Goal: Task Accomplishment & Management: Manage account settings

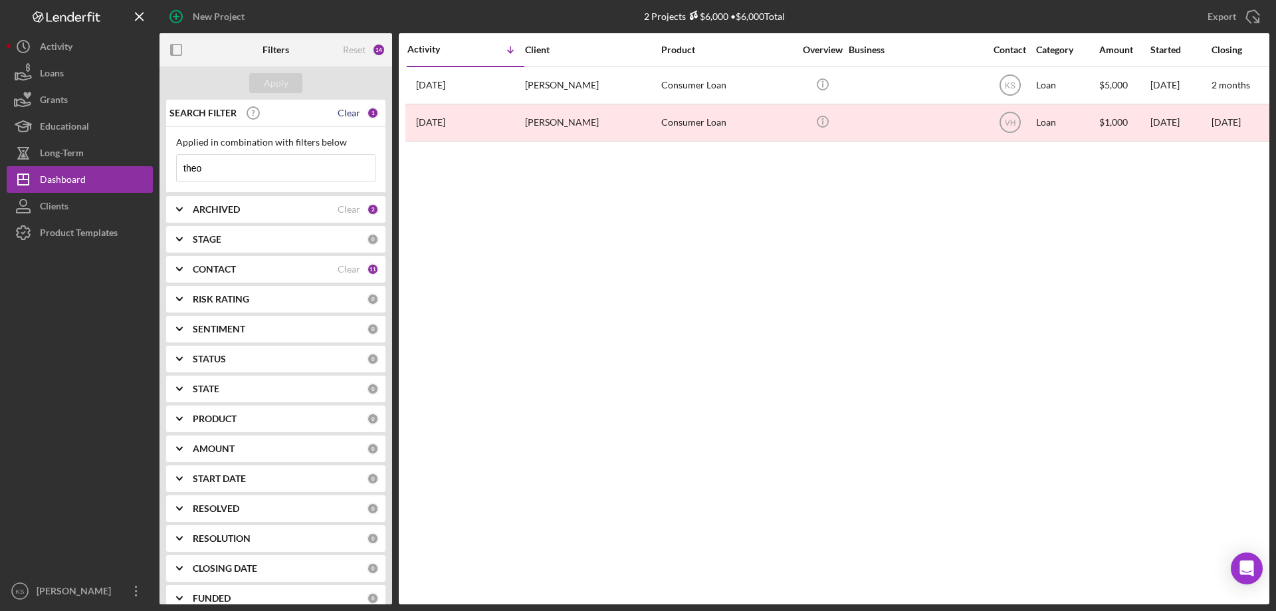
click at [351, 112] on div "Clear" at bounding box center [349, 113] width 23 height 11
click at [277, 77] on div "Apply" at bounding box center [276, 83] width 25 height 20
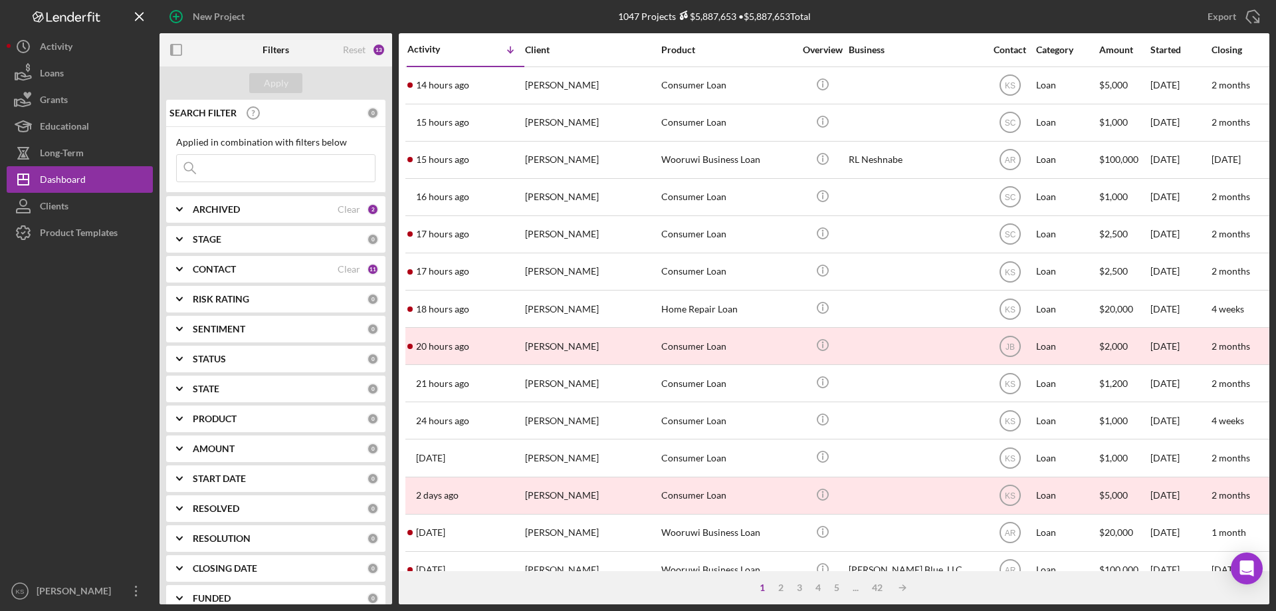
click at [286, 204] on div "ARCHIVED" at bounding box center [265, 209] width 145 height 11
click at [223, 282] on label "Archived" at bounding box center [286, 285] width 178 height 13
click at [190, 282] on input "Archived" at bounding box center [183, 285] width 13 height 13
checkbox input "false"
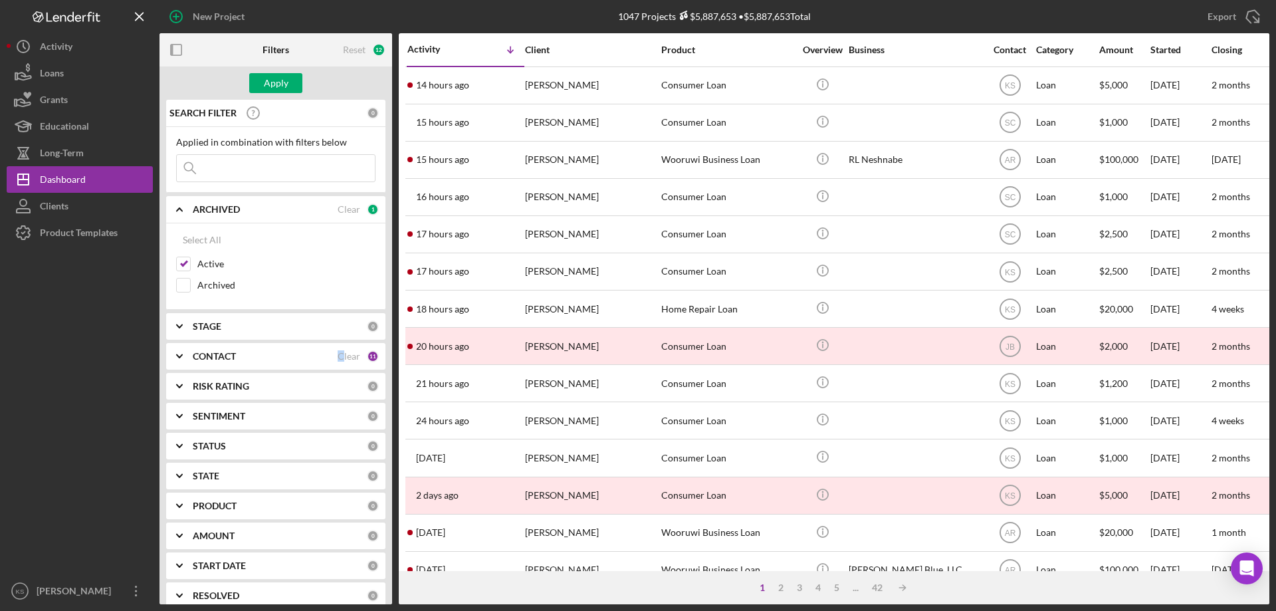
click at [338, 354] on div "Clear" at bounding box center [349, 356] width 23 height 11
click at [292, 356] on div "CONTACT" at bounding box center [280, 356] width 174 height 11
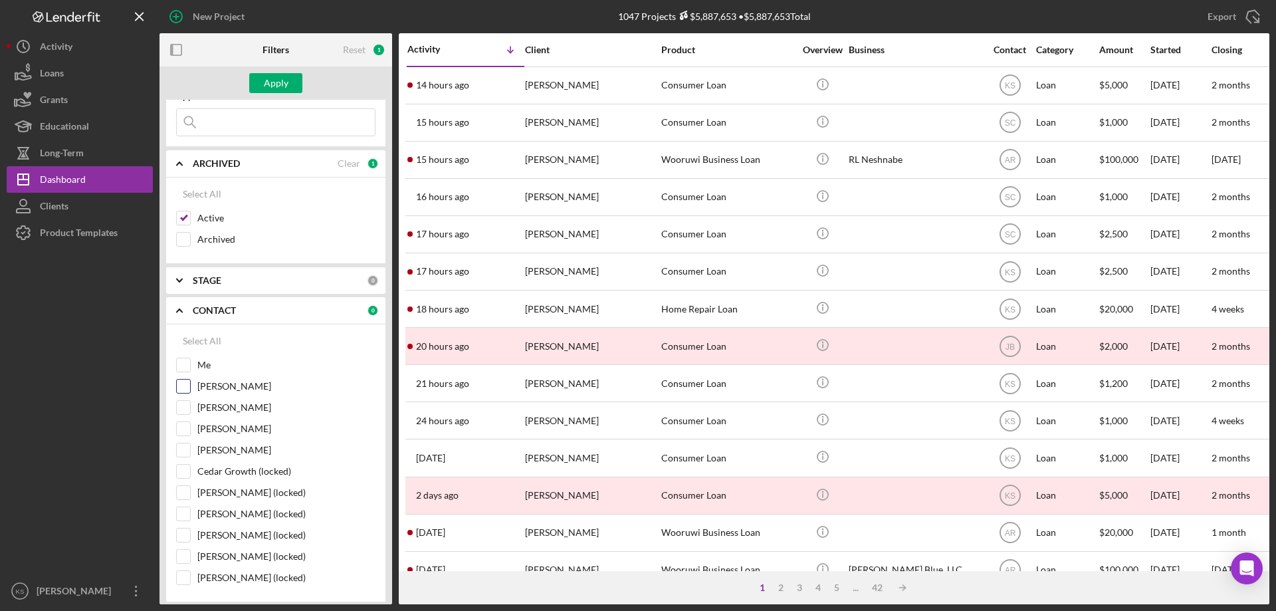
scroll to position [66, 0]
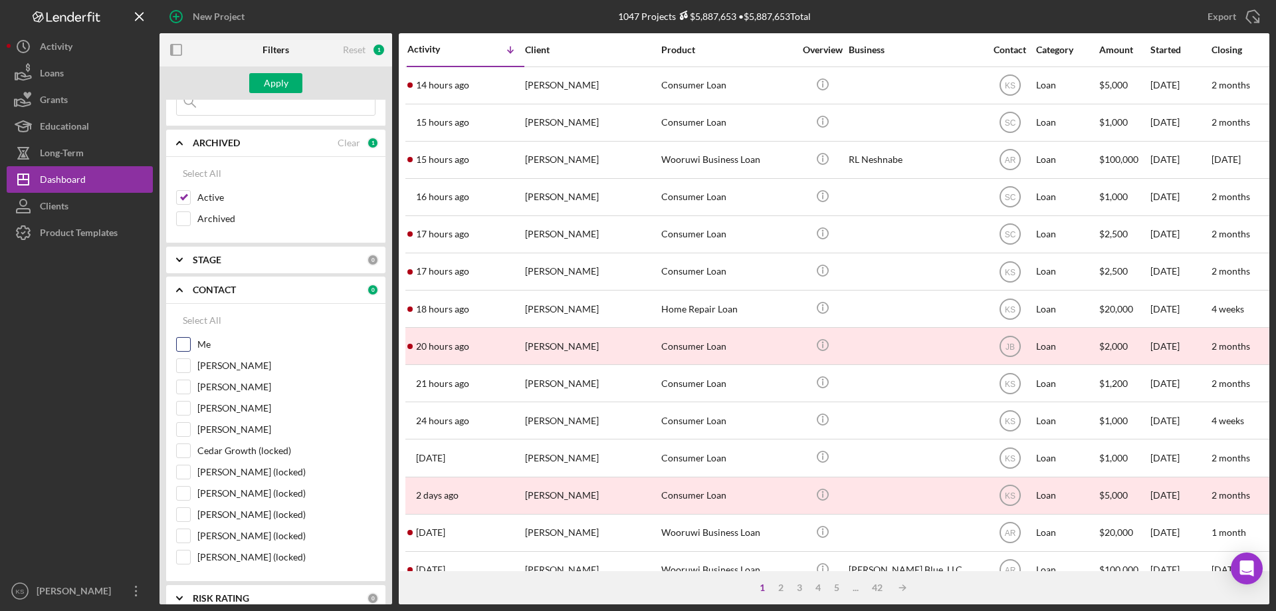
click at [199, 341] on label "Me" at bounding box center [286, 344] width 178 height 13
click at [190, 341] on input "Me" at bounding box center [183, 344] width 13 height 13
checkbox input "true"
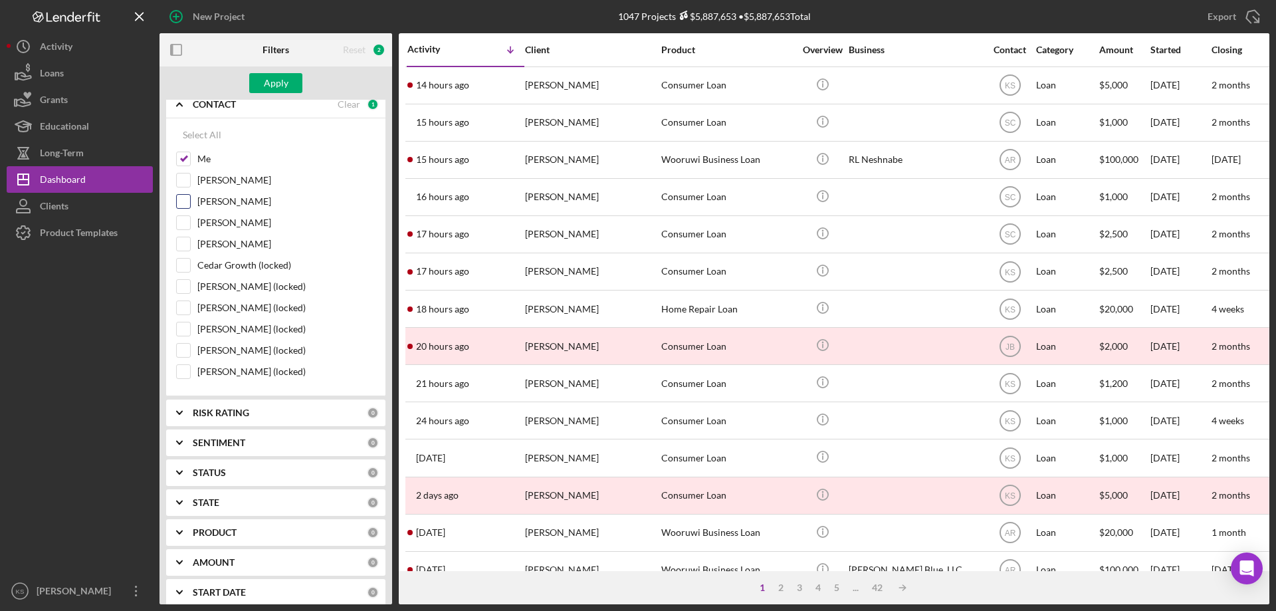
scroll to position [266, 0]
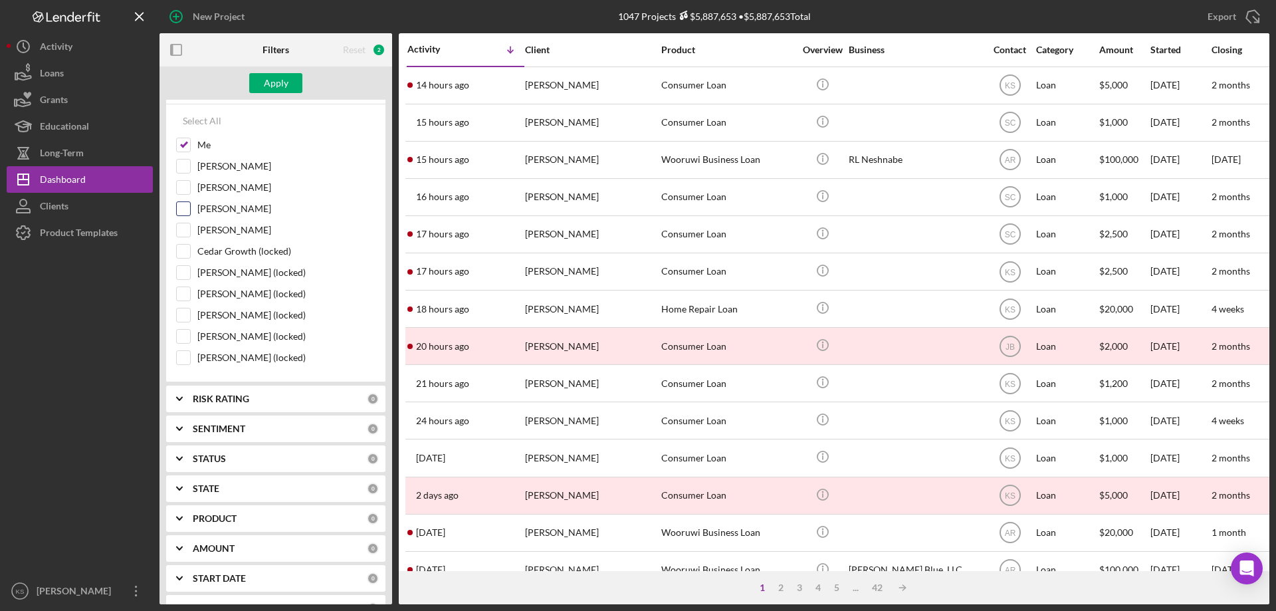
click at [186, 211] on input "[PERSON_NAME]" at bounding box center [183, 208] width 13 height 13
checkbox input "true"
click at [185, 233] on input "[PERSON_NAME]" at bounding box center [183, 229] width 13 height 13
checkbox input "true"
click at [181, 257] on input "Cedar Growth (locked)" at bounding box center [183, 251] width 13 height 13
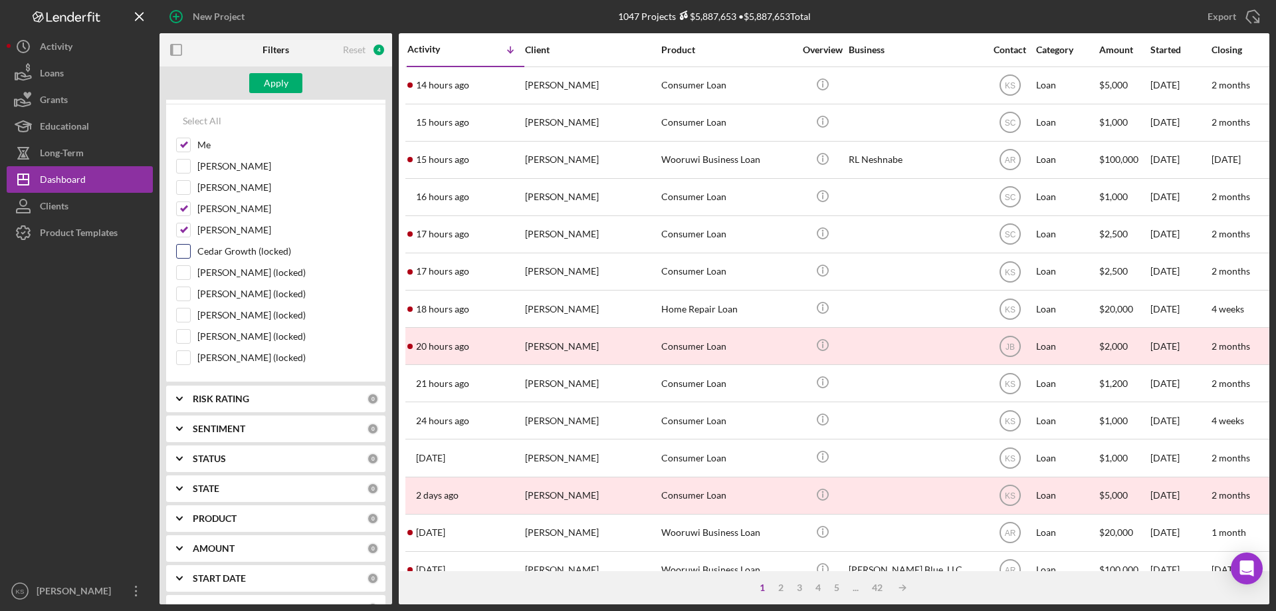
checkbox input "true"
click at [276, 89] on div "Apply" at bounding box center [276, 83] width 25 height 20
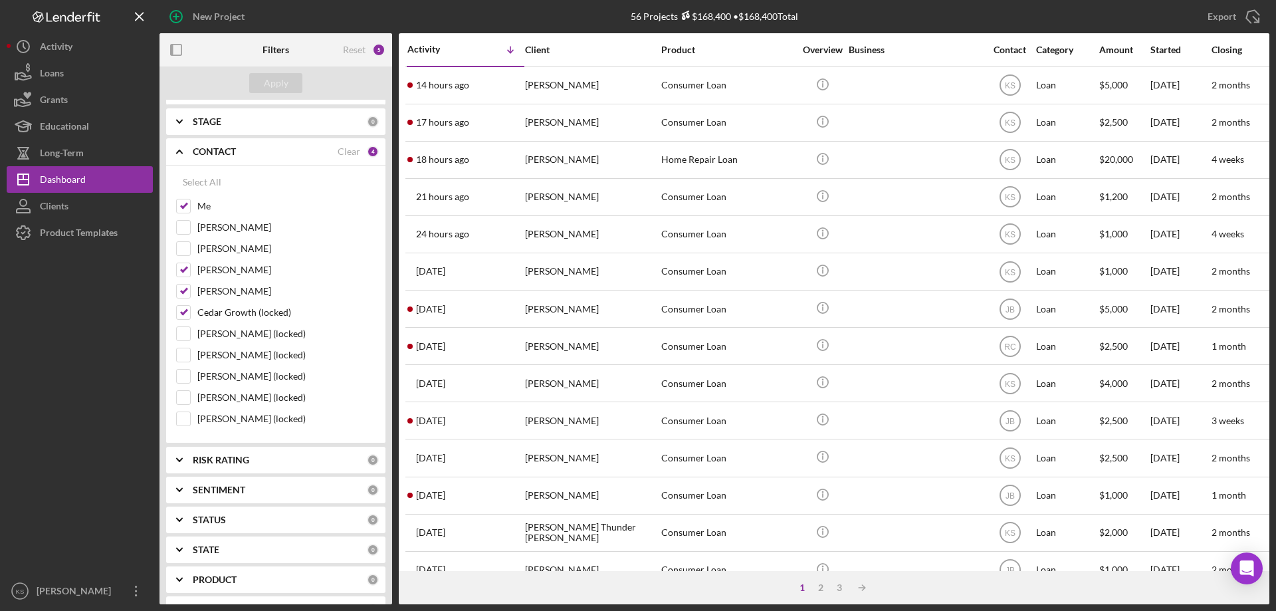
scroll to position [0, 0]
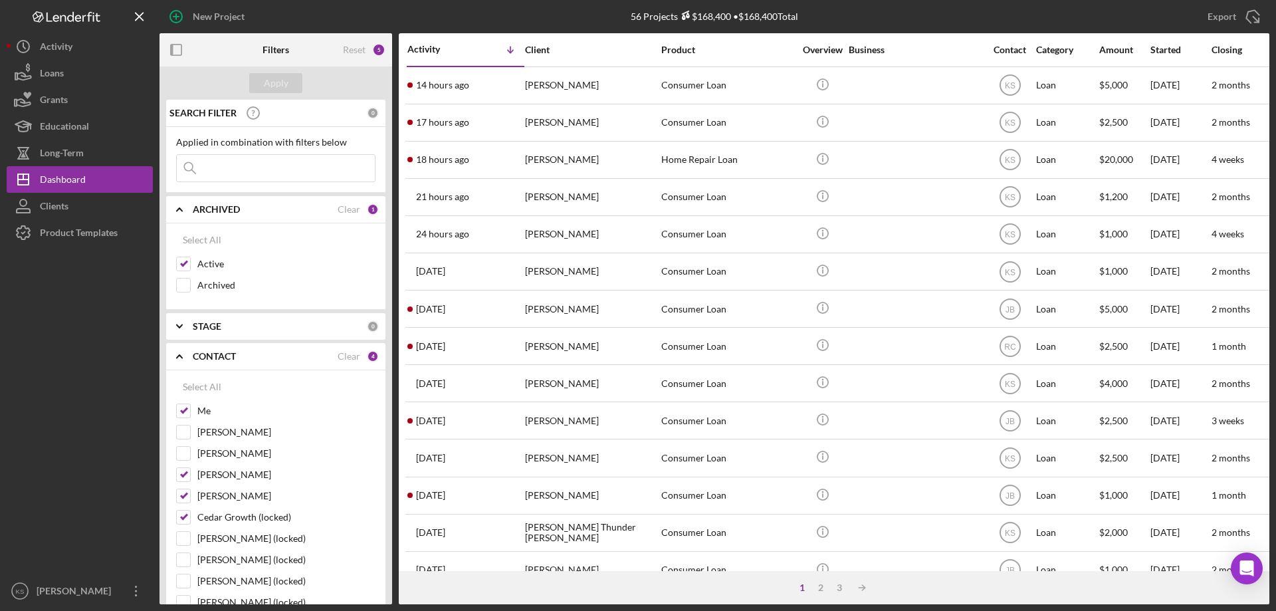
click at [187, 356] on icon "Icon/Expander" at bounding box center [179, 356] width 33 height 33
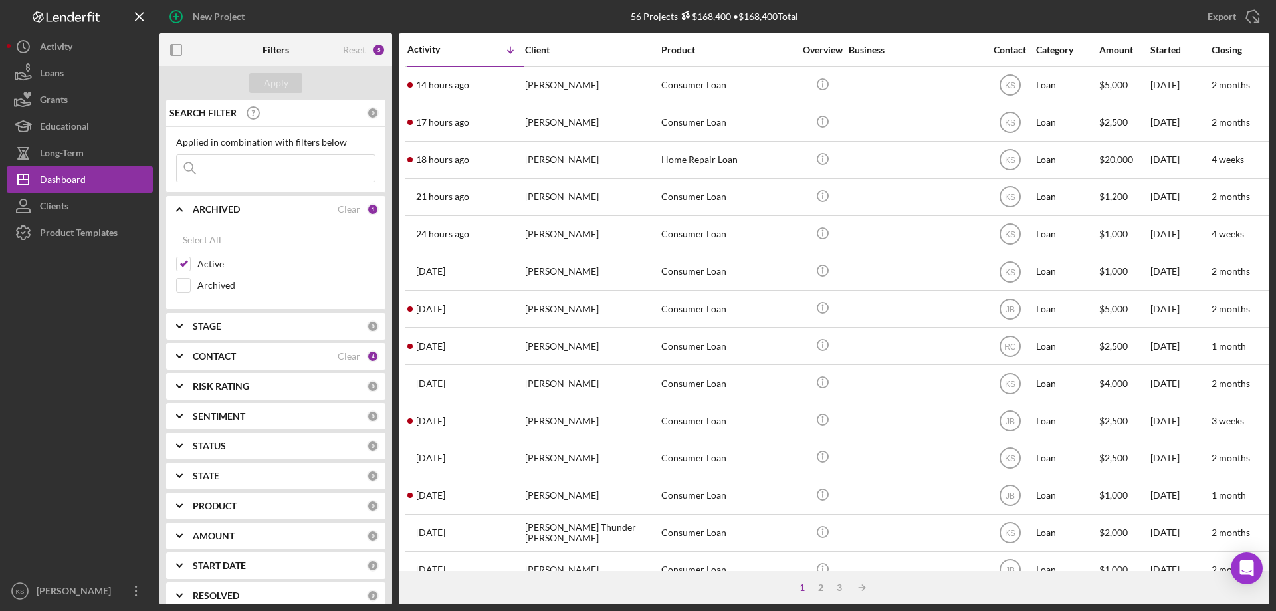
click at [177, 205] on icon "Icon/Expander" at bounding box center [179, 209] width 33 height 33
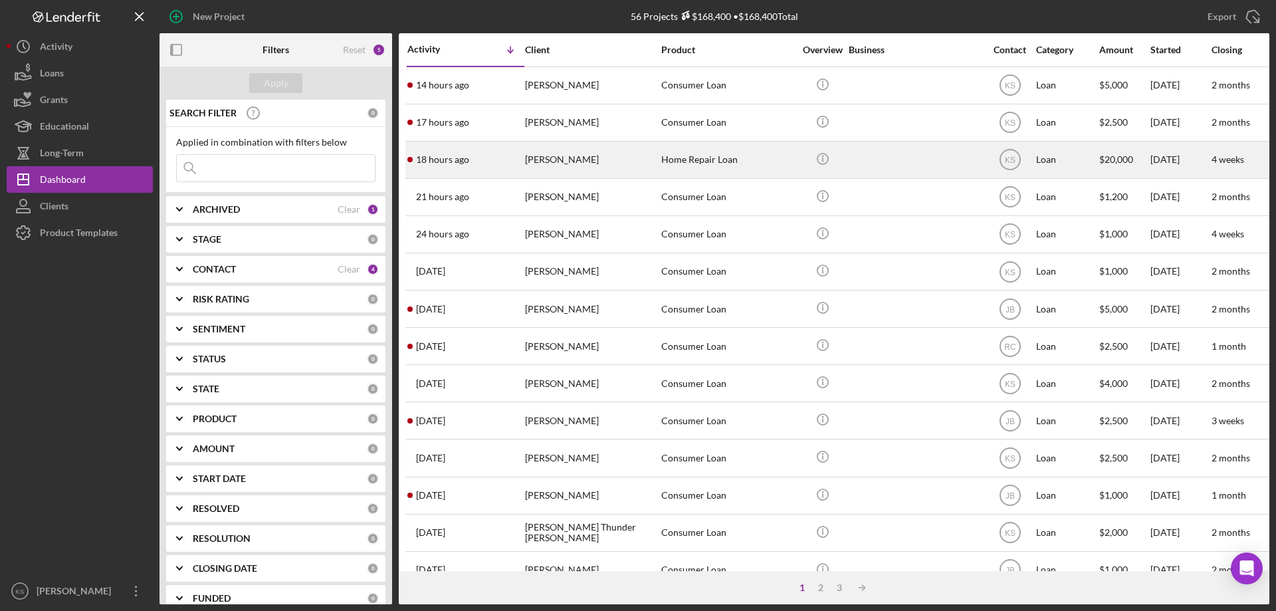
click at [586, 169] on div "[PERSON_NAME]" at bounding box center [591, 159] width 133 height 35
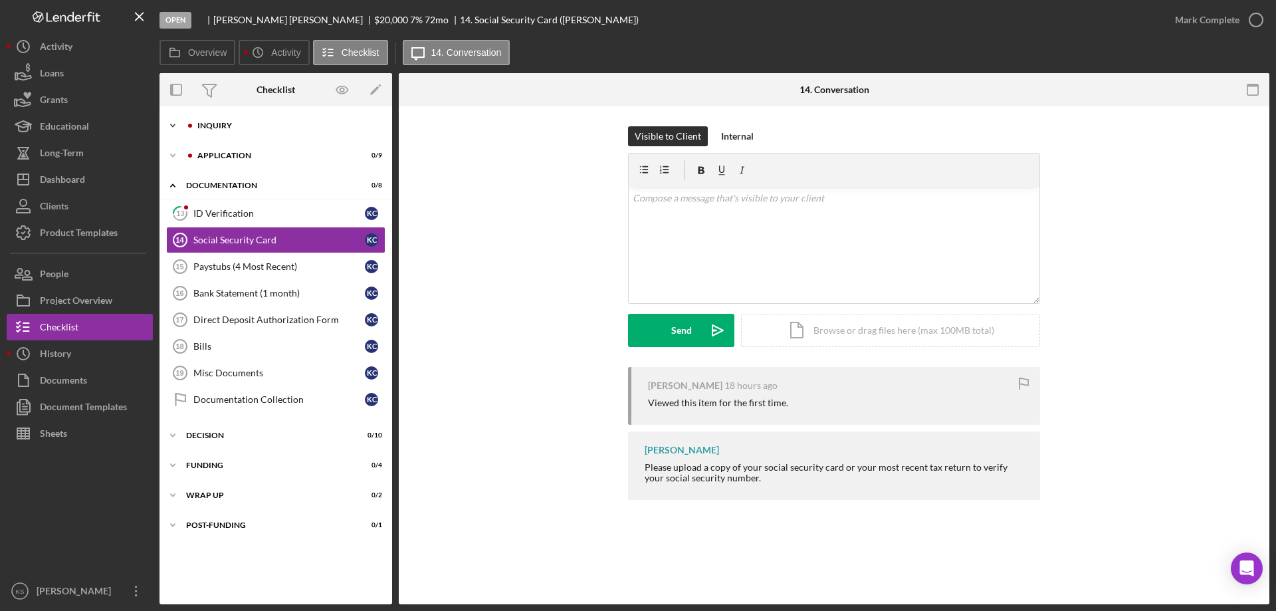
click at [203, 127] on div "Inquiry" at bounding box center [286, 126] width 178 height 8
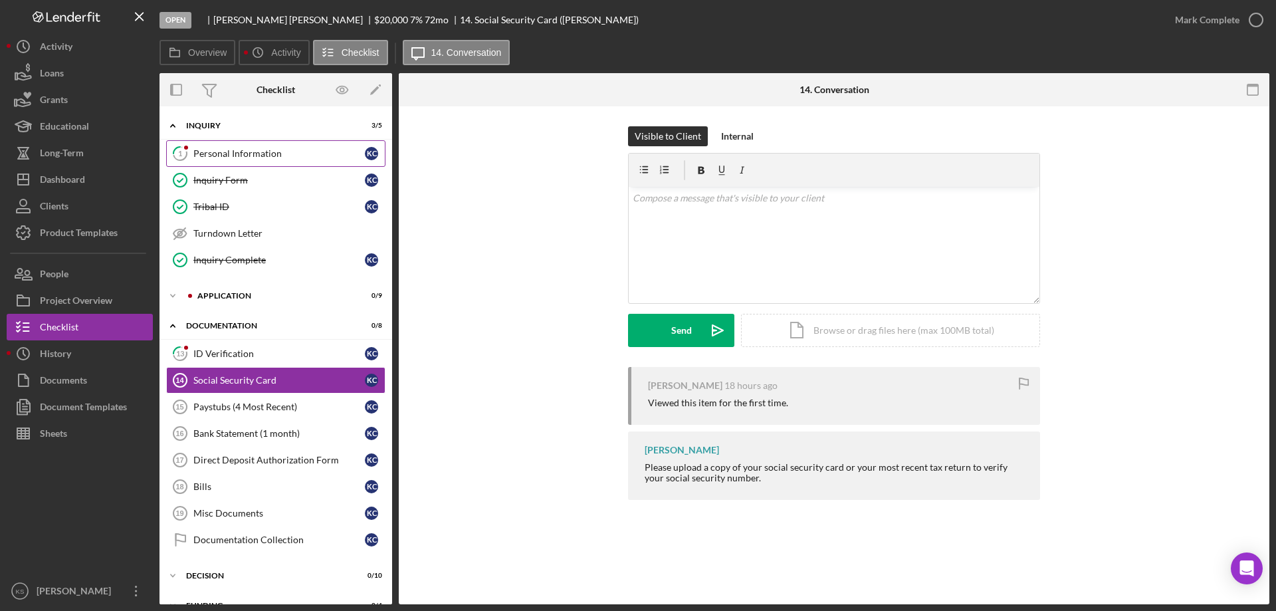
click at [216, 153] on div "Personal Information" at bounding box center [279, 153] width 172 height 11
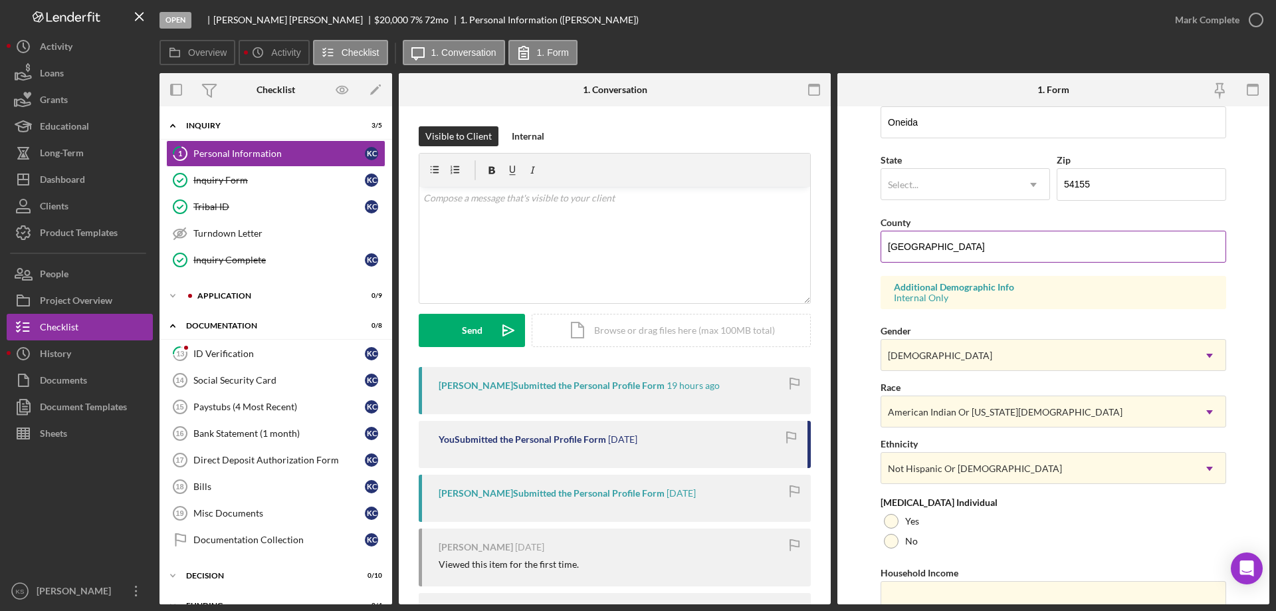
scroll to position [390, 0]
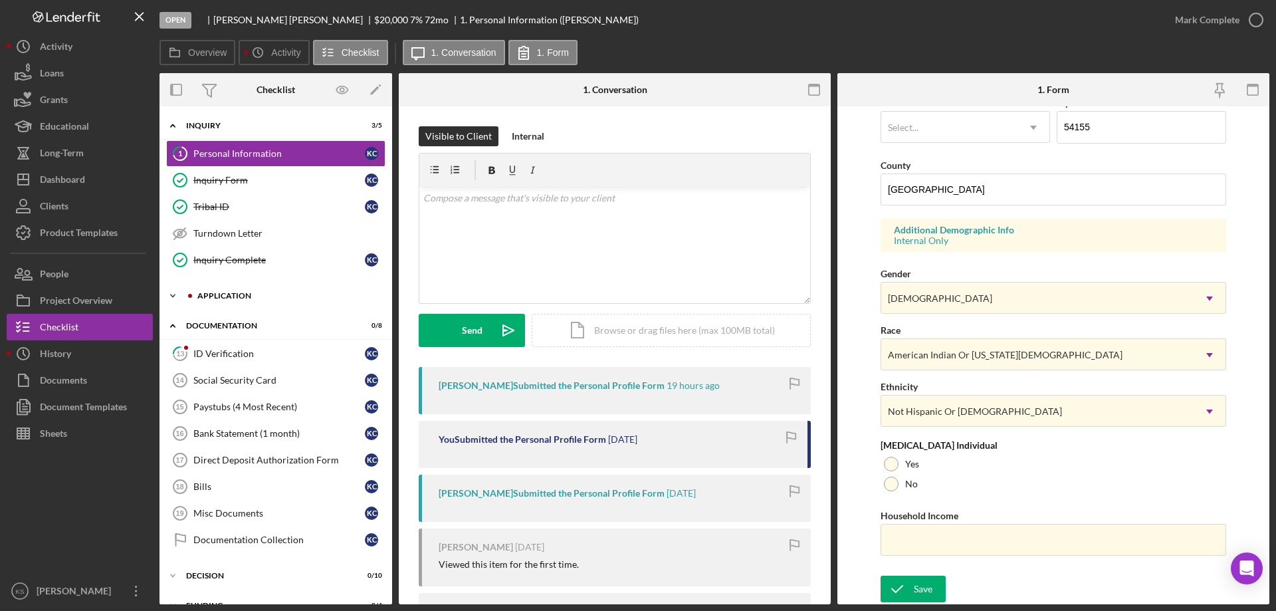
click at [242, 292] on div "Application" at bounding box center [286, 296] width 178 height 8
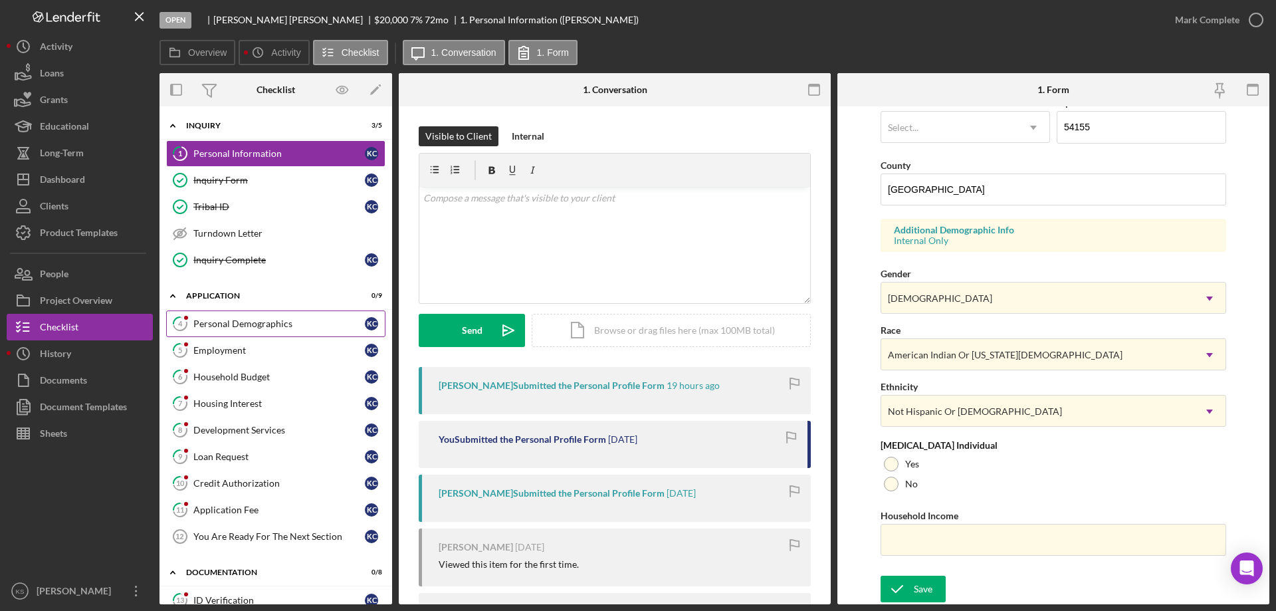
click at [245, 332] on link "4 Personal Demographics K C" at bounding box center [275, 323] width 219 height 27
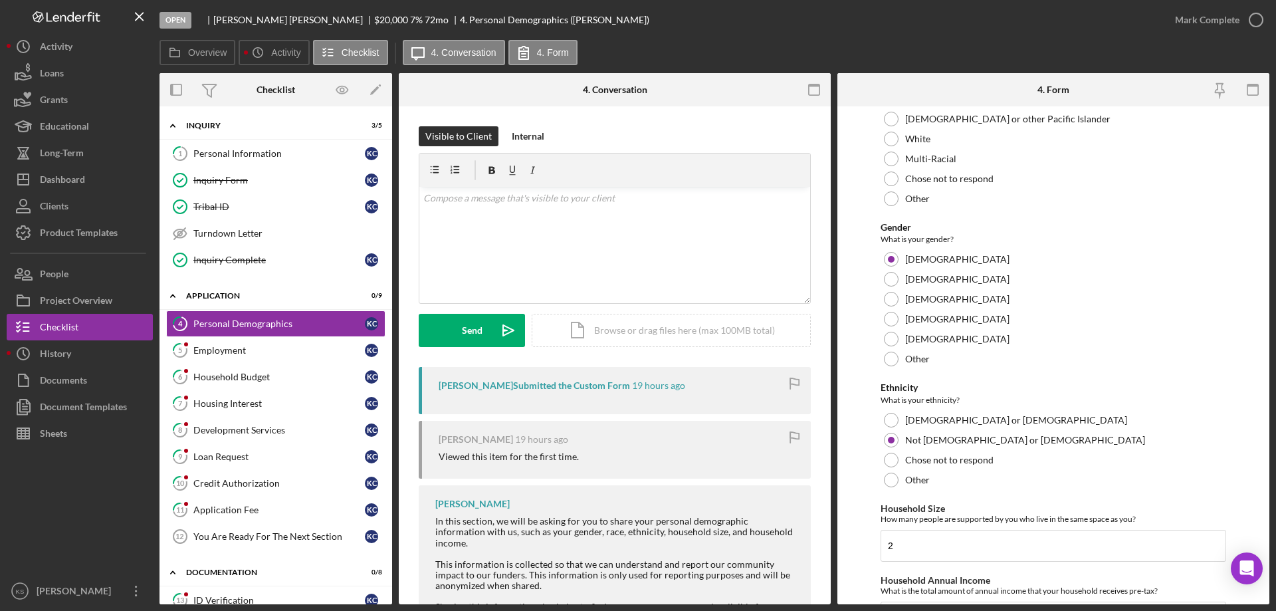
scroll to position [596, 0]
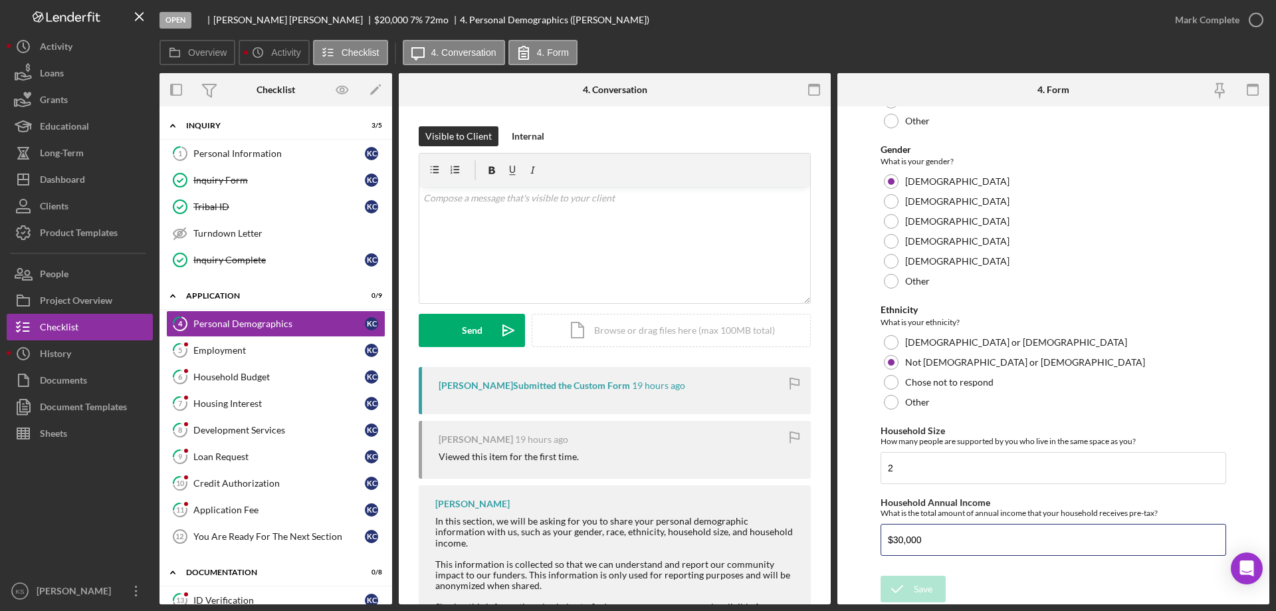
drag, startPoint x: 968, startPoint y: 533, endPoint x: 756, endPoint y: 517, distance: 212.6
click at [748, 494] on div "Overview Internal Workflow Stage Open Icon/Dropdown Arrow Archive (can unarchiv…" at bounding box center [715, 338] width 1110 height 531
click at [226, 159] on div "Personal Information" at bounding box center [279, 153] width 172 height 11
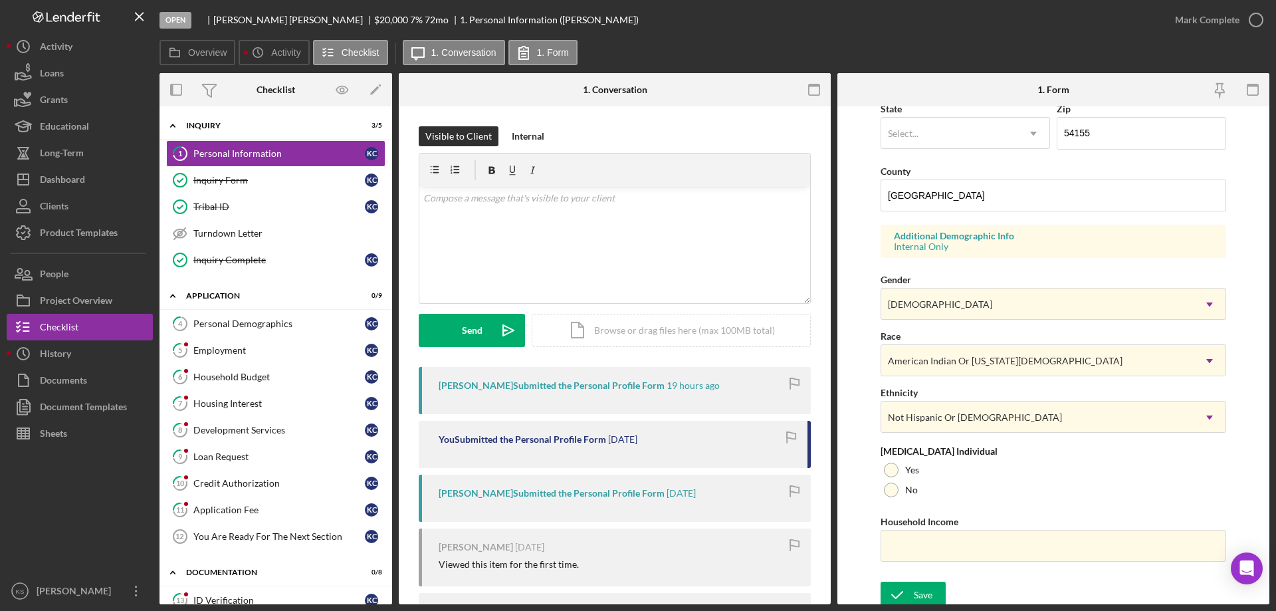
scroll to position [390, 0]
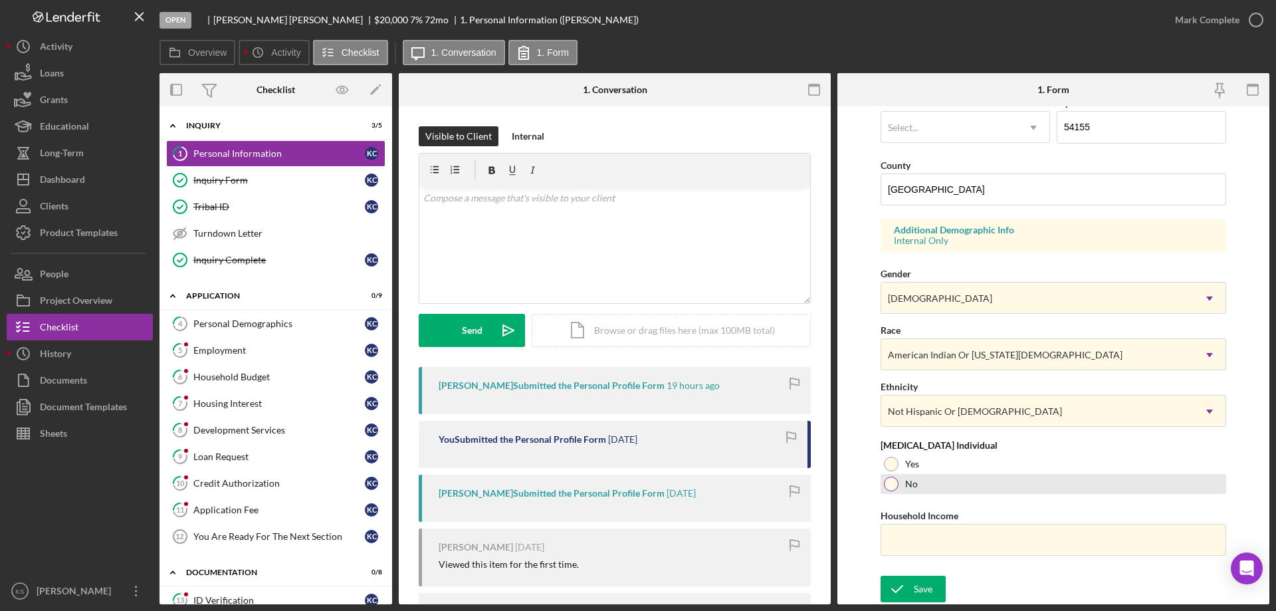
click at [911, 475] on div "No" at bounding box center [1054, 484] width 346 height 20
click at [921, 527] on input "Household Income" at bounding box center [1054, 540] width 346 height 32
paste input "$30,000"
type input "$30,000"
click at [925, 581] on div "Save" at bounding box center [923, 589] width 19 height 27
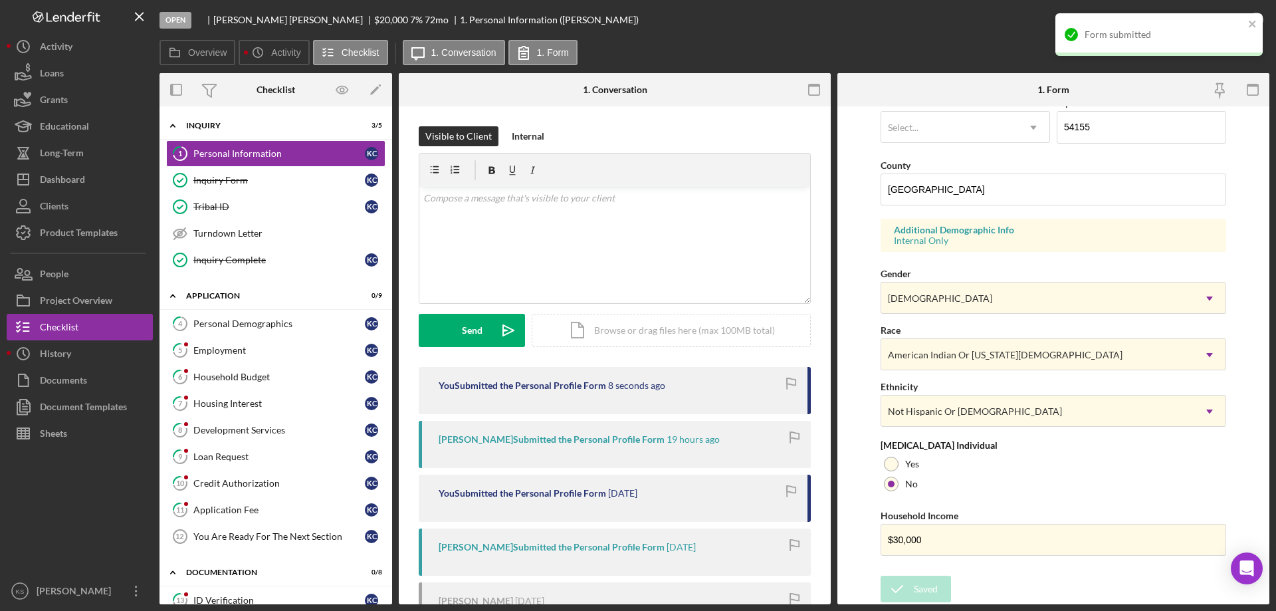
click at [1238, 38] on div "Form submitted" at bounding box center [1165, 34] width 160 height 11
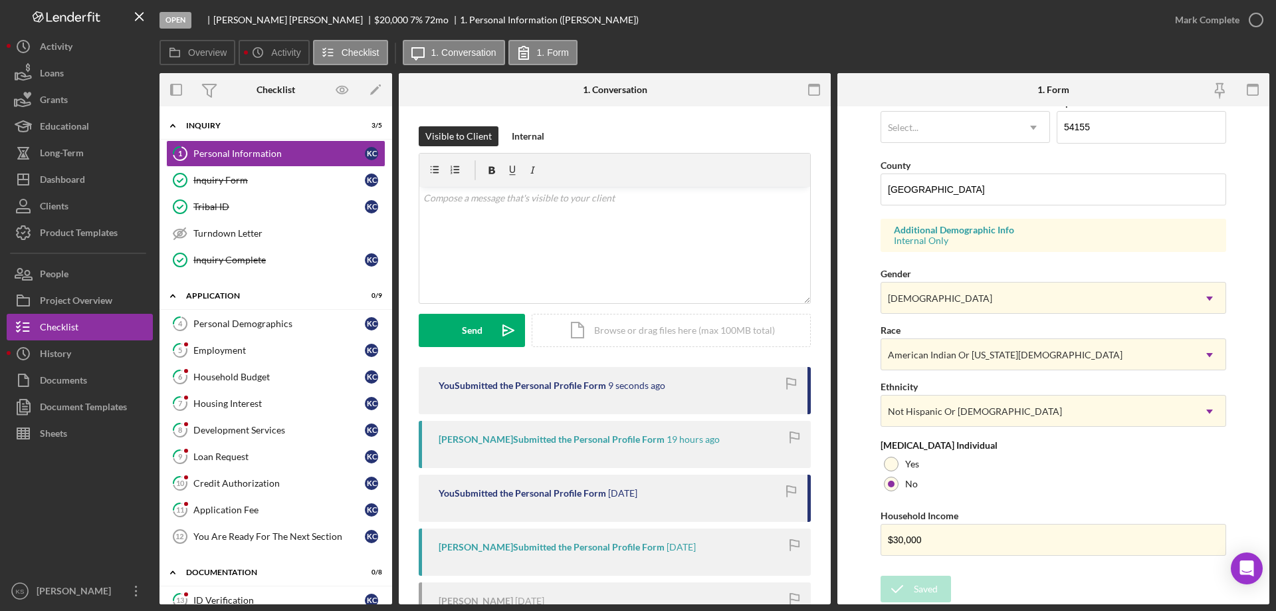
click at [1214, 19] on div "Open [PERSON_NAME] $20,000 $20,000 7 % 72 mo 1. Personal Information ([PERSON_N…" at bounding box center [638, 305] width 1276 height 611
click at [1214, 19] on div "Mark Complete" at bounding box center [1207, 20] width 64 height 27
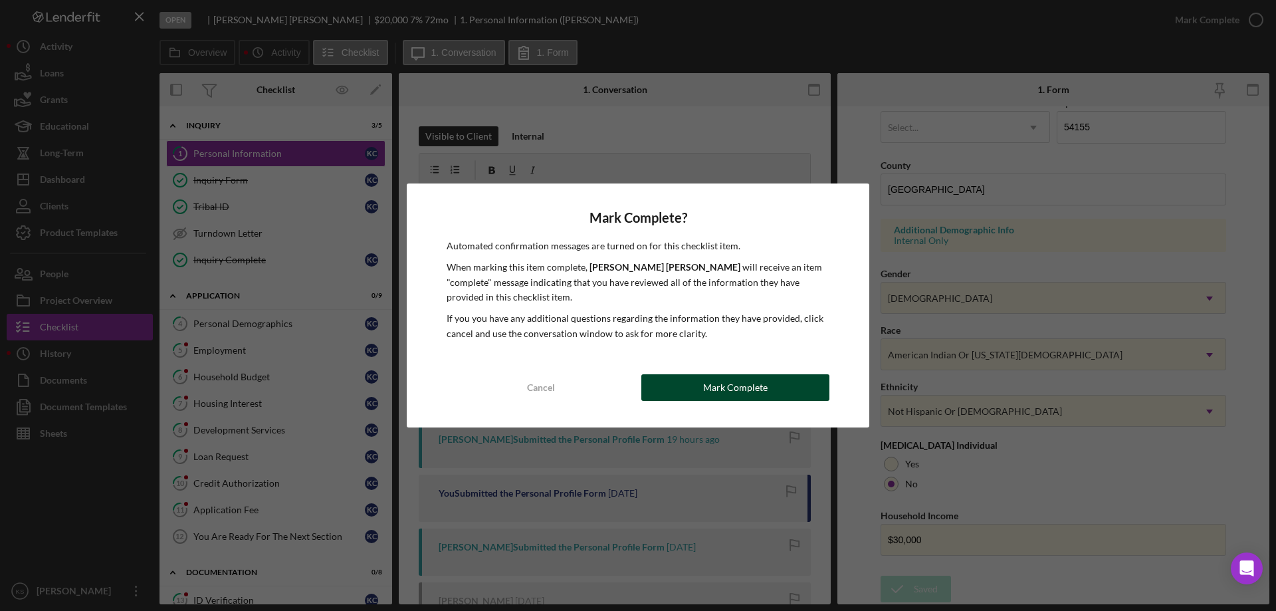
click at [768, 384] on button "Mark Complete" at bounding box center [735, 387] width 188 height 27
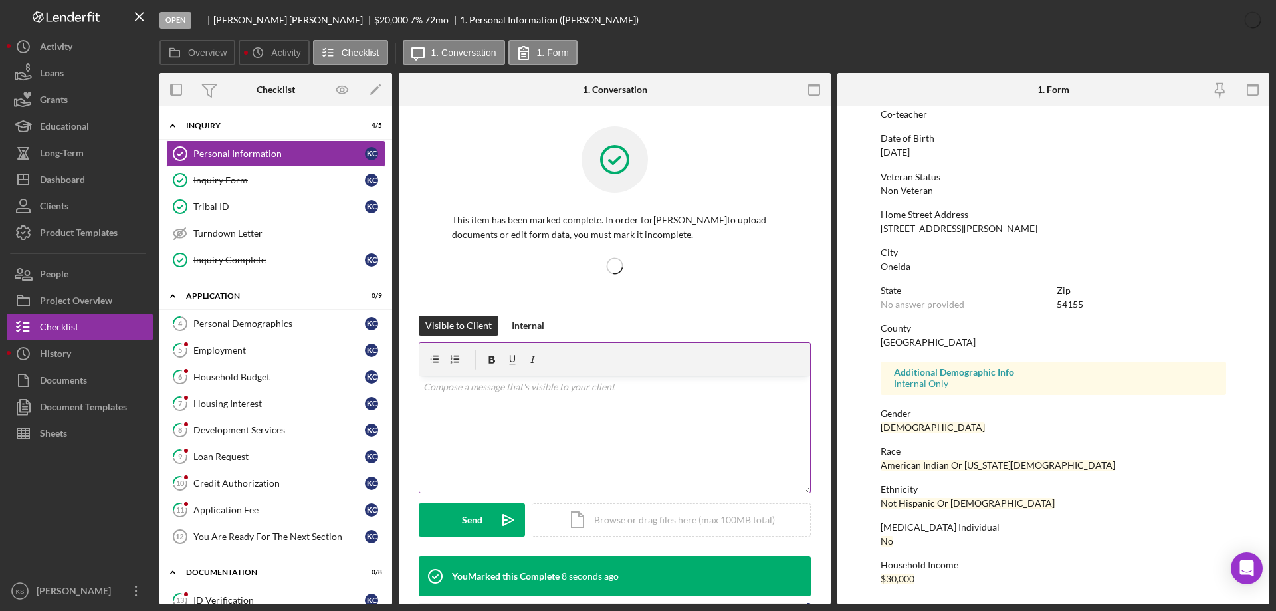
scroll to position [122, 0]
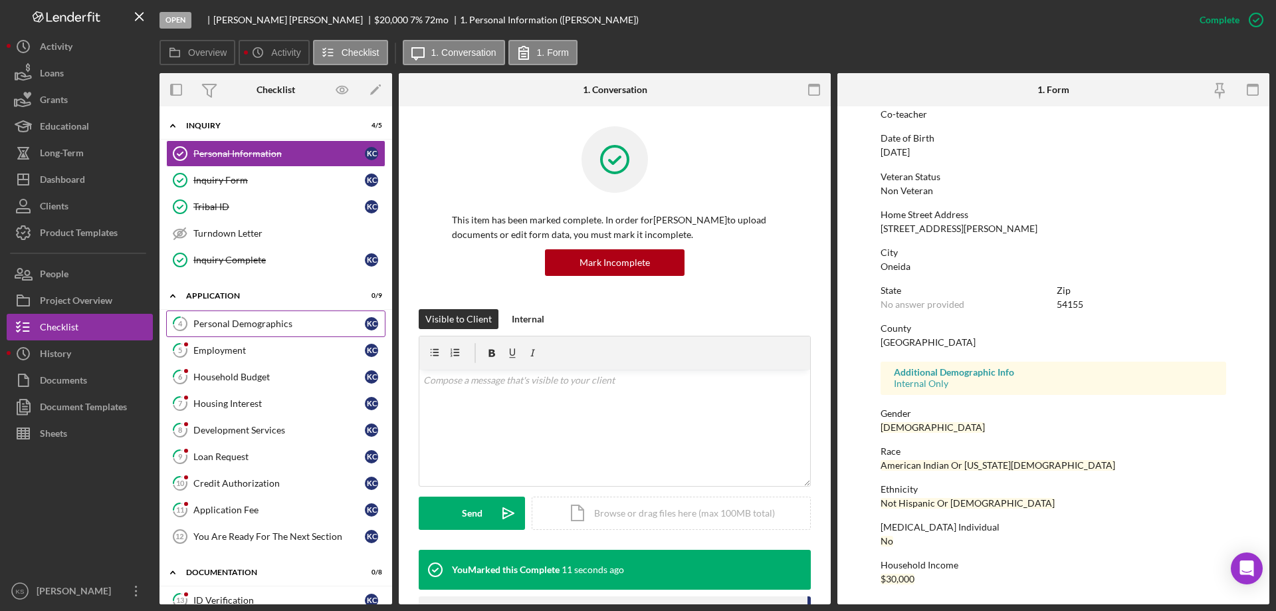
click at [278, 330] on link "4 Personal Demographics K C" at bounding box center [275, 323] width 219 height 27
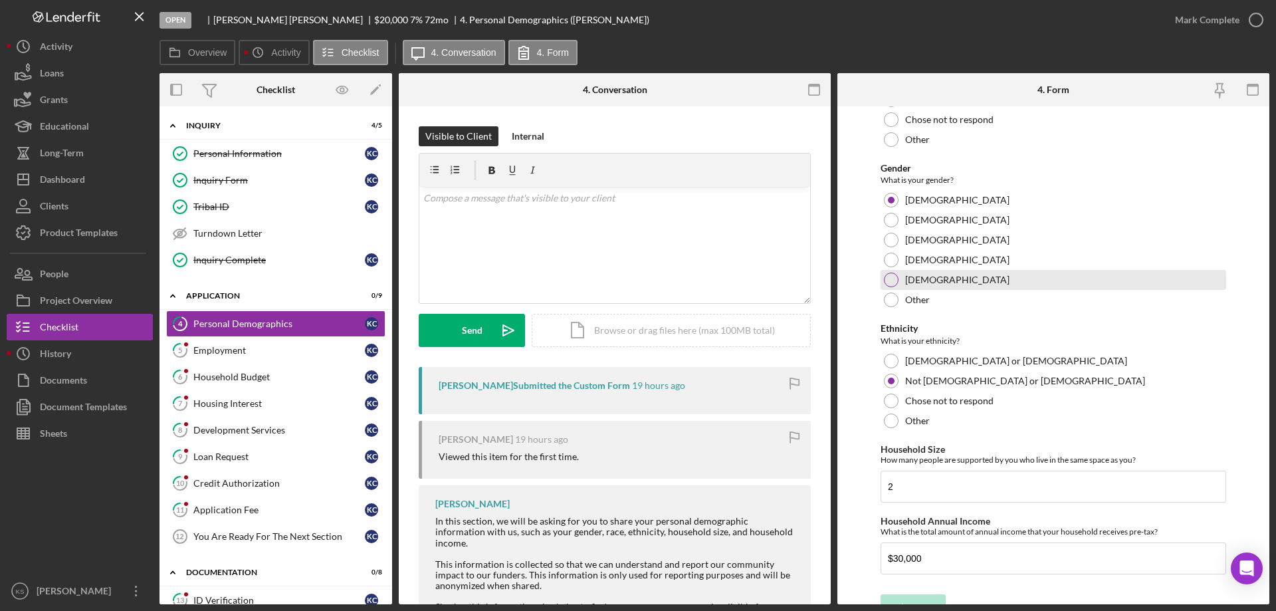
scroll to position [596, 0]
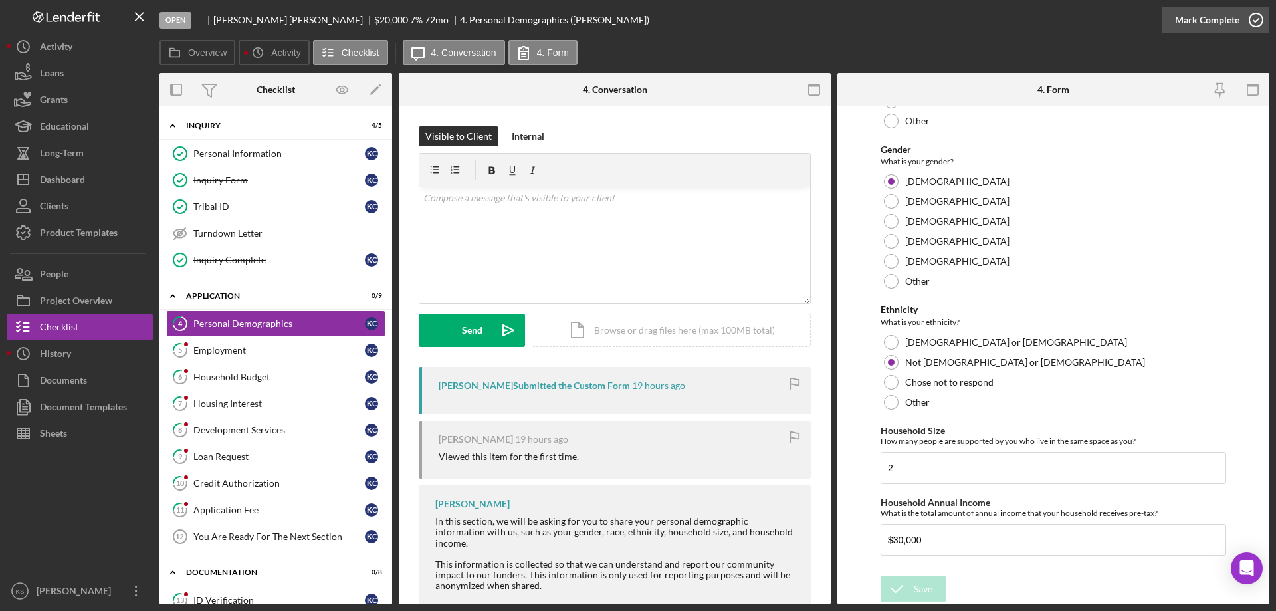
click at [1202, 19] on div "Mark Complete" at bounding box center [1207, 20] width 64 height 27
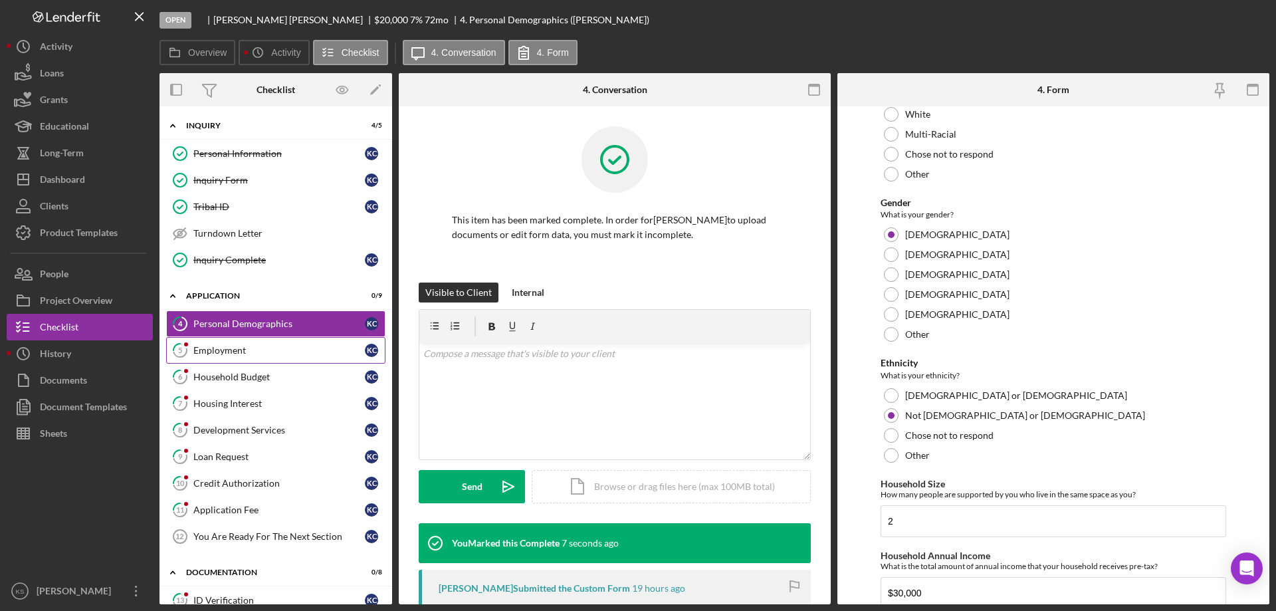
scroll to position [649, 0]
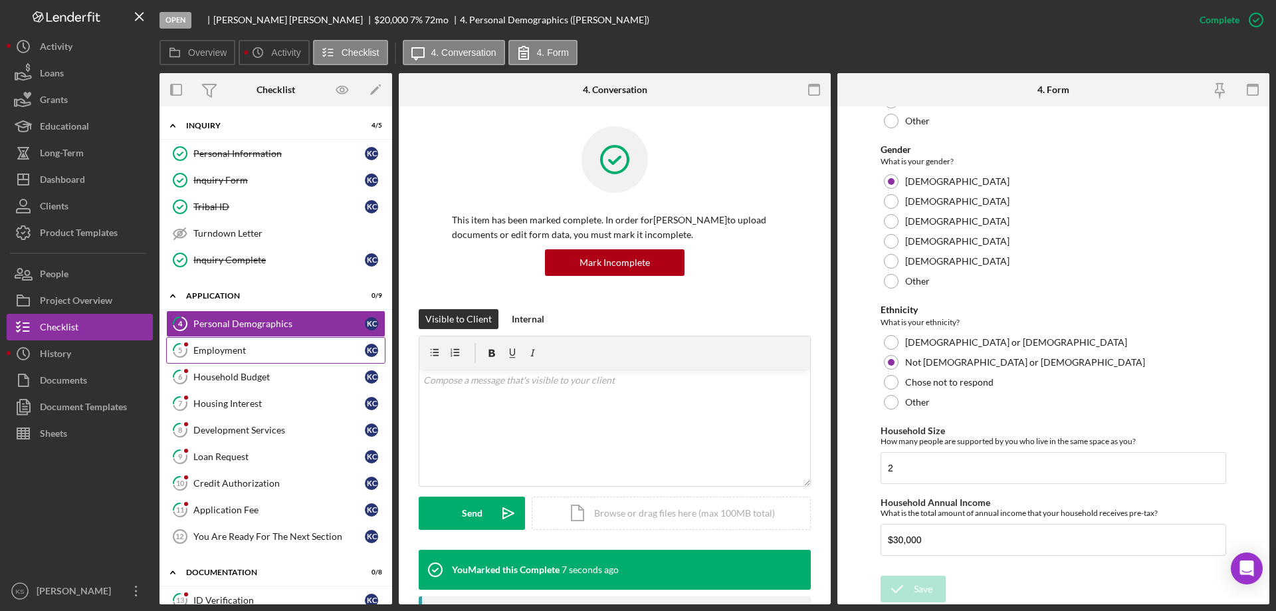
click at [253, 351] on div "Employment" at bounding box center [279, 350] width 172 height 11
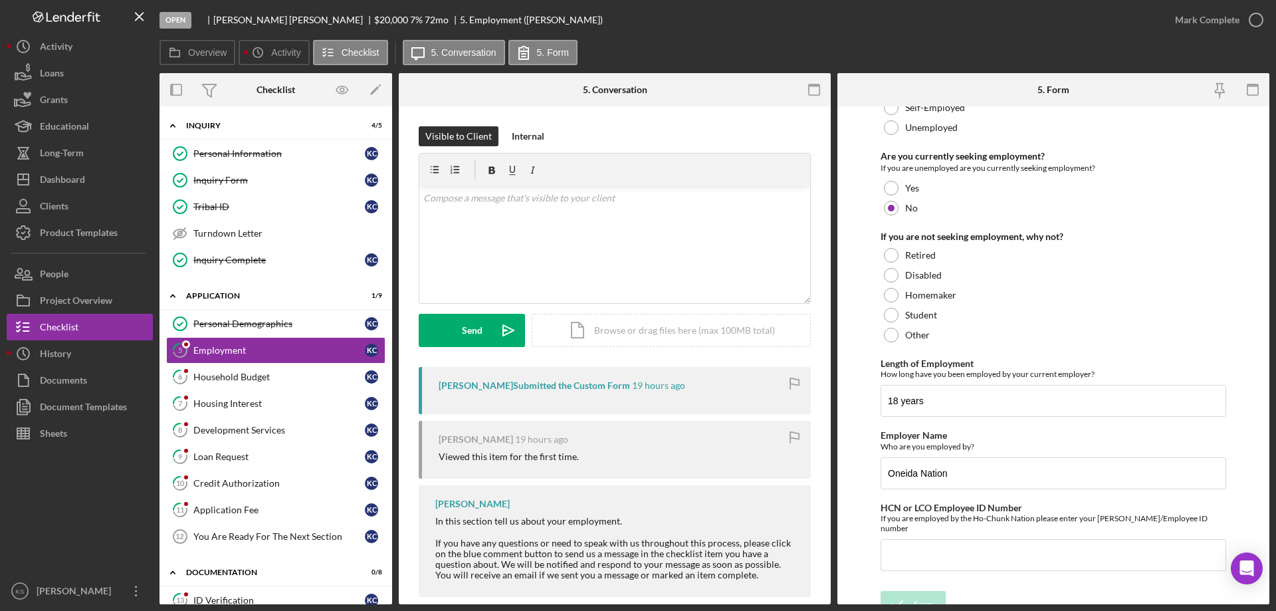
scroll to position [94, 0]
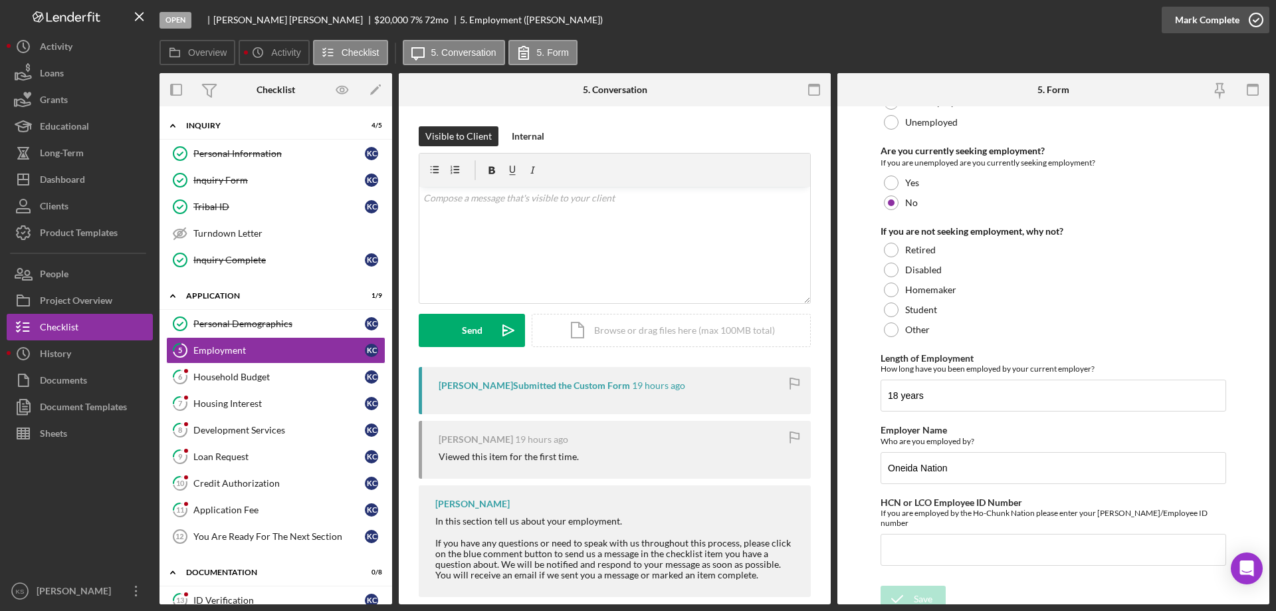
click at [1206, 27] on div "Mark Complete" at bounding box center [1207, 20] width 64 height 27
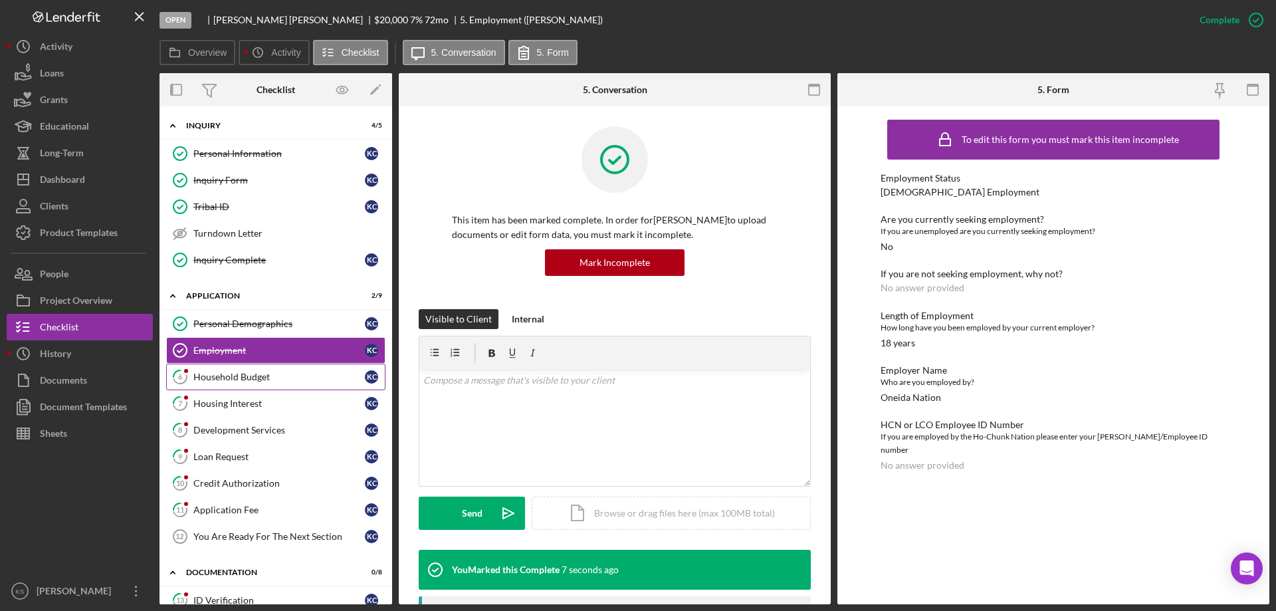
click at [253, 378] on div "Household Budget" at bounding box center [279, 377] width 172 height 11
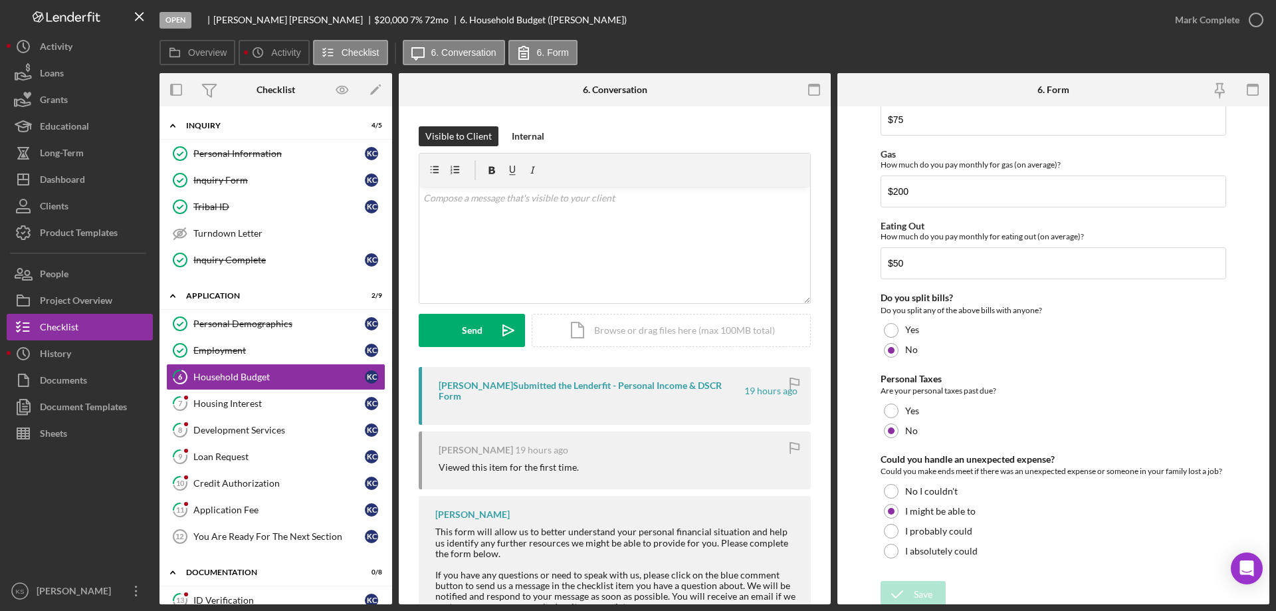
scroll to position [862, 0]
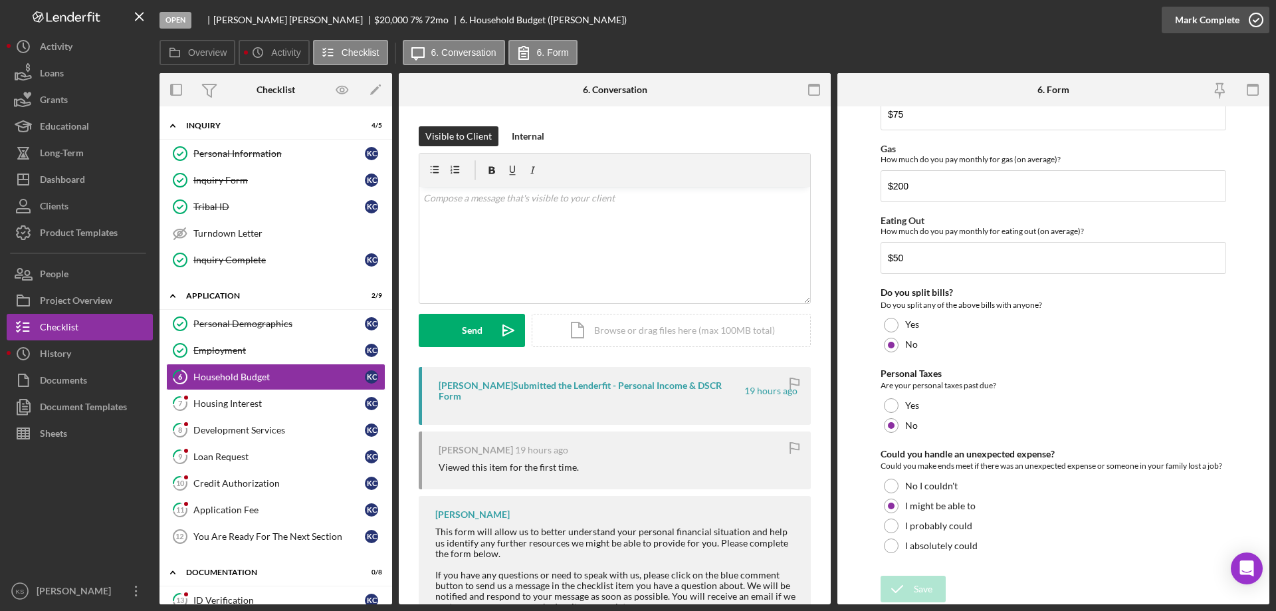
click at [1197, 7] on div "Mark Complete" at bounding box center [1207, 20] width 64 height 27
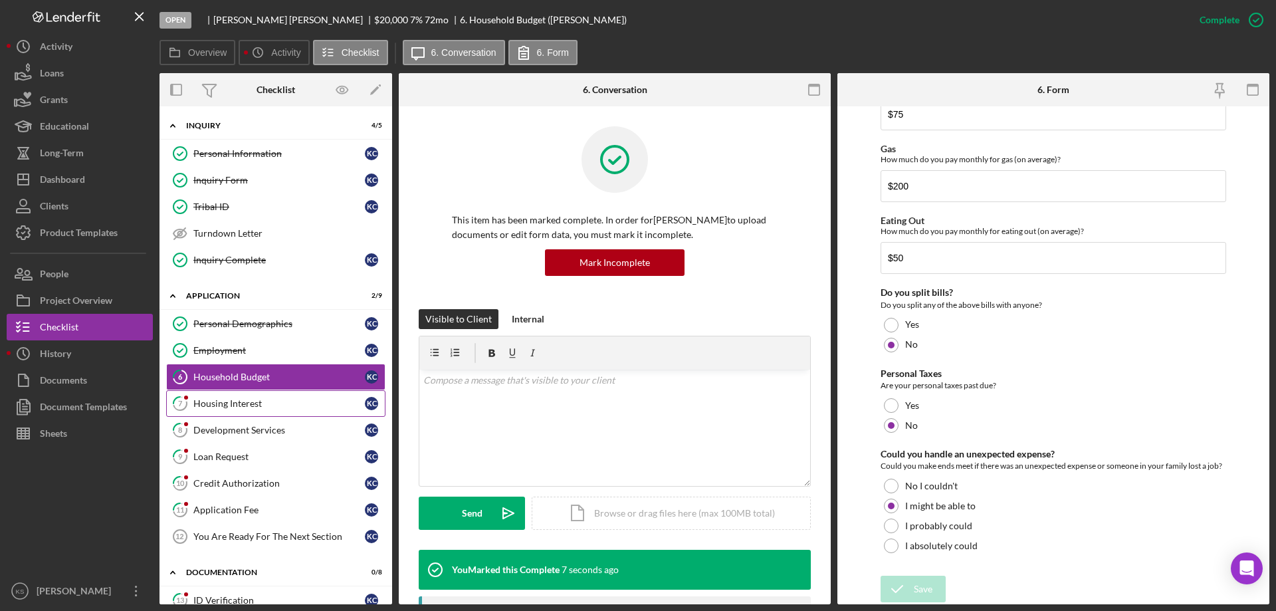
click at [199, 398] on div "Housing Interest" at bounding box center [279, 403] width 172 height 11
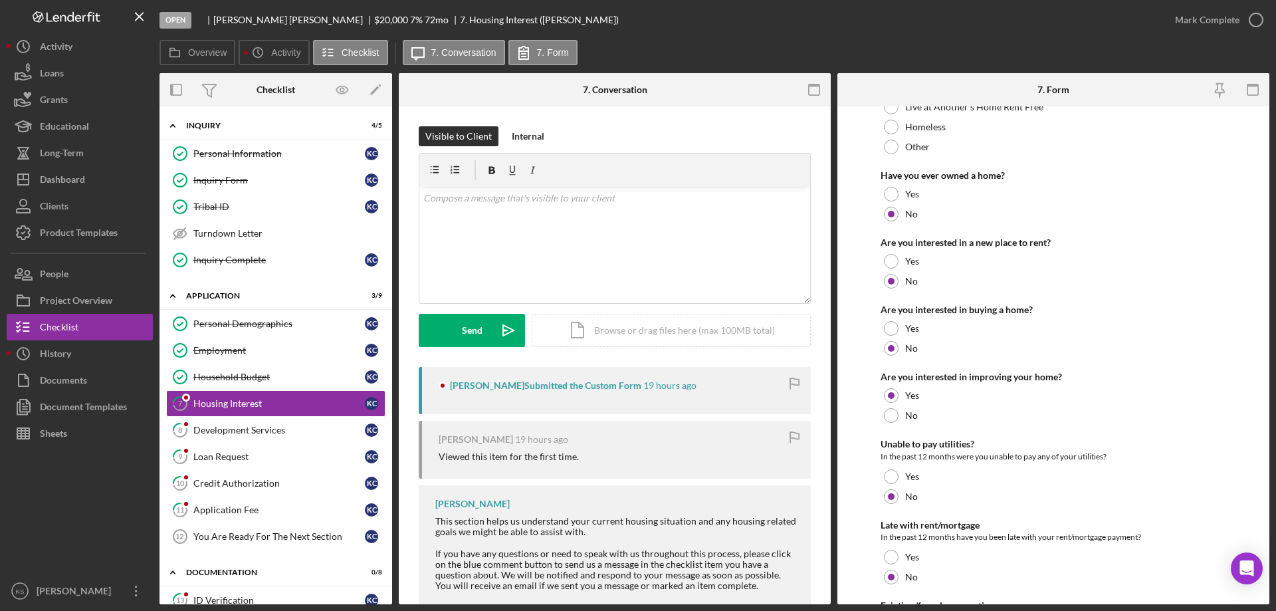
scroll to position [181, 0]
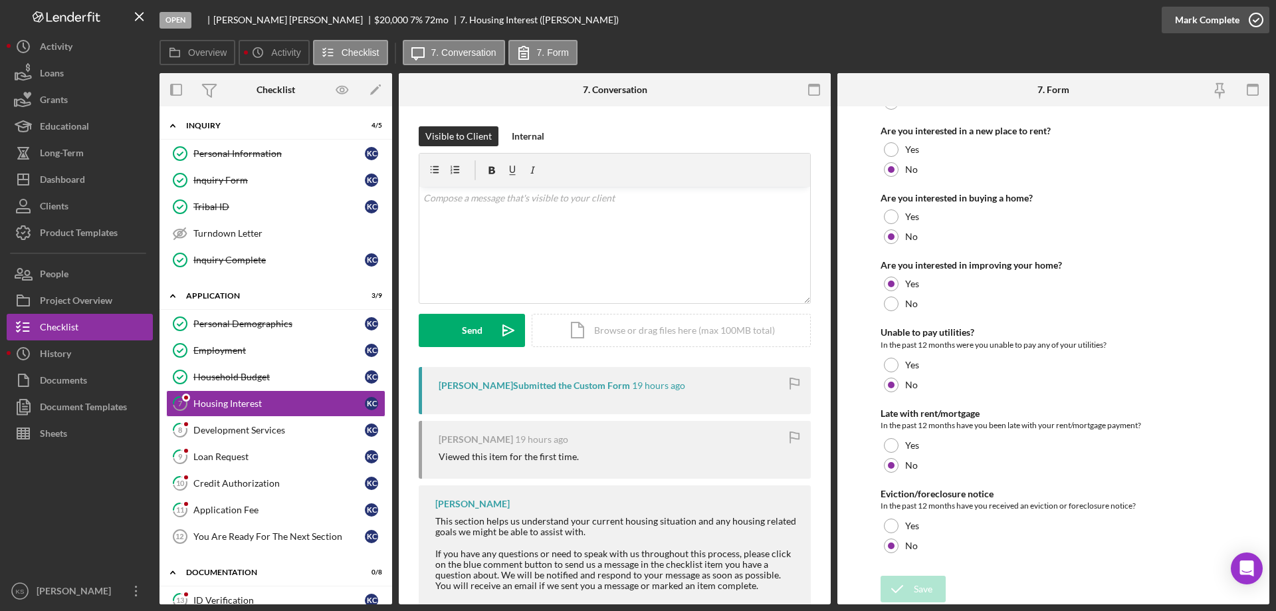
click at [1201, 18] on div "Mark Complete" at bounding box center [1207, 20] width 64 height 27
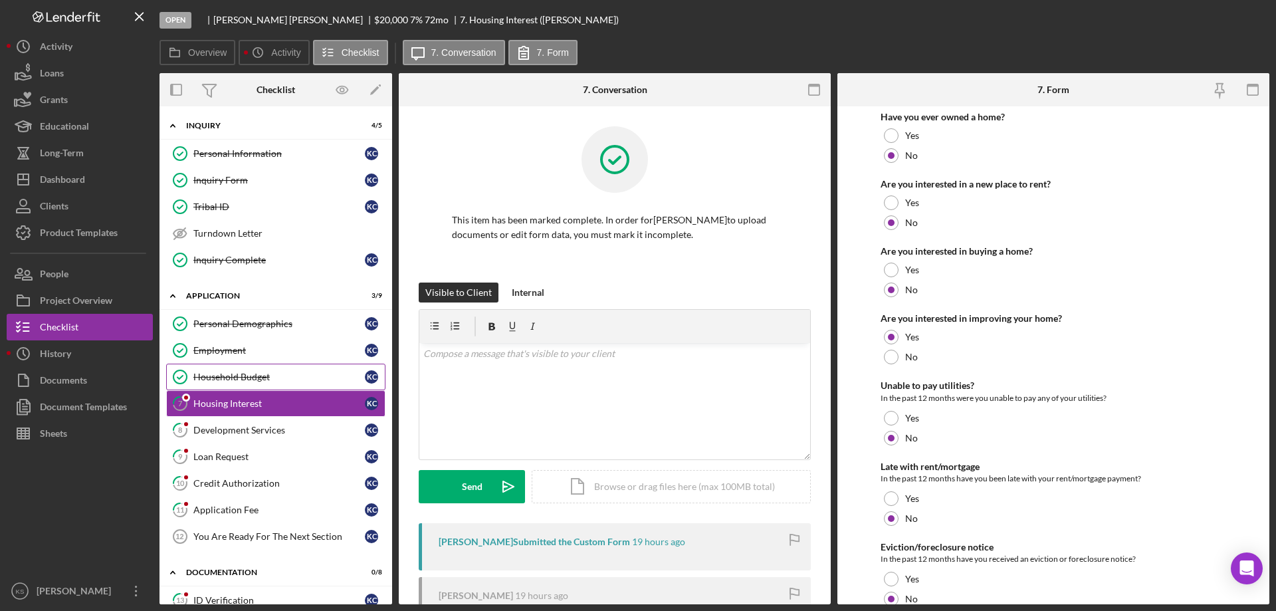
scroll to position [235, 0]
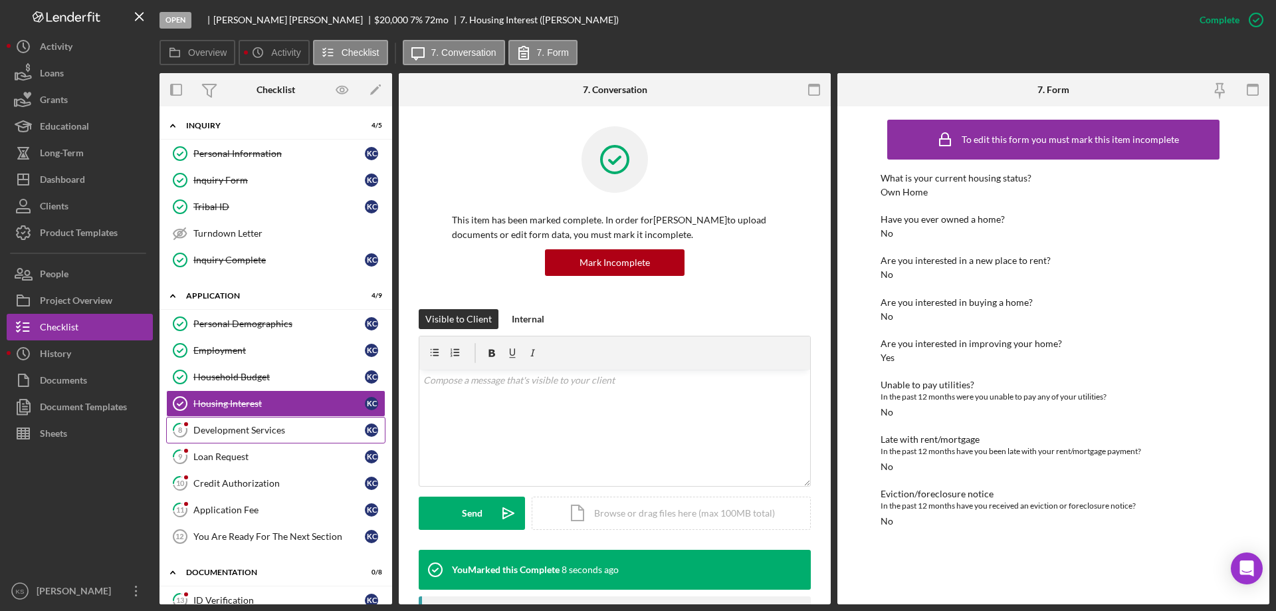
click at [210, 428] on div "Development Services" at bounding box center [279, 430] width 172 height 11
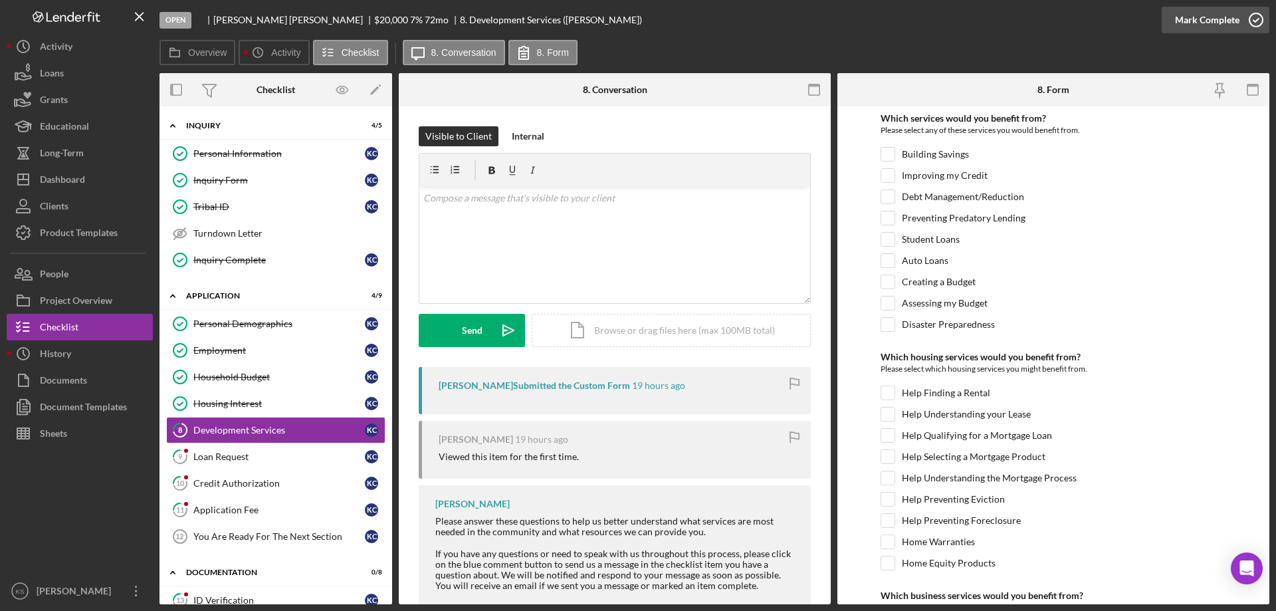
click at [1209, 21] on div "Mark Complete" at bounding box center [1207, 20] width 64 height 27
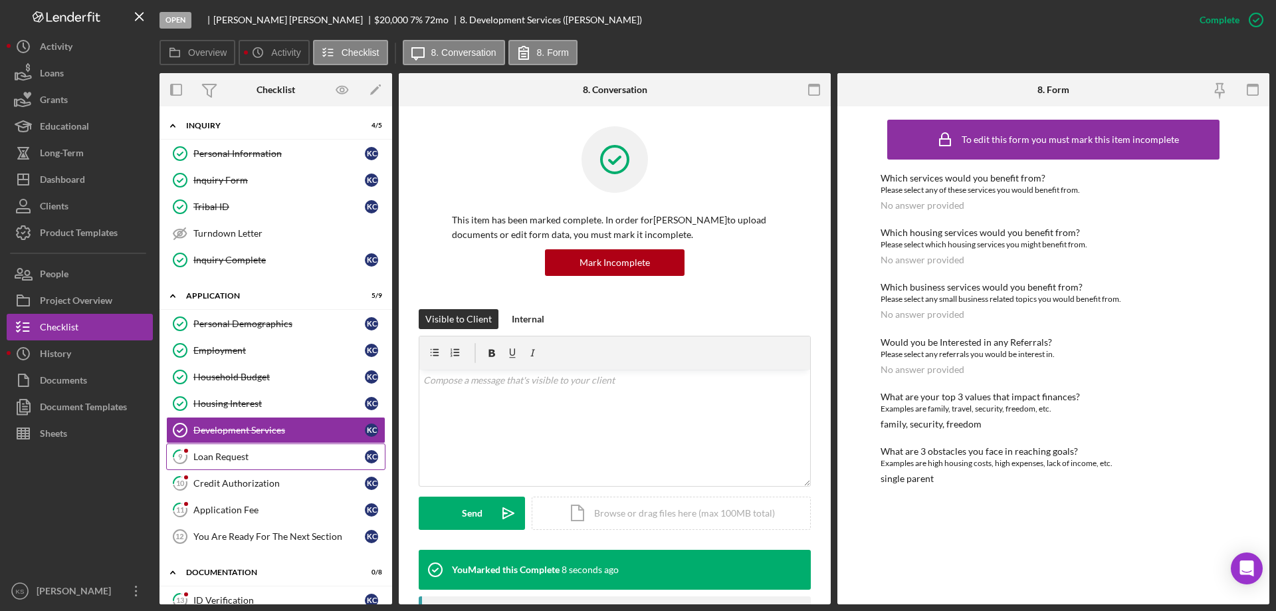
click at [263, 459] on div "Loan Request" at bounding box center [279, 456] width 172 height 11
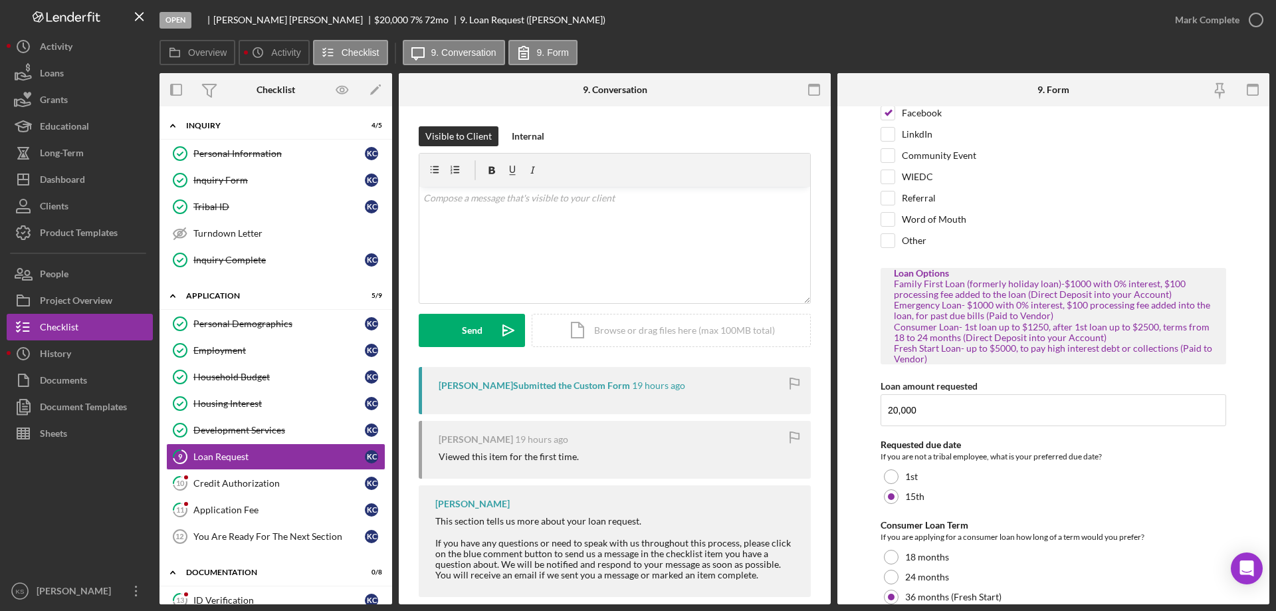
scroll to position [118, 0]
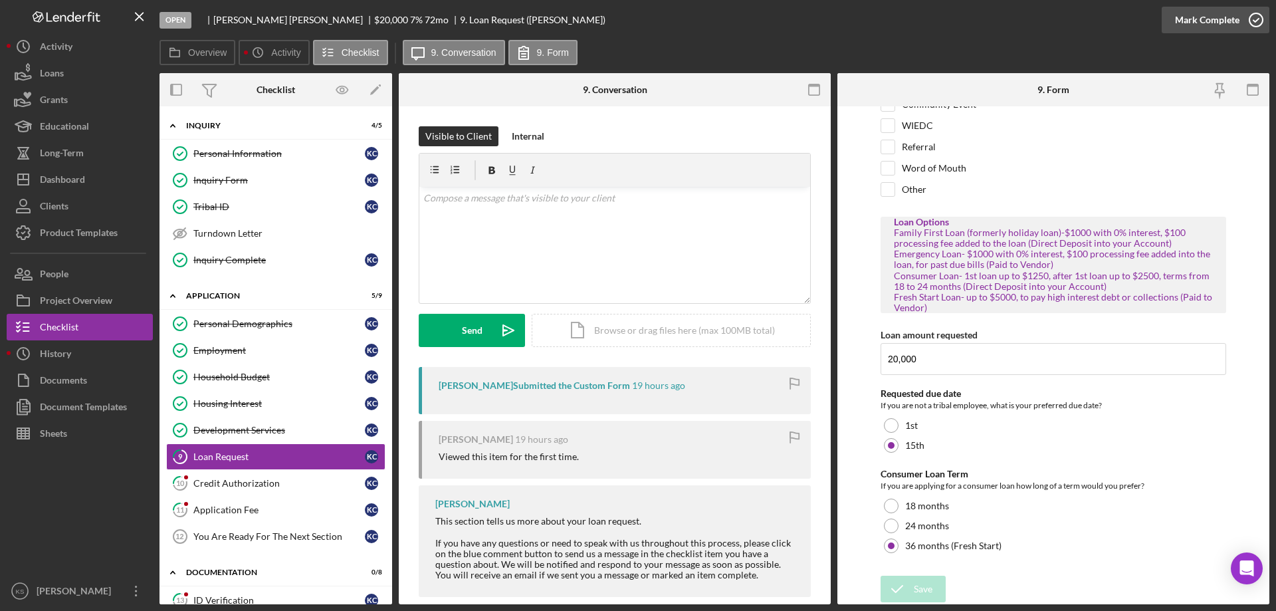
click at [1209, 17] on div "Mark Complete" at bounding box center [1207, 20] width 64 height 27
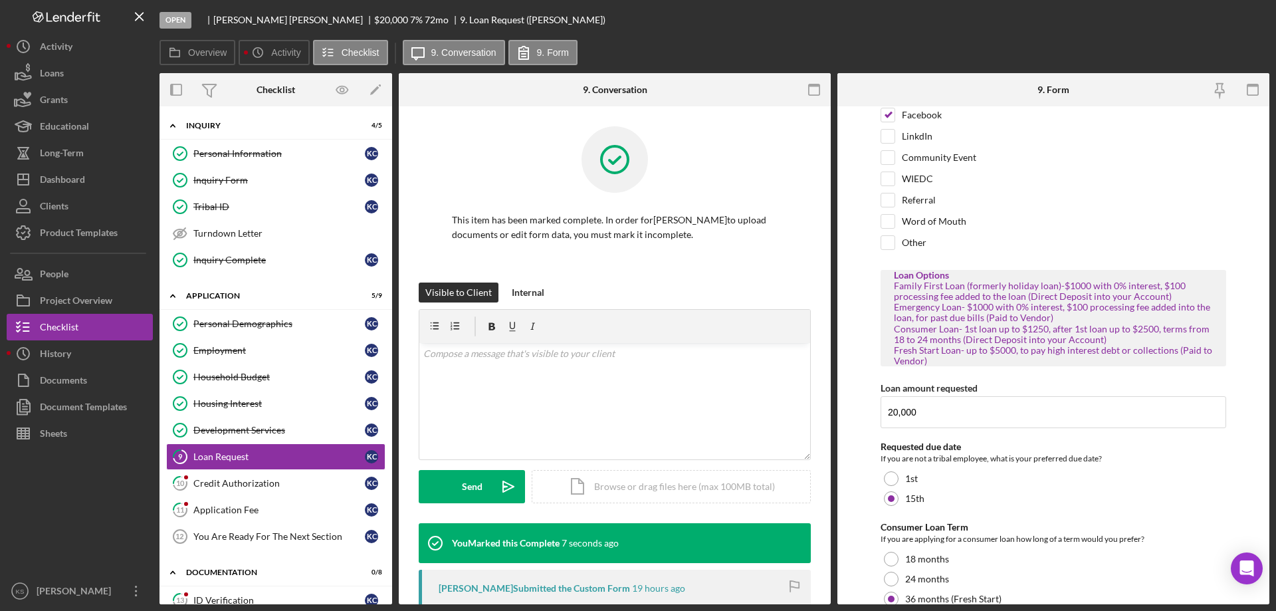
scroll to position [172, 0]
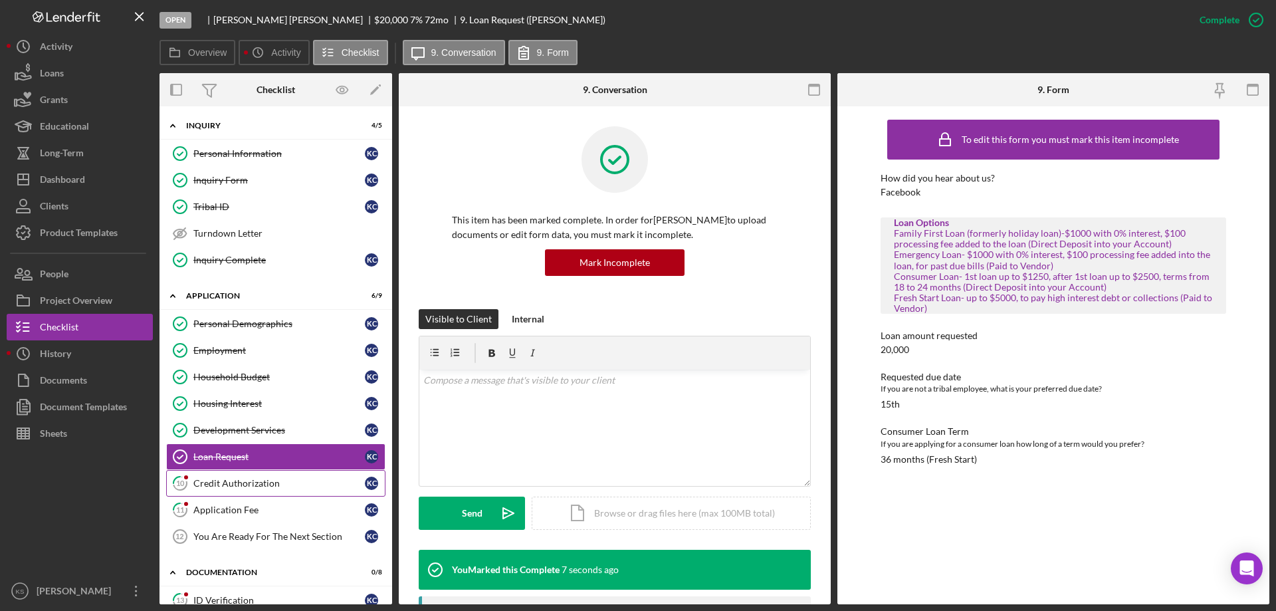
click at [280, 480] on div "Credit Authorization" at bounding box center [279, 483] width 172 height 11
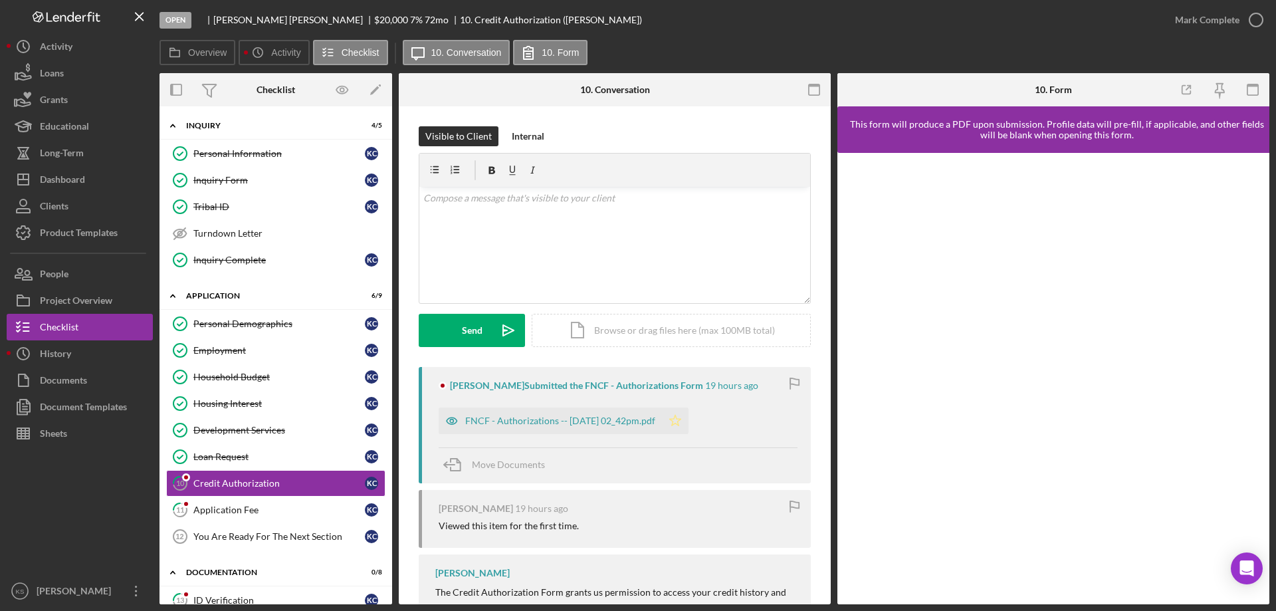
click at [689, 419] on icon "Icon/Star" at bounding box center [675, 420] width 27 height 27
click at [1218, 9] on div "Mark Complete" at bounding box center [1207, 20] width 64 height 27
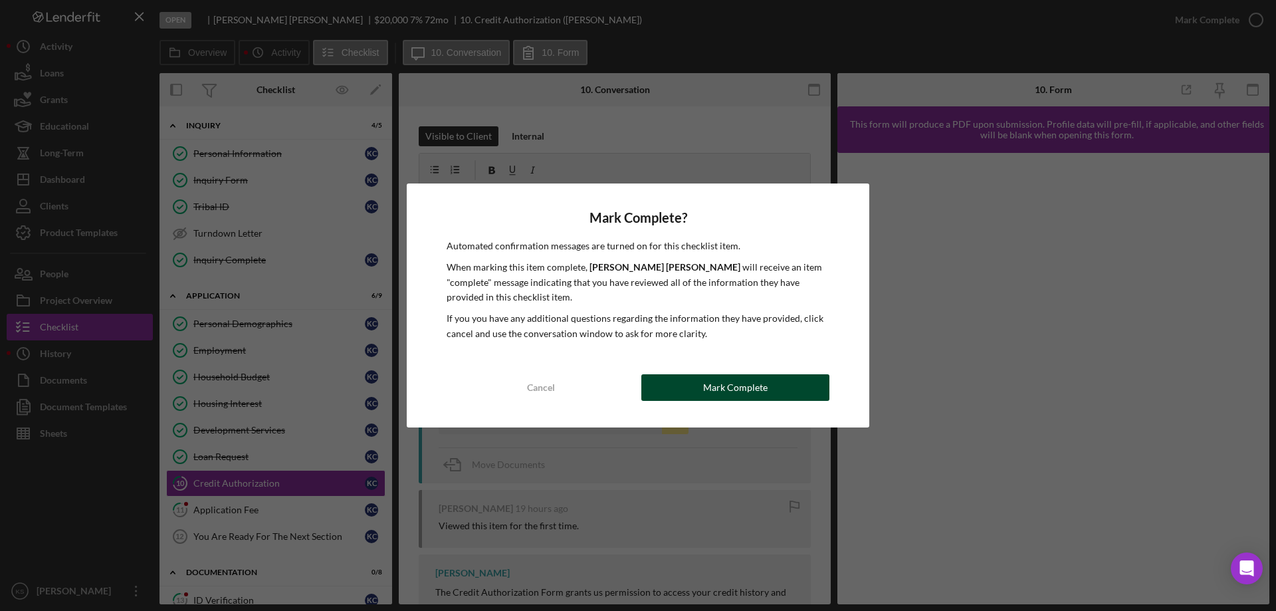
click at [756, 384] on div "Mark Complete" at bounding box center [735, 387] width 64 height 27
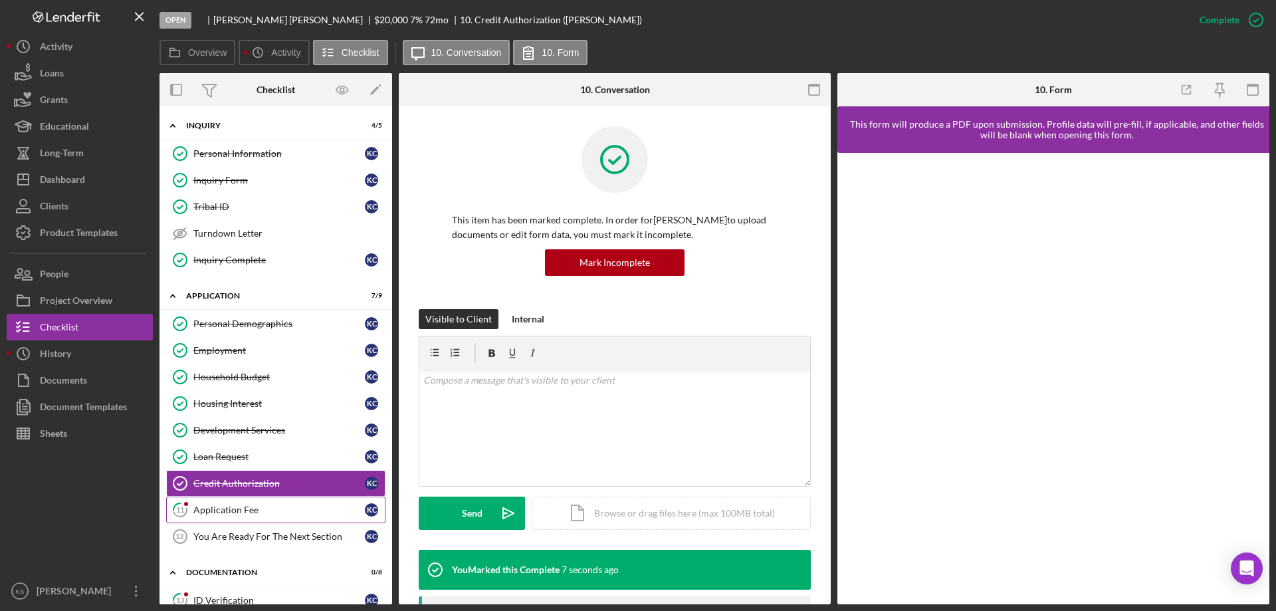
click at [249, 511] on div "Application Fee" at bounding box center [279, 510] width 172 height 11
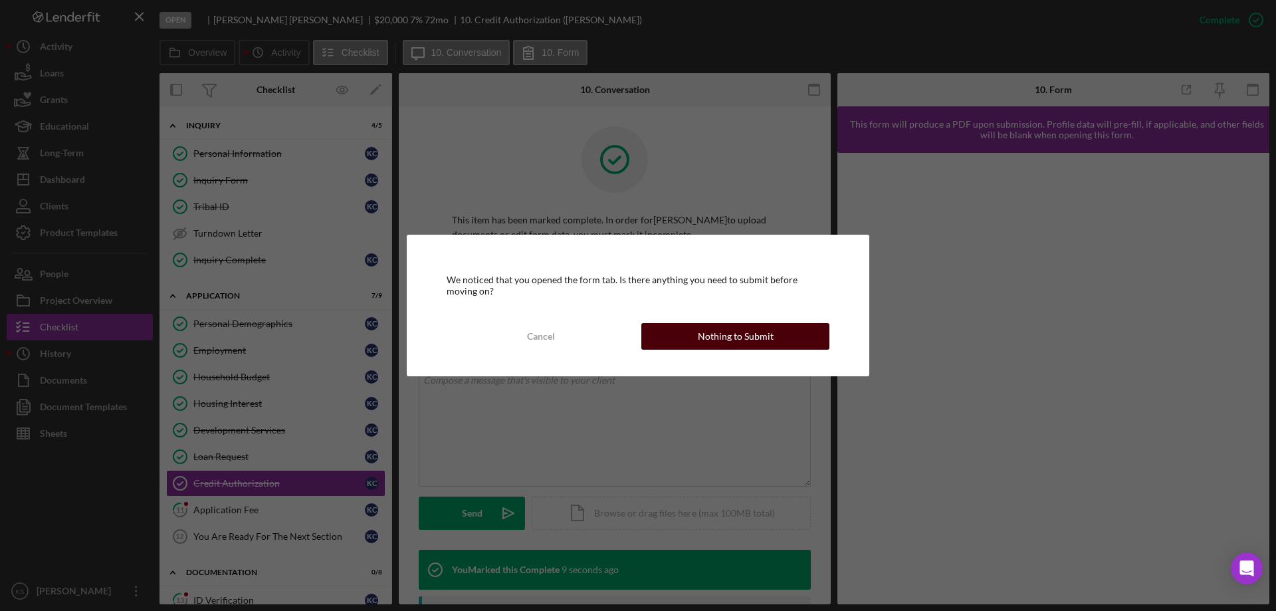
click at [715, 334] on div "Nothing to Submit" at bounding box center [736, 336] width 76 height 27
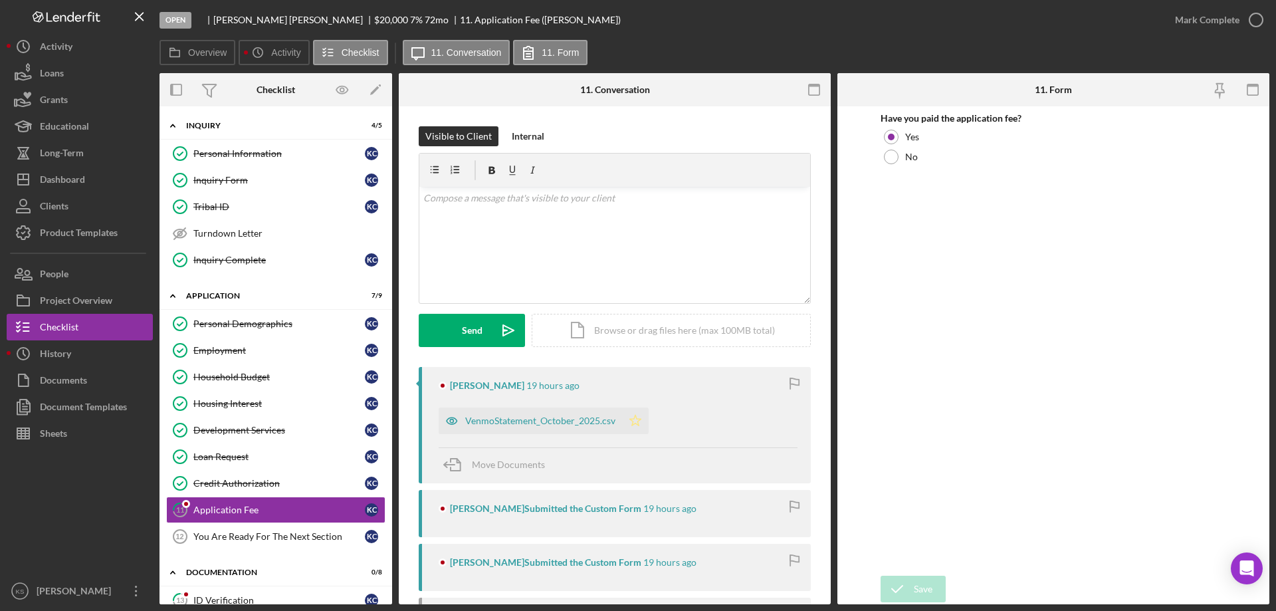
click at [636, 414] on icon "Icon/Star" at bounding box center [635, 420] width 27 height 27
click at [1190, 19] on div "Mark Complete" at bounding box center [1207, 20] width 64 height 27
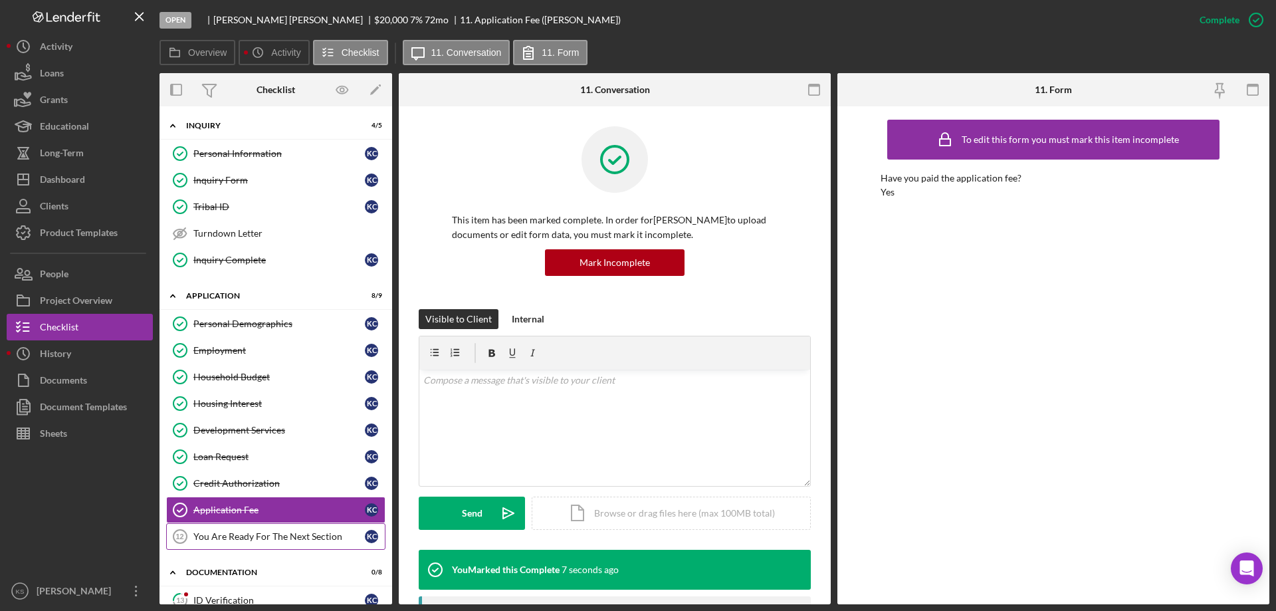
click at [241, 542] on div "You Are Ready For The Next Section" at bounding box center [279, 536] width 172 height 11
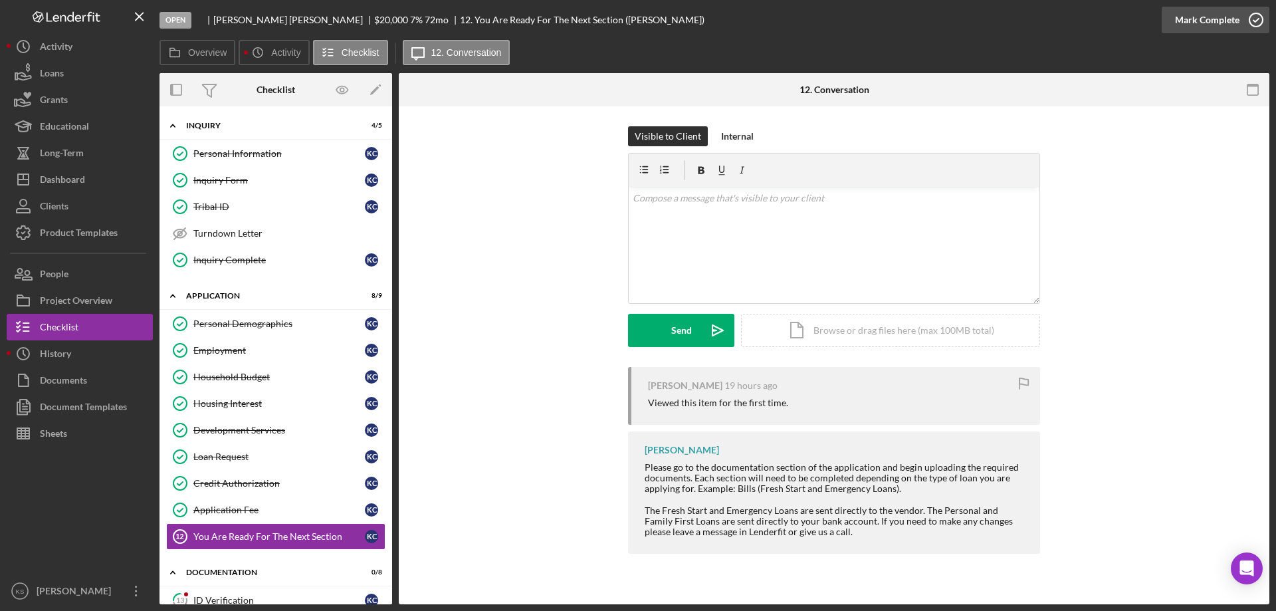
click at [1196, 23] on div "Mark Complete" at bounding box center [1207, 20] width 64 height 27
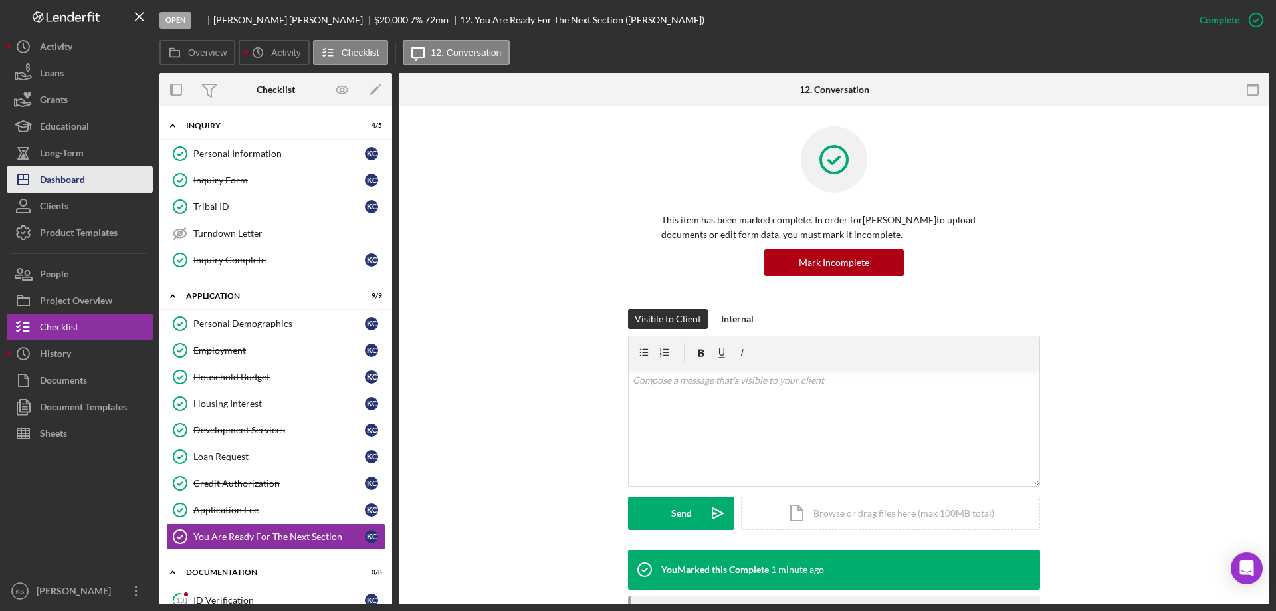
click at [78, 173] on div "Dashboard" at bounding box center [62, 181] width 45 height 30
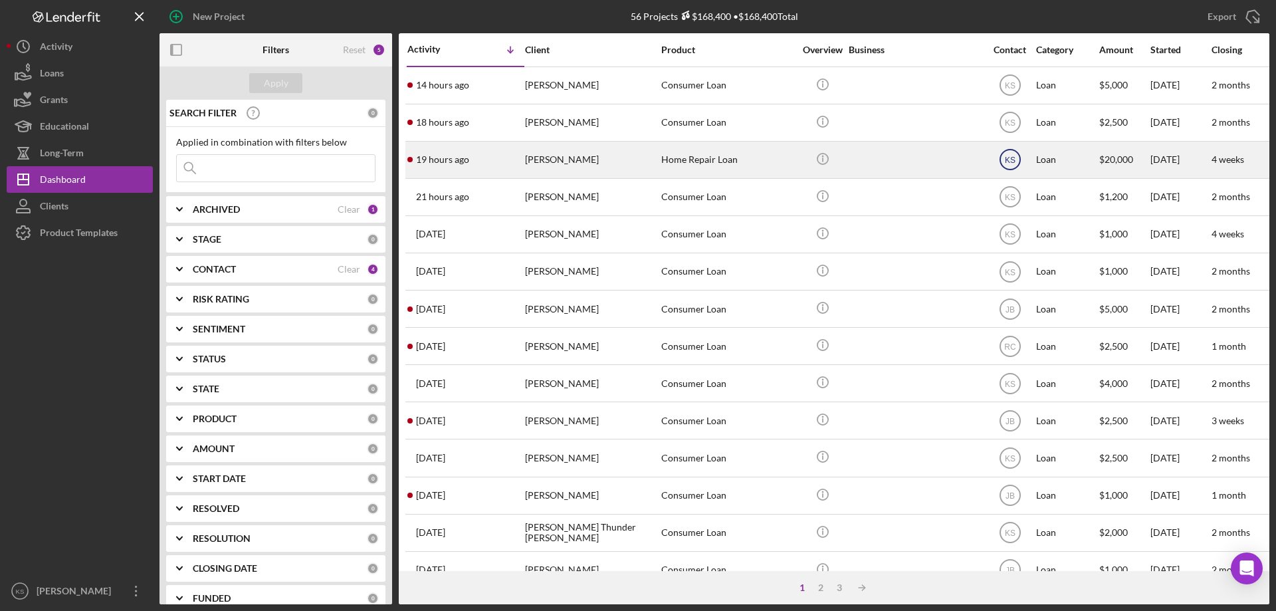
click at [1007, 164] on text "KS" at bounding box center [1009, 160] width 11 height 9
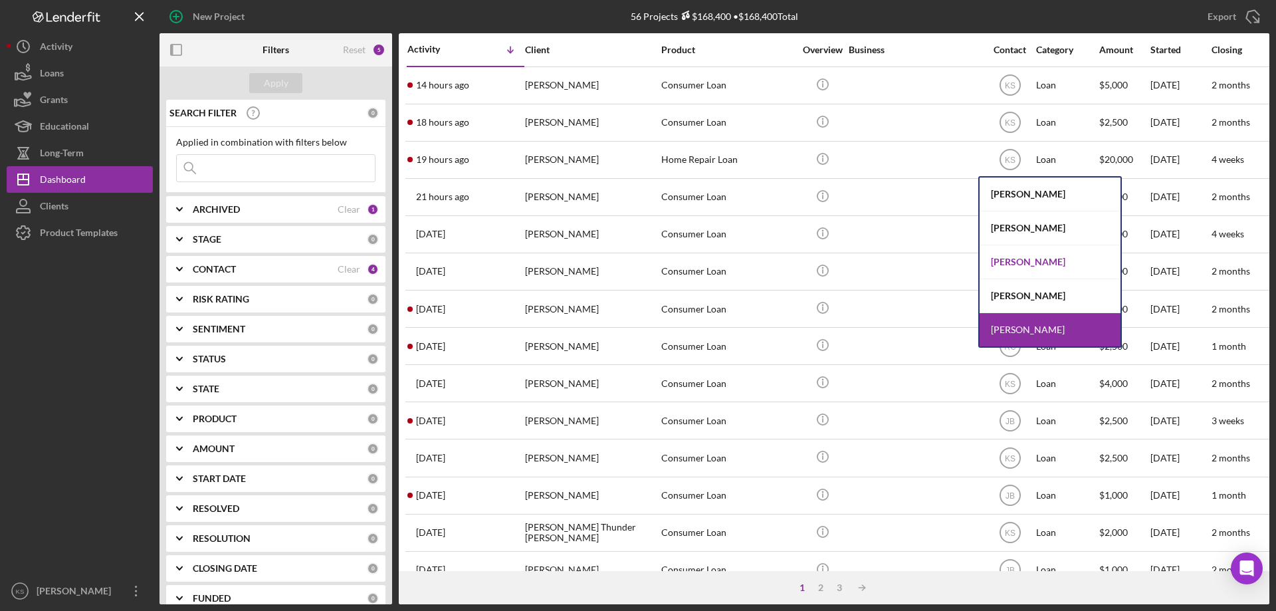
click at [1015, 267] on div "[PERSON_NAME]" at bounding box center [1050, 262] width 141 height 34
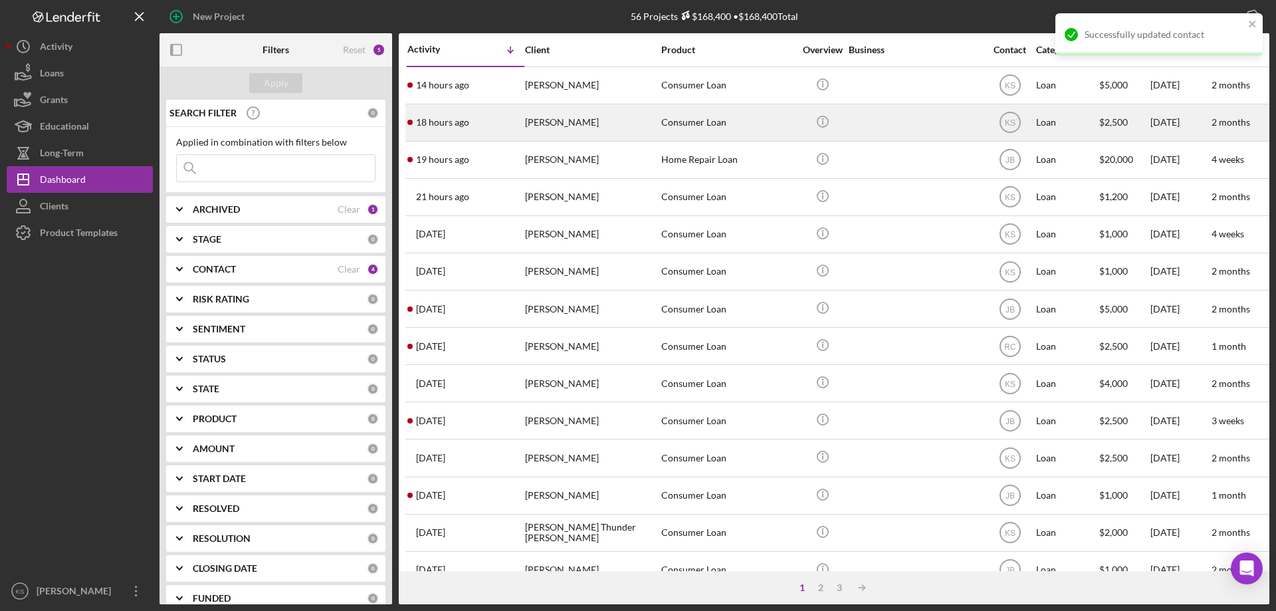
click at [596, 129] on div "[PERSON_NAME]" at bounding box center [591, 122] width 133 height 35
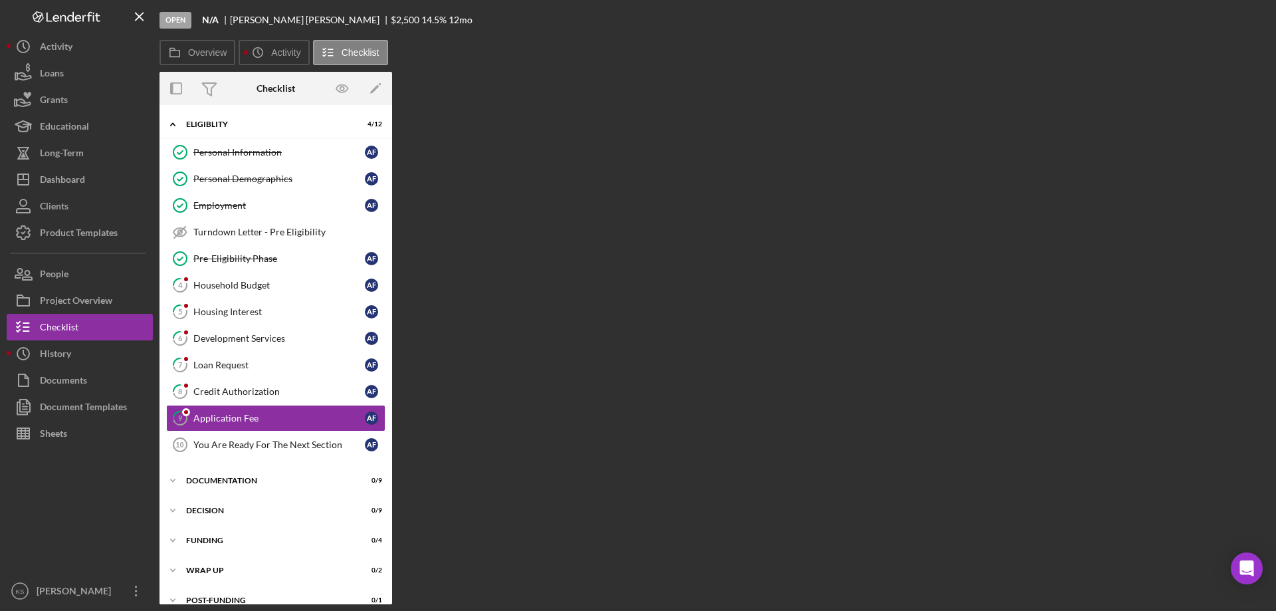
scroll to position [17, 0]
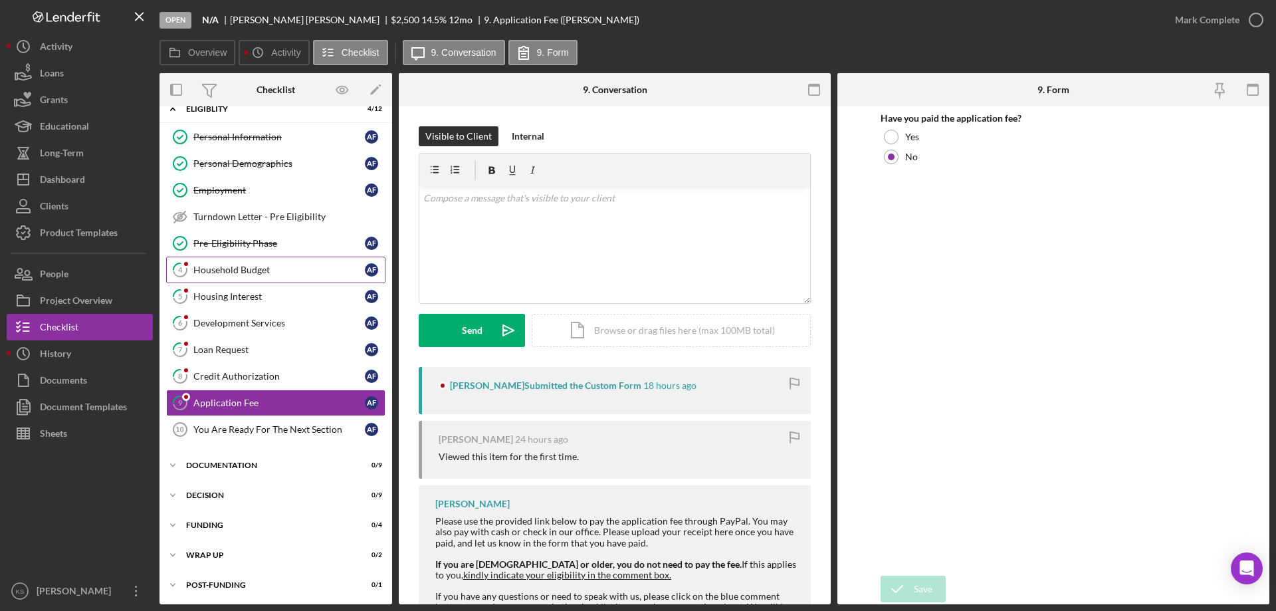
click at [256, 277] on link "4 Household Budget A F" at bounding box center [275, 270] width 219 height 27
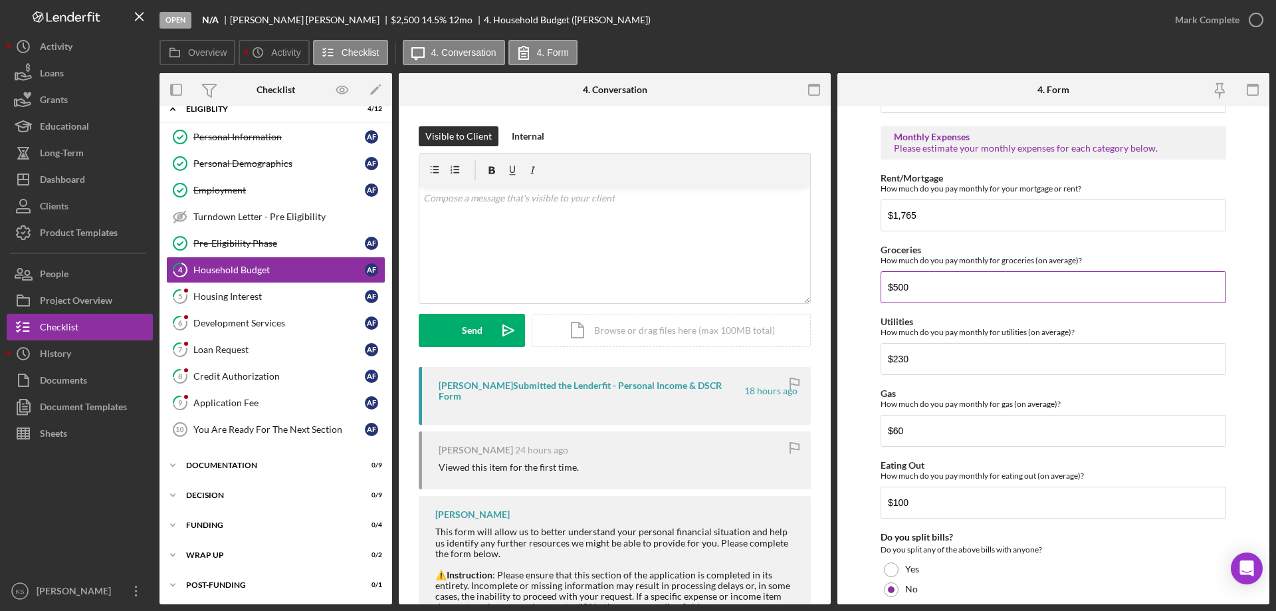
scroll to position [463, 0]
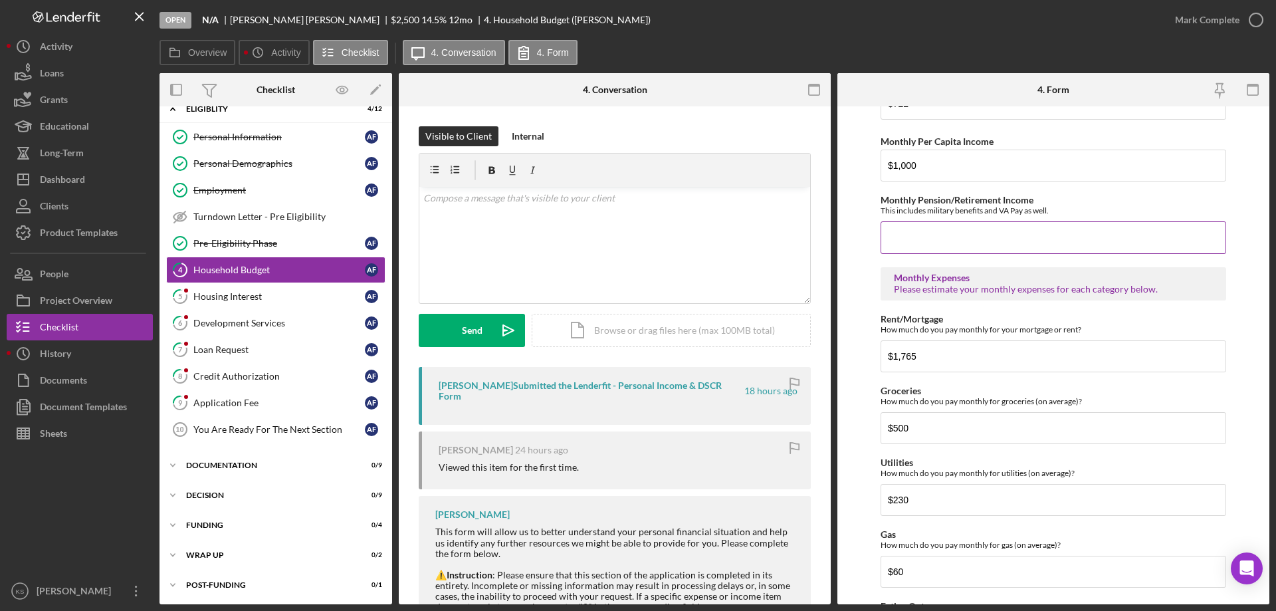
click at [972, 238] on input "Monthly Pension/Retirement Income" at bounding box center [1054, 237] width 346 height 32
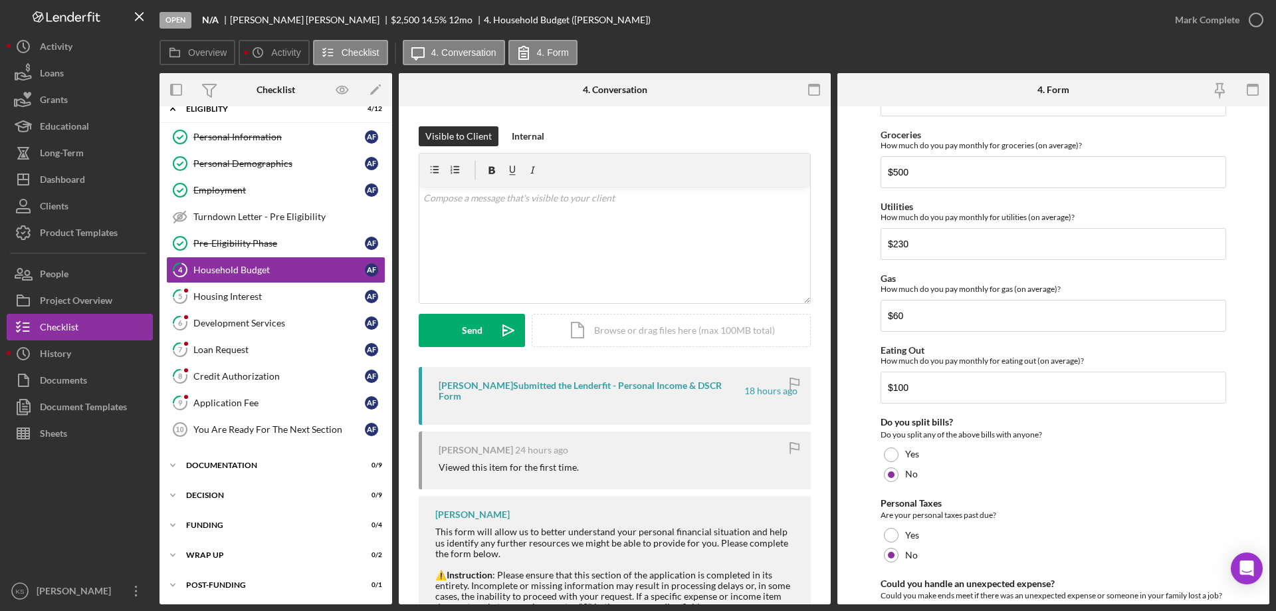
scroll to position [862, 0]
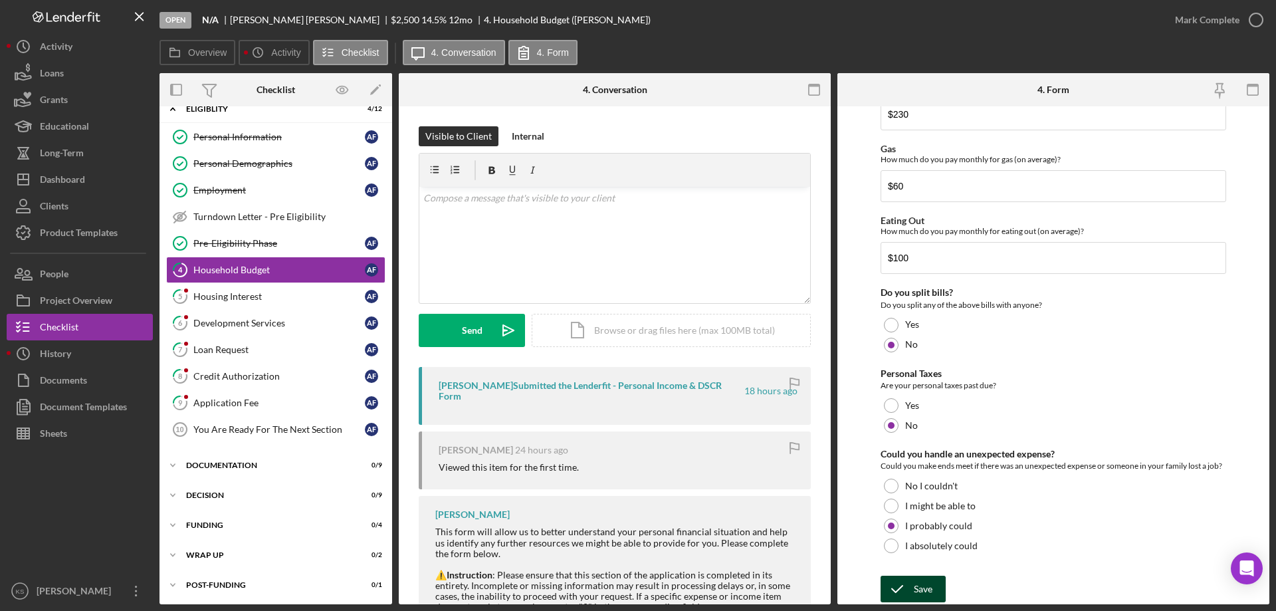
type input "$0"
click at [931, 590] on div "Save" at bounding box center [923, 589] width 19 height 27
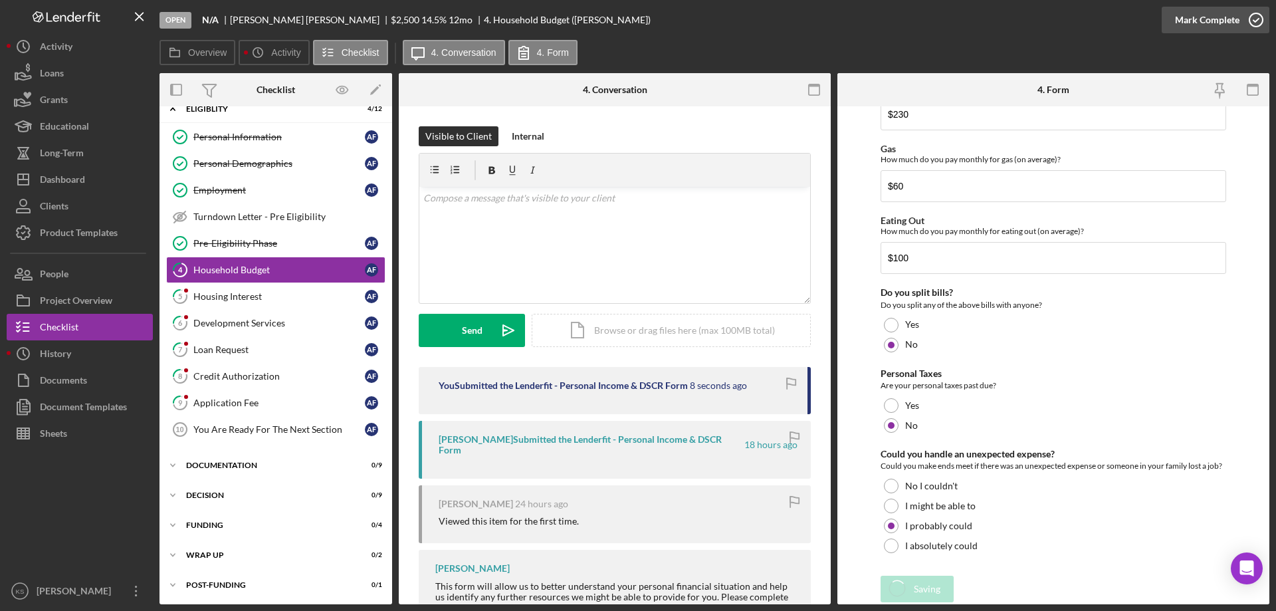
click at [1215, 18] on div "Mark Complete" at bounding box center [1207, 20] width 64 height 27
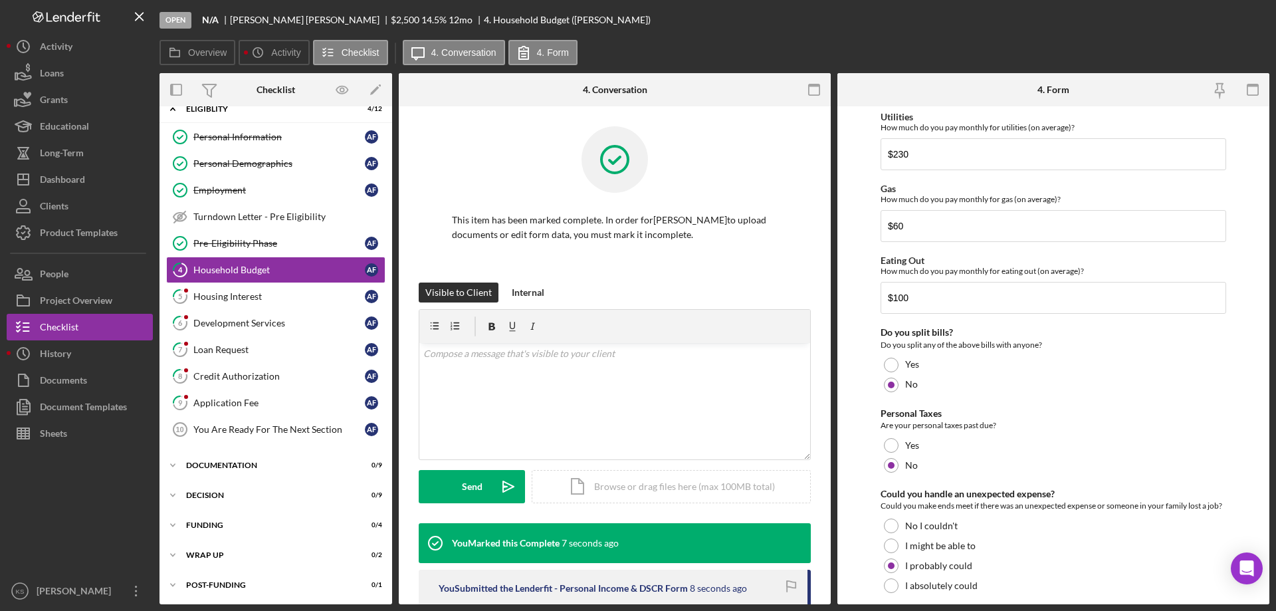
scroll to position [915, 0]
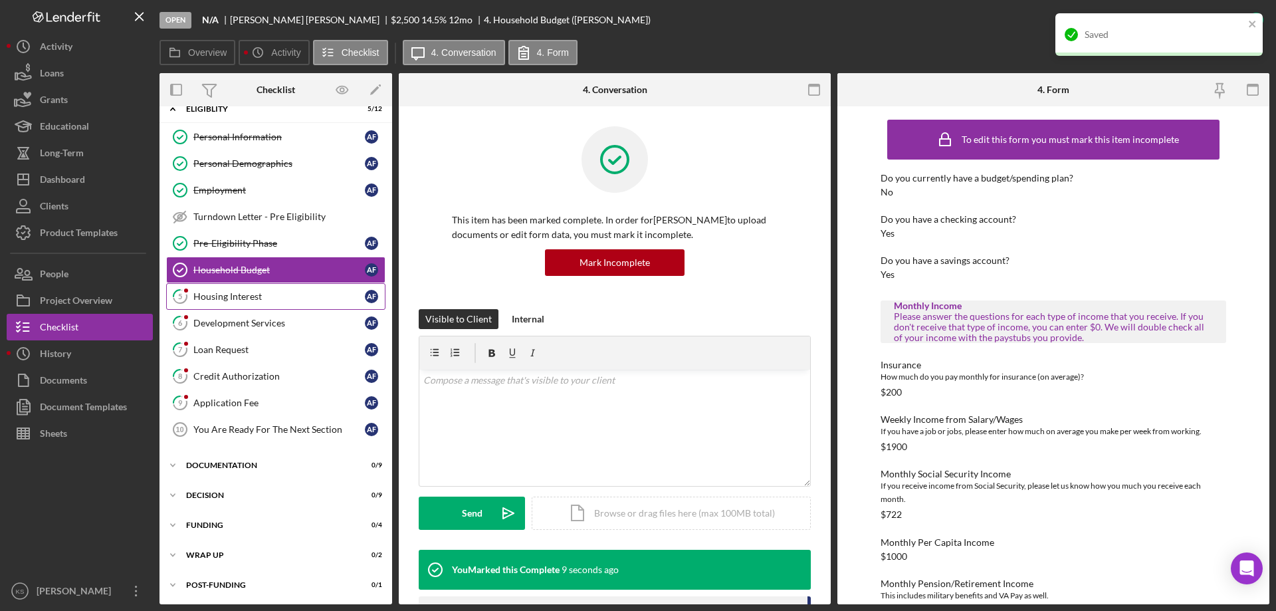
click at [264, 284] on link "5 Housing Interest A F" at bounding box center [275, 296] width 219 height 27
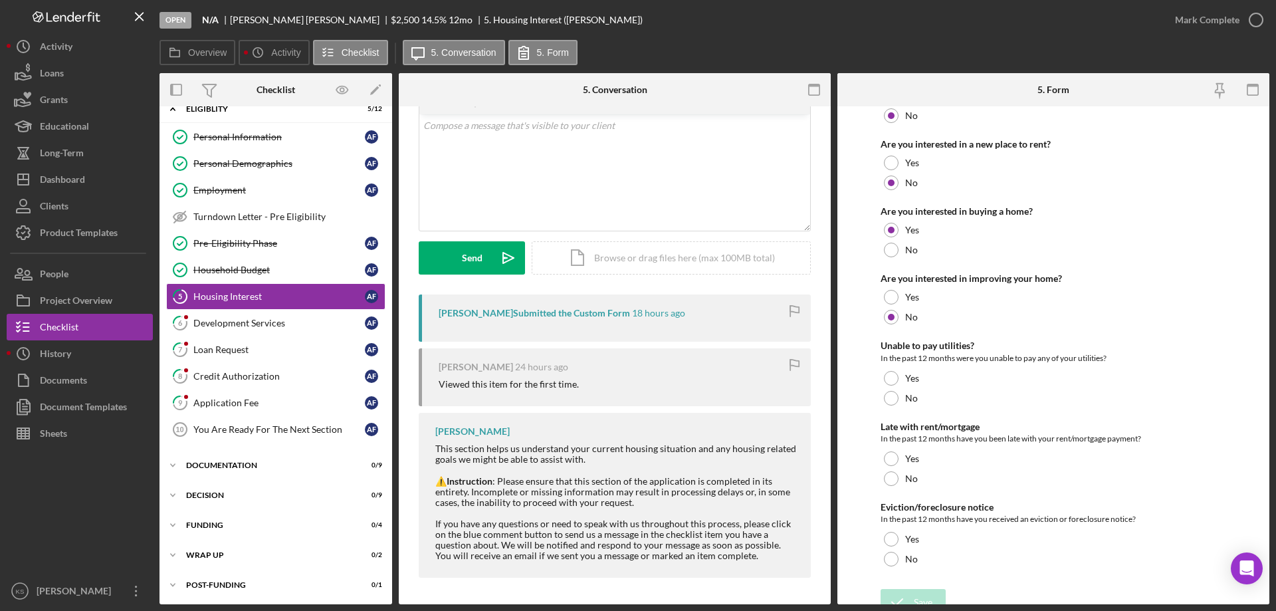
scroll to position [181, 0]
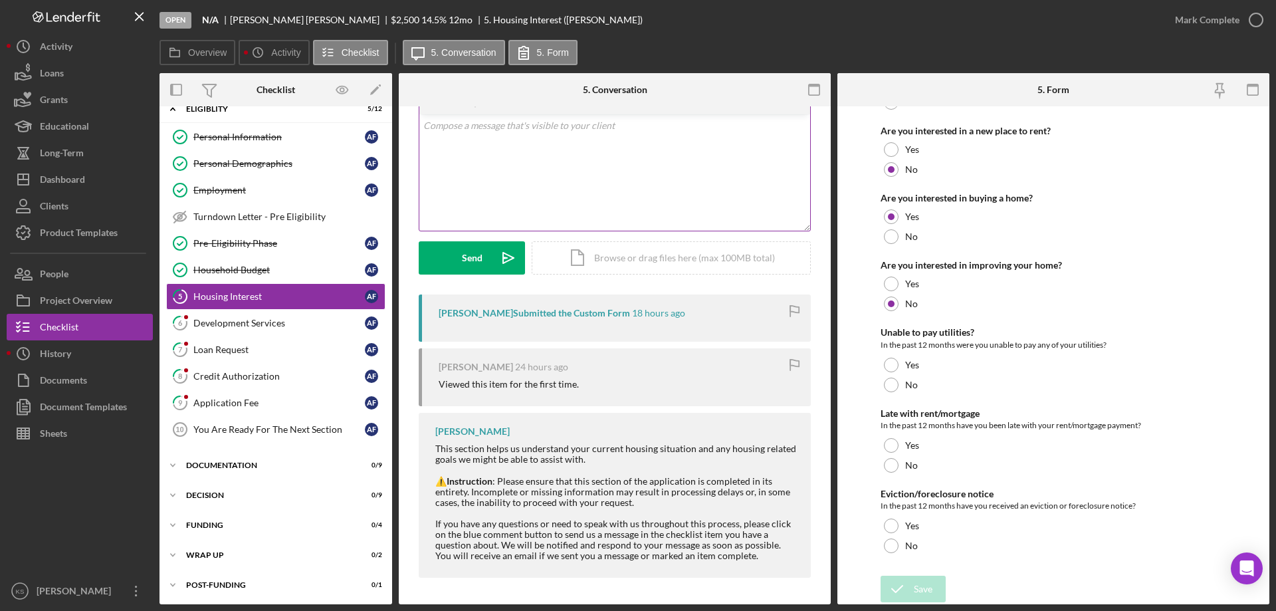
click at [639, 180] on div "v Color teal Color pink Remove color Add row above Add row below Add column bef…" at bounding box center [614, 172] width 391 height 116
click at [465, 259] on div "Send" at bounding box center [472, 257] width 21 height 33
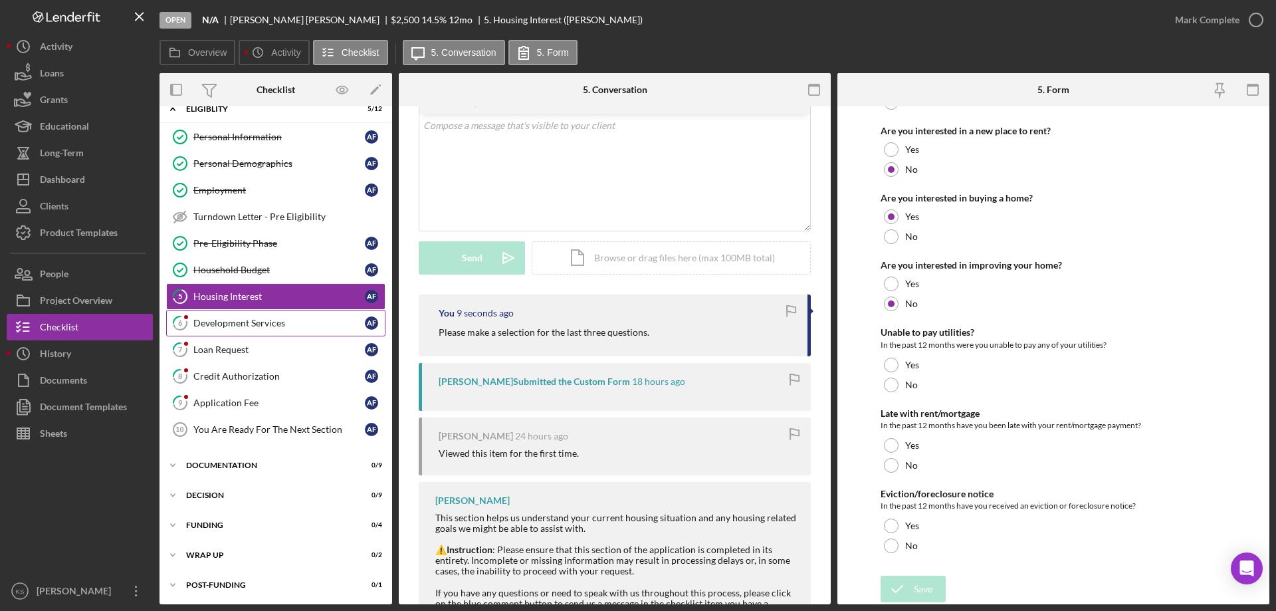
click at [258, 326] on div "Development Services" at bounding box center [279, 323] width 172 height 11
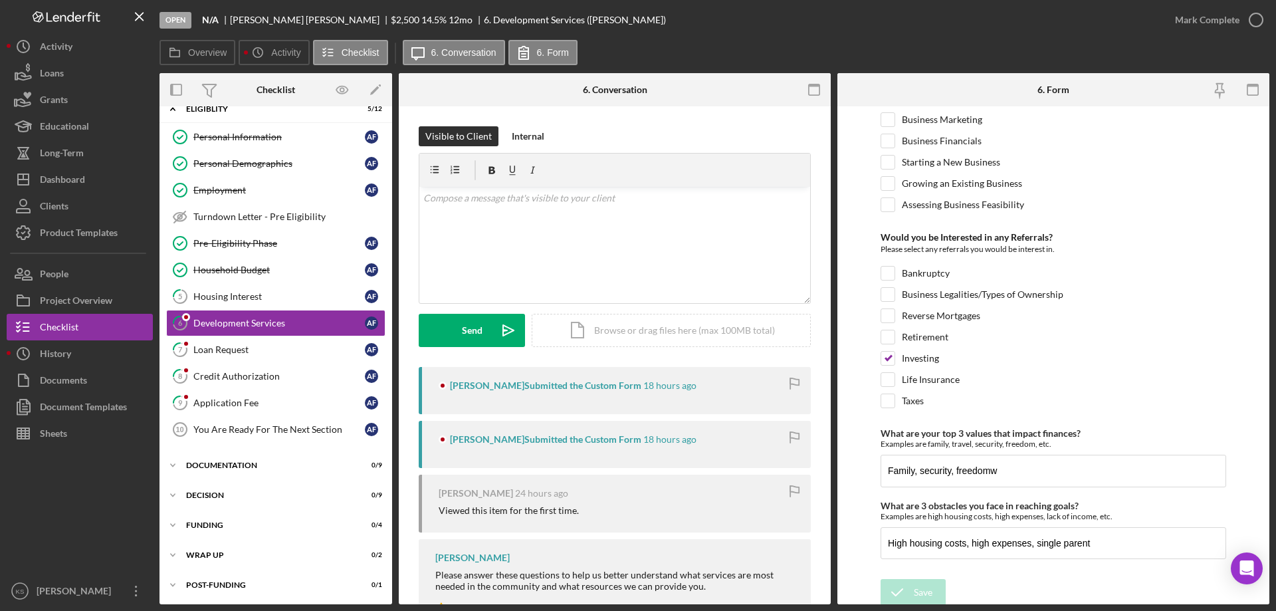
scroll to position [558, 0]
click at [1202, 2] on div "Mark Complete" at bounding box center [1216, 20] width 108 height 40
click at [1208, 17] on div "Mark Complete" at bounding box center [1207, 20] width 64 height 27
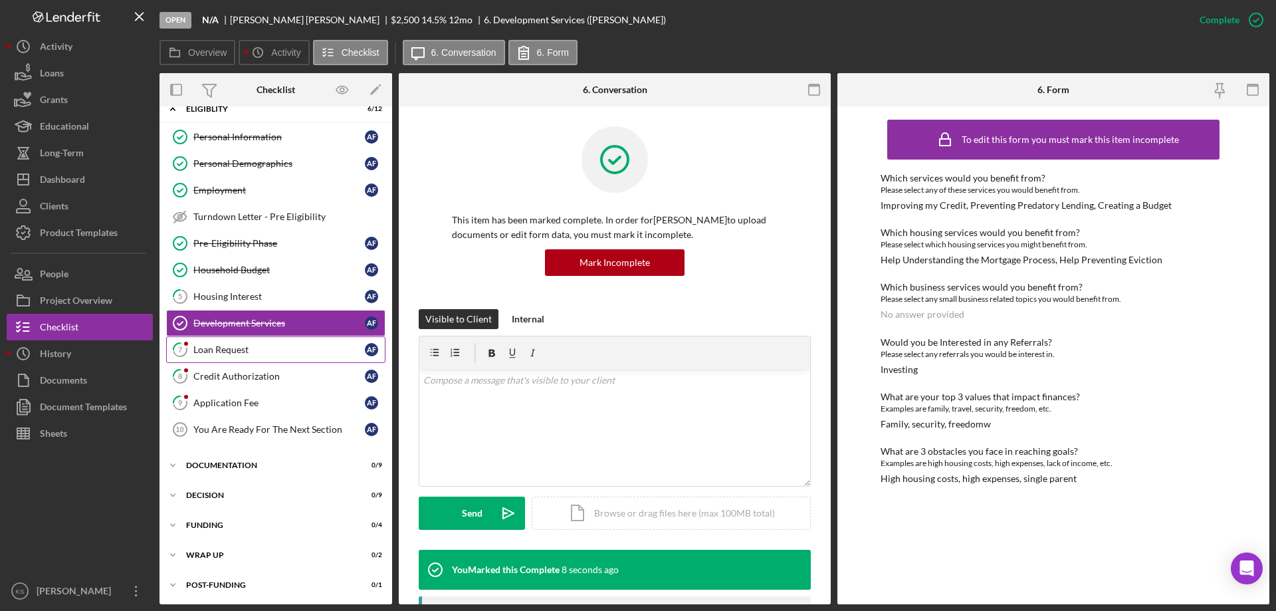
click at [241, 354] on div "Loan Request" at bounding box center [279, 349] width 172 height 11
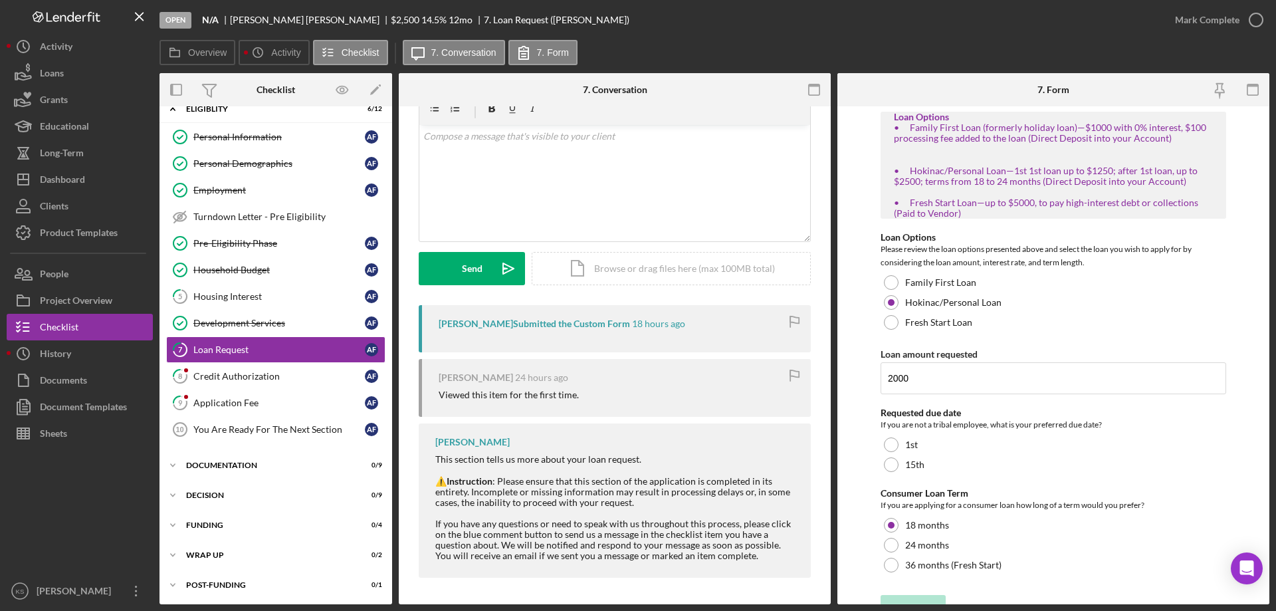
scroll to position [243, 0]
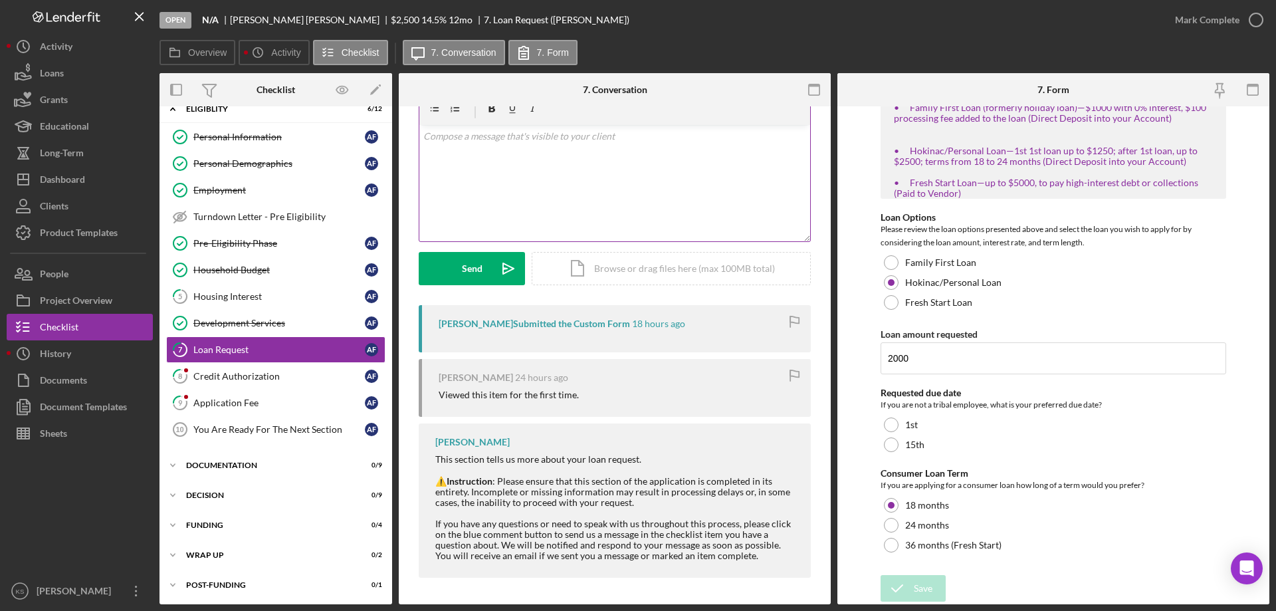
click at [676, 198] on div "v Color teal Color pink Remove color Add row above Add row below Add column bef…" at bounding box center [614, 183] width 391 height 116
click at [449, 271] on button "Send Icon/icon-invite-send" at bounding box center [472, 268] width 106 height 33
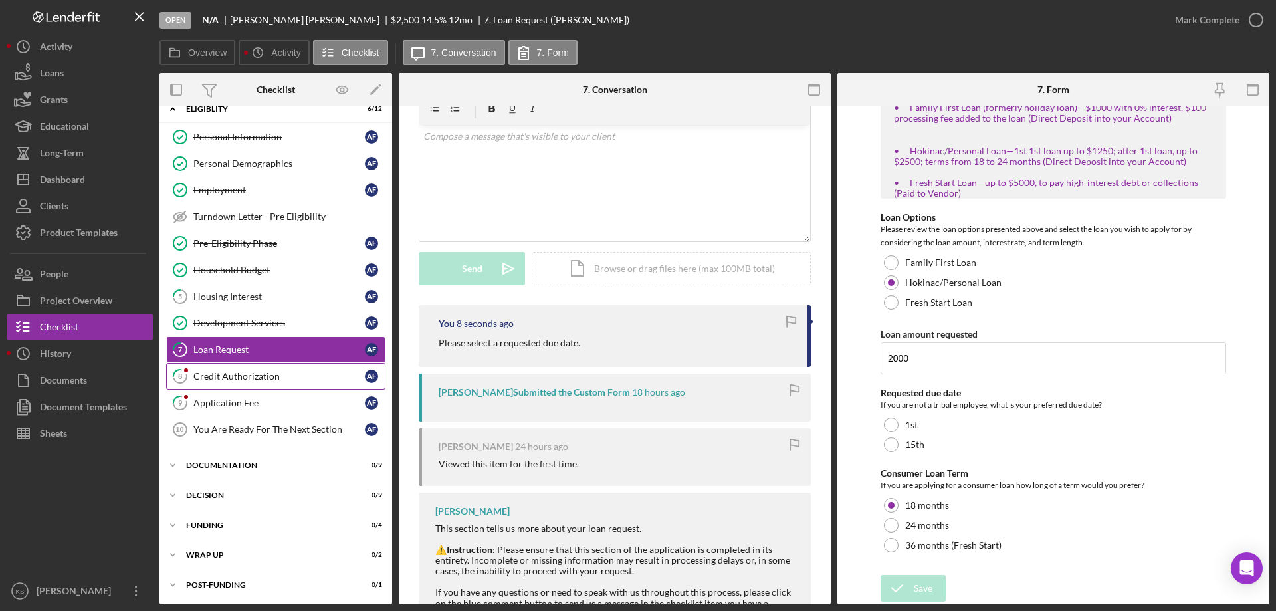
click at [231, 372] on div "Credit Authorization" at bounding box center [279, 376] width 172 height 11
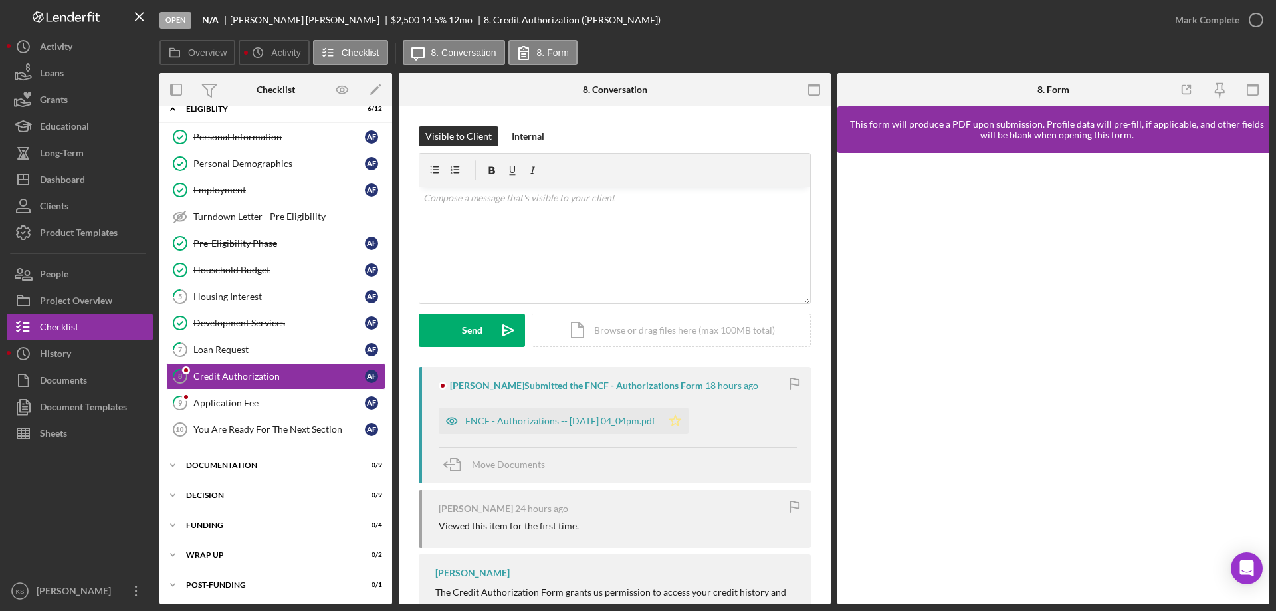
click at [681, 424] on polygon "button" at bounding box center [675, 420] width 11 height 11
click at [1216, 22] on div "Mark Complete" at bounding box center [1207, 20] width 64 height 27
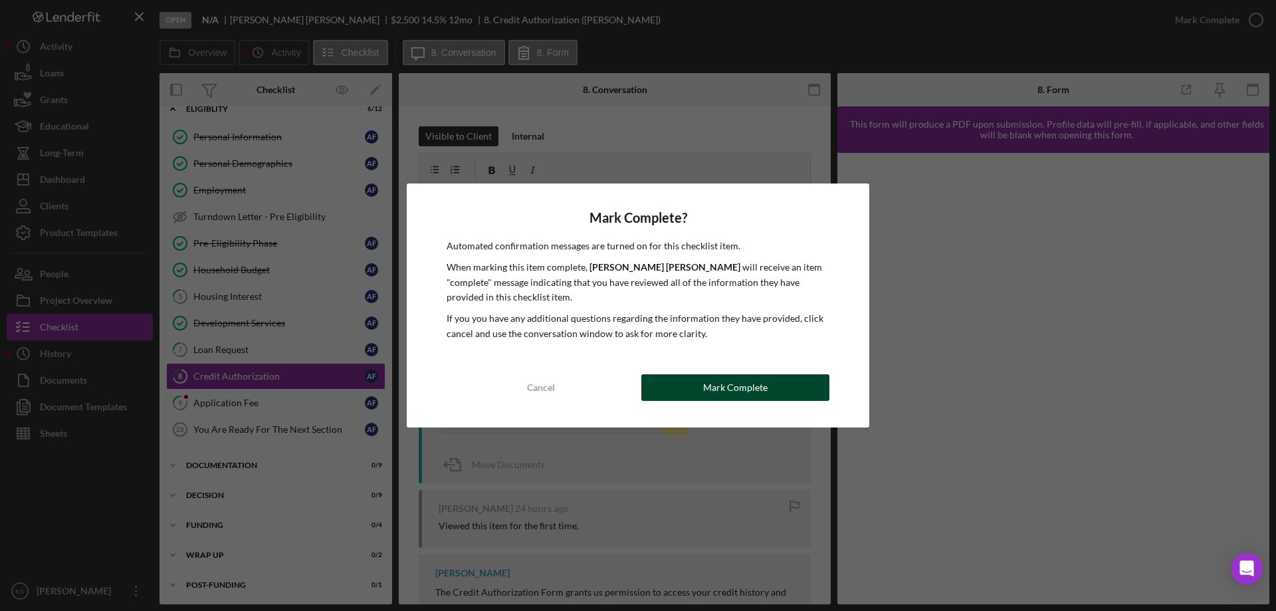
click at [785, 378] on button "Mark Complete" at bounding box center [735, 387] width 188 height 27
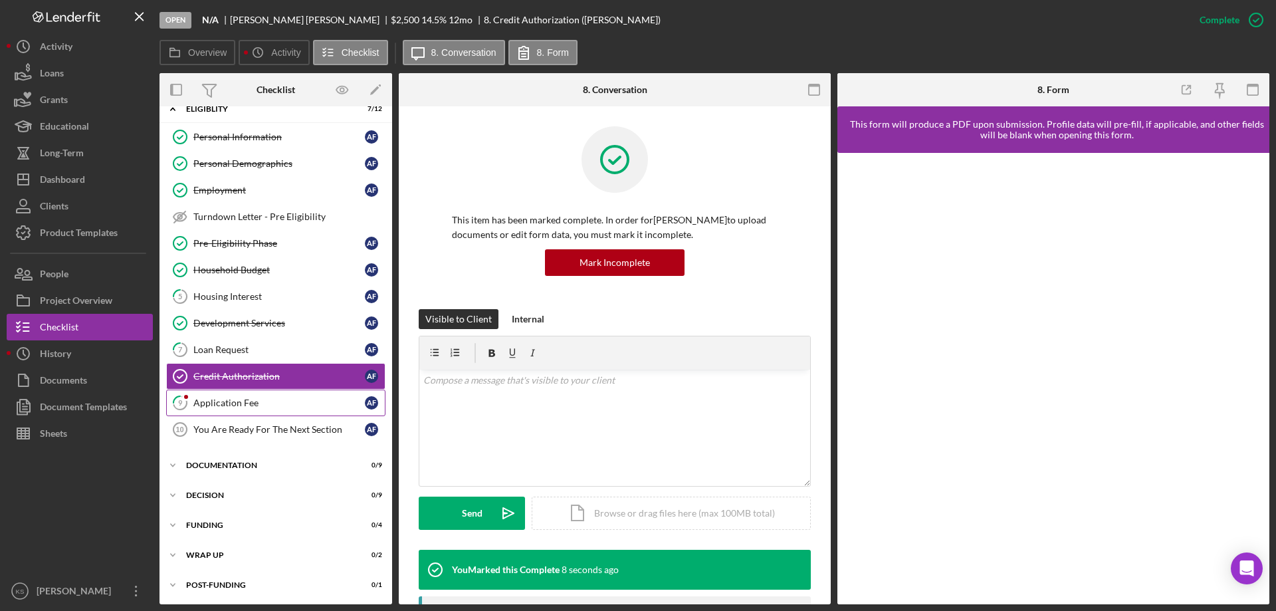
click at [259, 396] on link "9 Application Fee A F" at bounding box center [275, 403] width 219 height 27
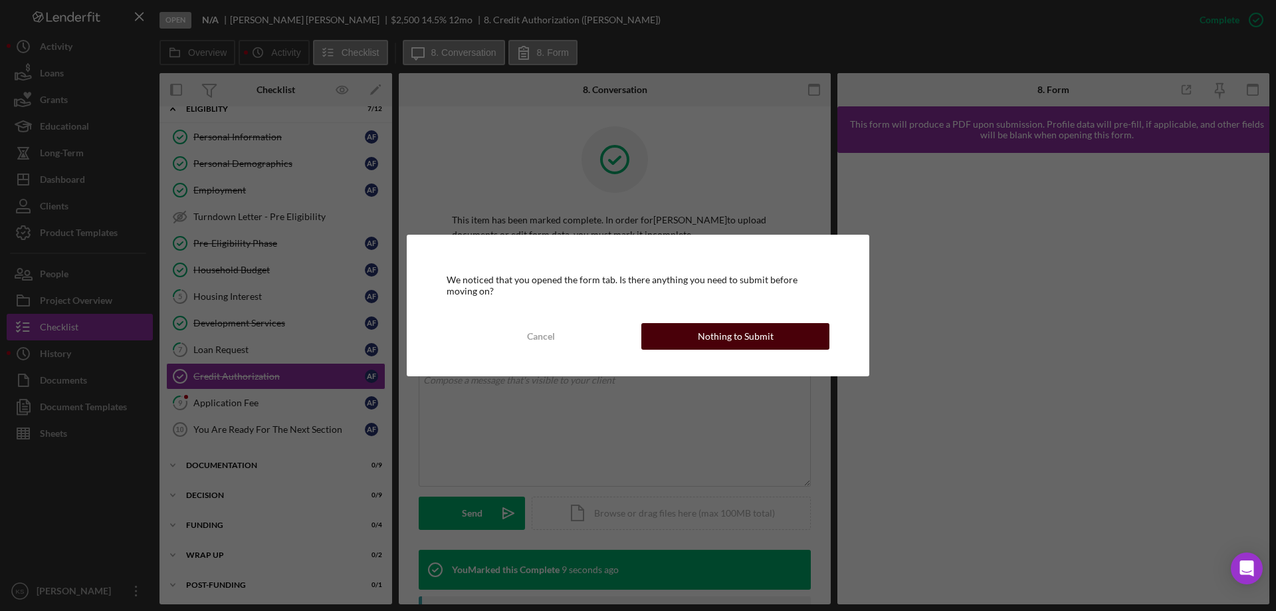
click at [765, 333] on div "Nothing to Submit" at bounding box center [736, 336] width 76 height 27
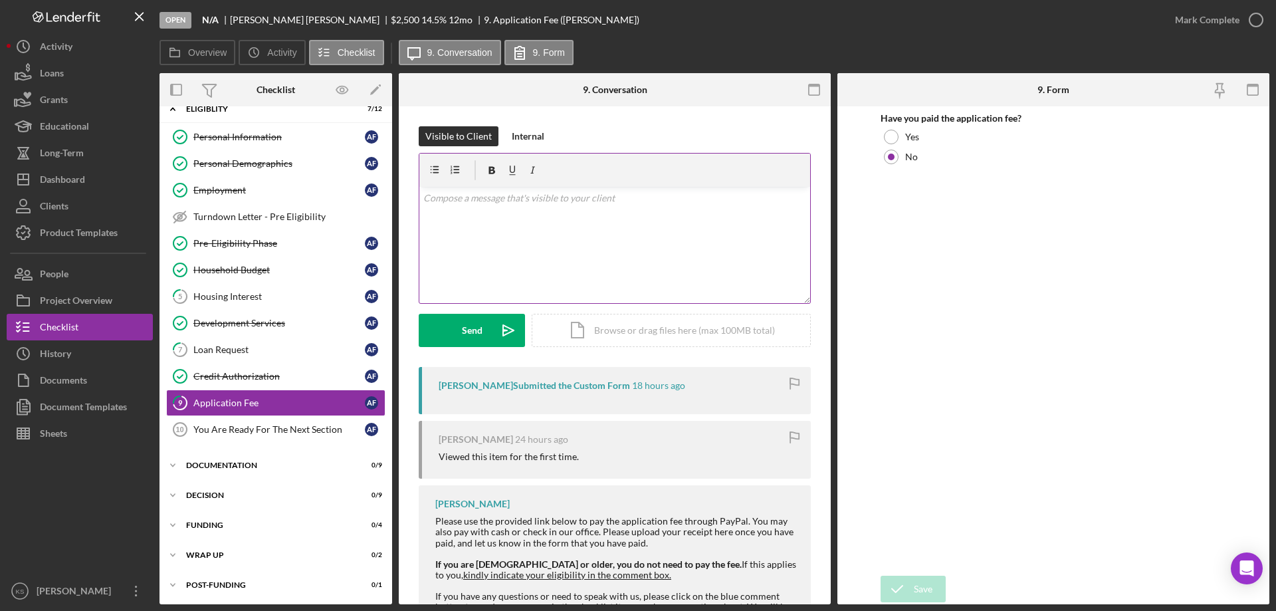
click at [609, 245] on div "v Color teal Color pink Remove color Add row above Add row below Add column bef…" at bounding box center [614, 245] width 391 height 116
click at [655, 204] on p at bounding box center [615, 198] width 384 height 15
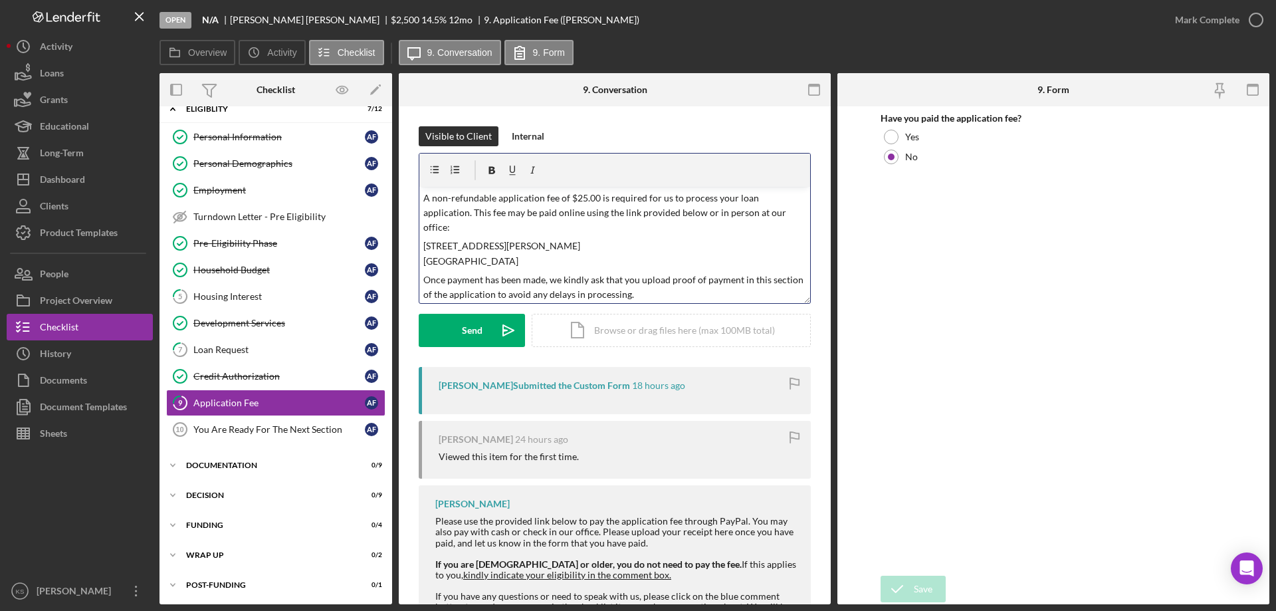
scroll to position [52, 0]
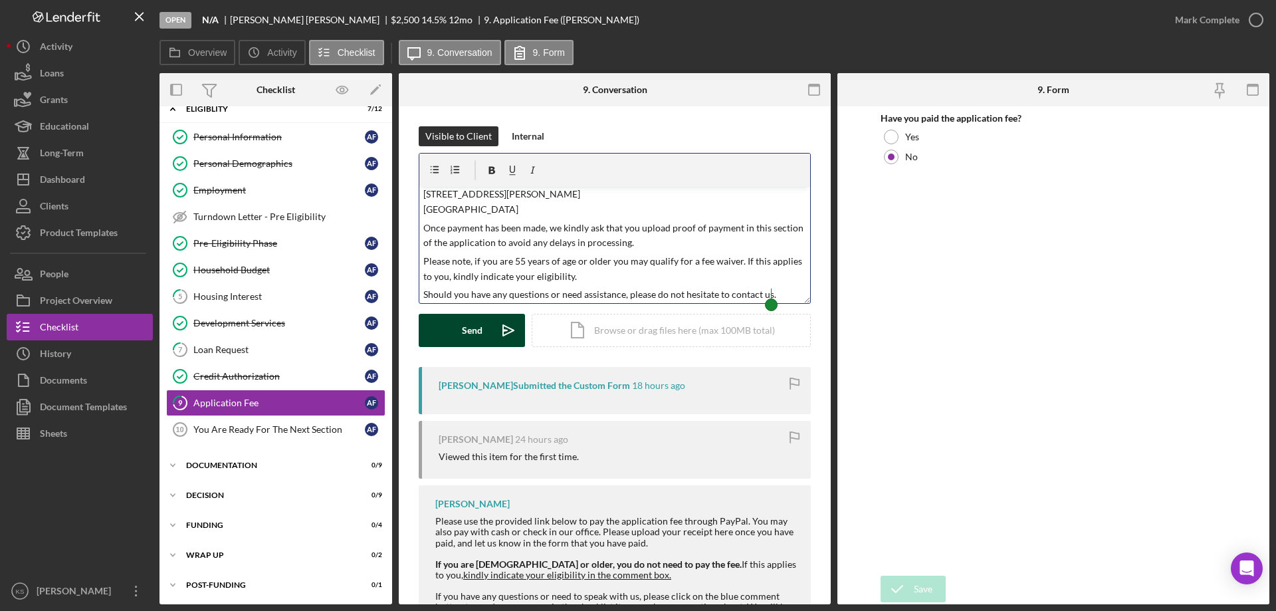
click at [468, 327] on div "Send" at bounding box center [472, 330] width 21 height 33
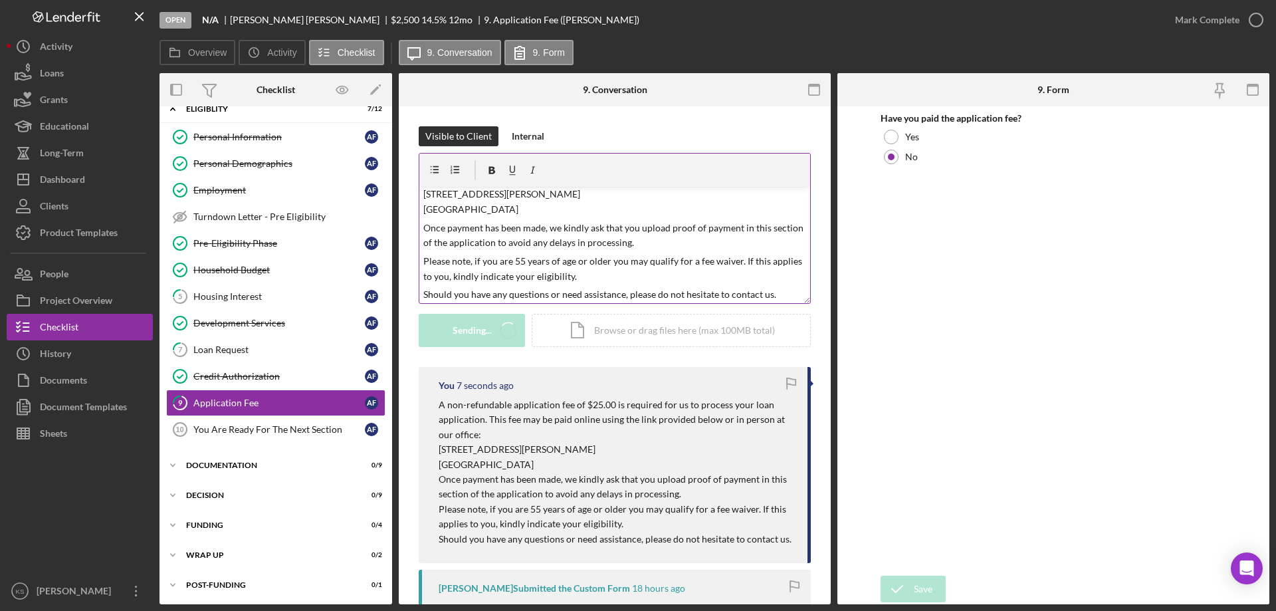
scroll to position [0, 0]
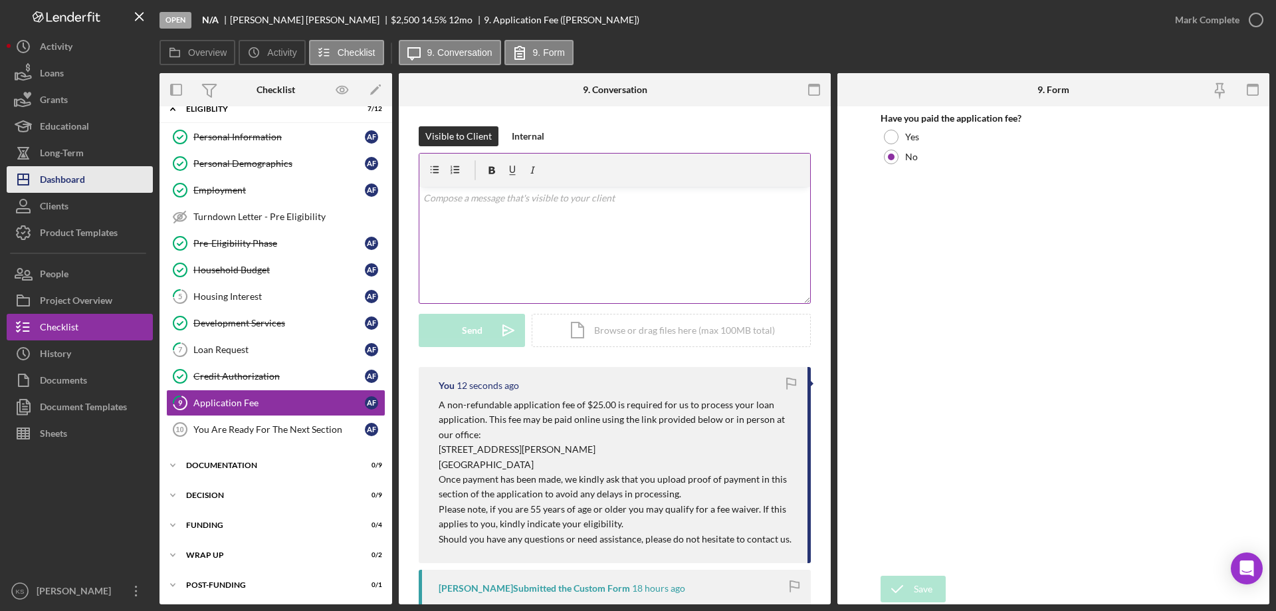
click at [90, 181] on button "Icon/Dashboard Dashboard" at bounding box center [80, 179] width 146 height 27
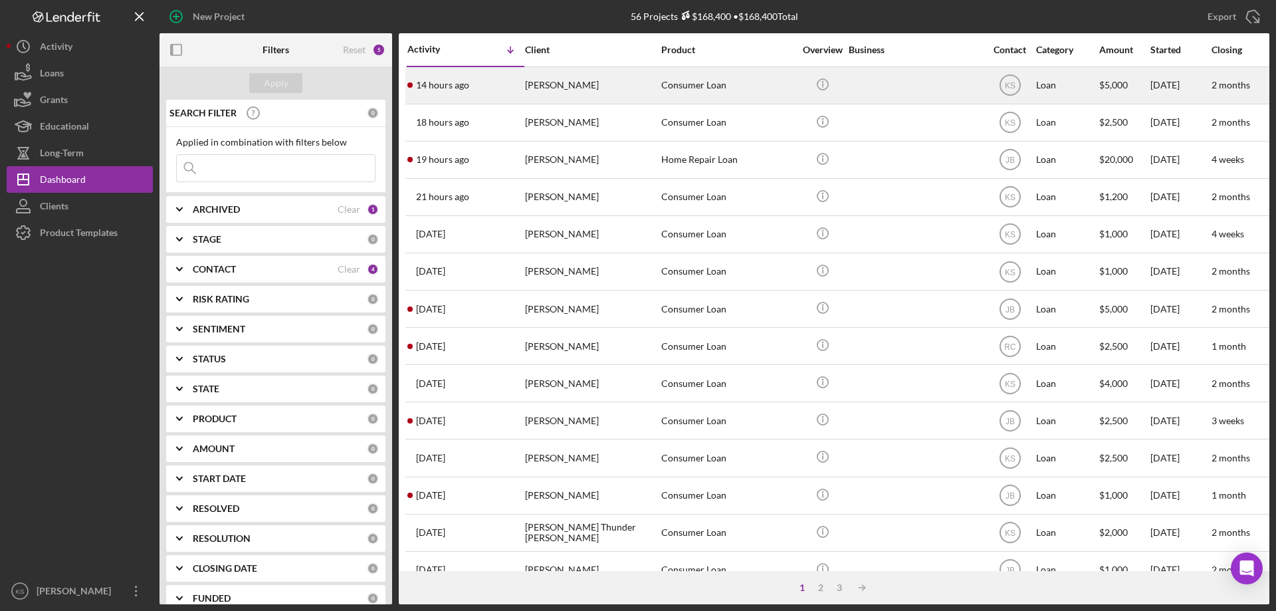
click at [580, 92] on div "[PERSON_NAME]" at bounding box center [591, 85] width 133 height 35
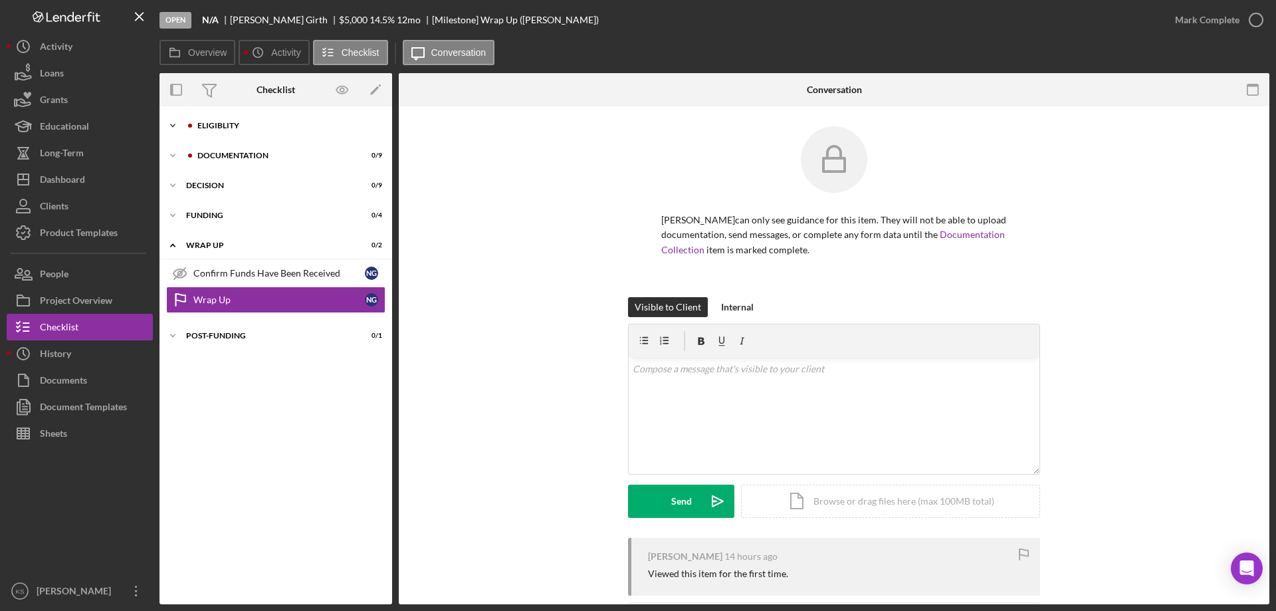
click at [202, 123] on div "Eligiblity" at bounding box center [286, 126] width 178 height 8
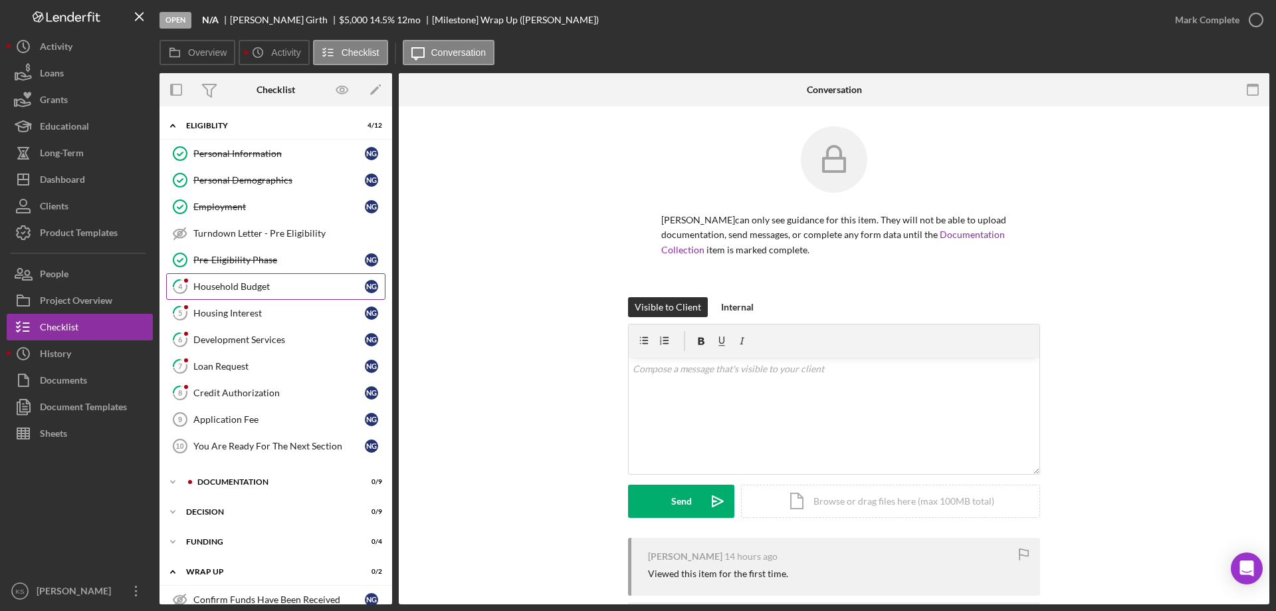
click at [243, 281] on div "Household Budget" at bounding box center [279, 286] width 172 height 11
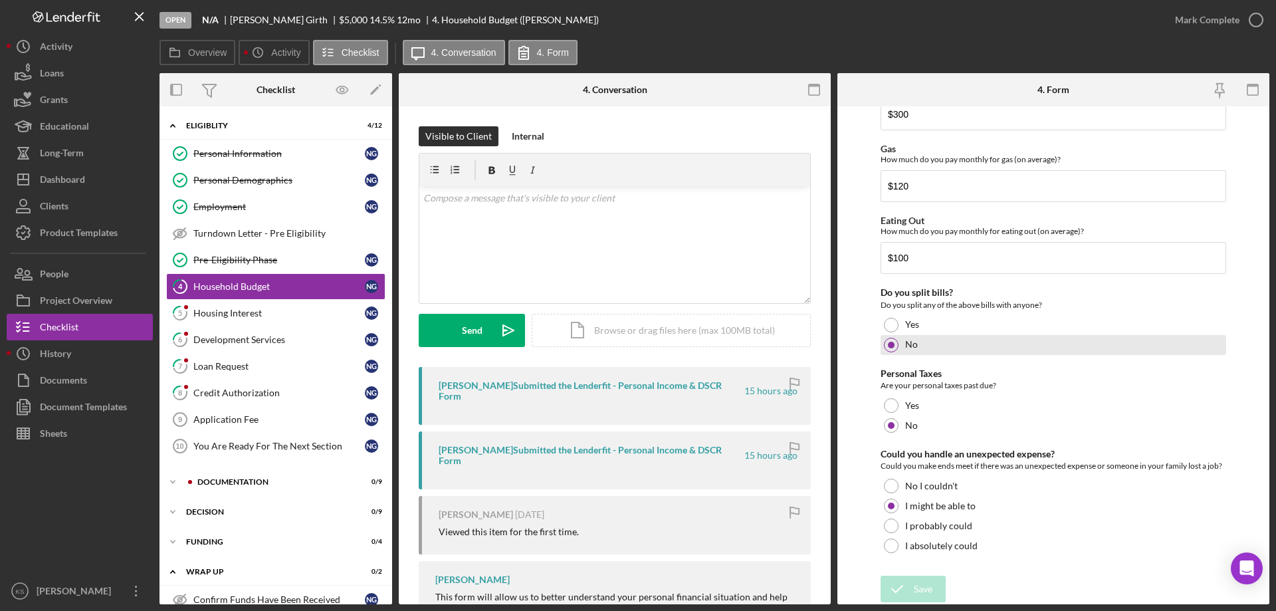
scroll to position [862, 0]
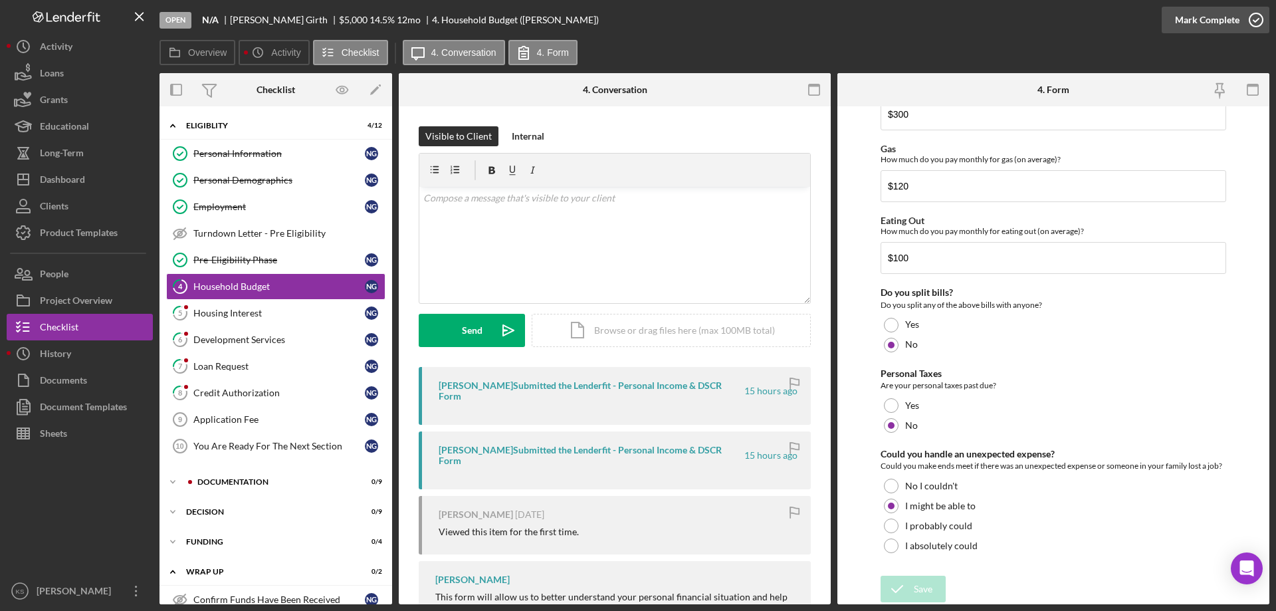
click at [1216, 31] on div "Mark Complete" at bounding box center [1207, 20] width 64 height 27
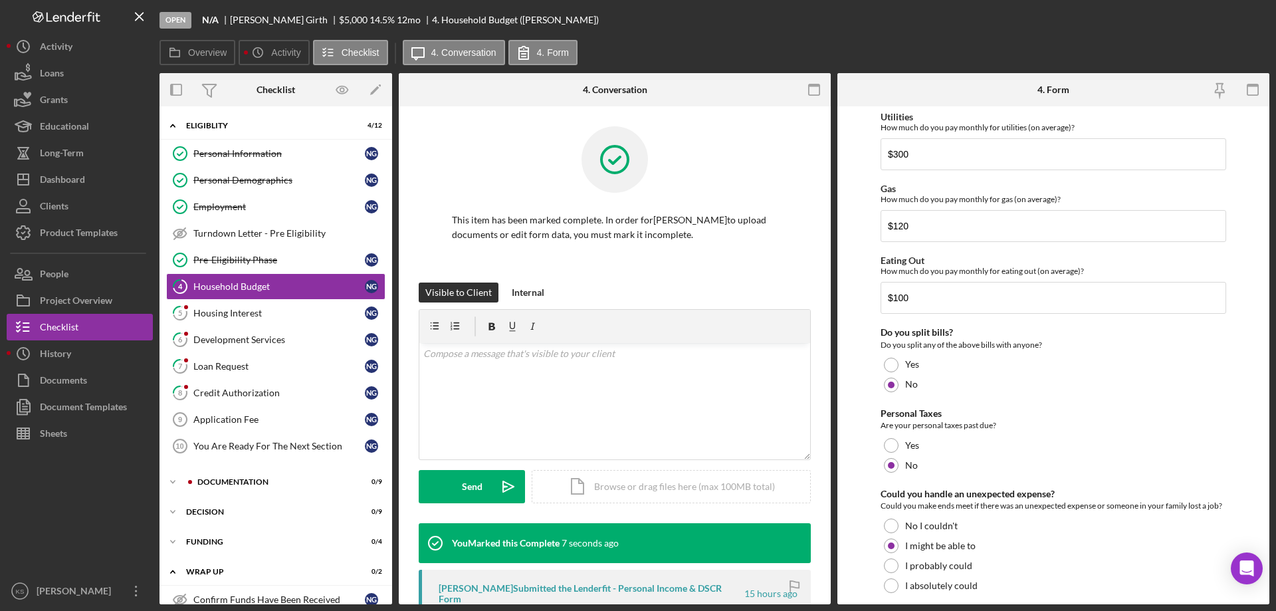
scroll to position [915, 0]
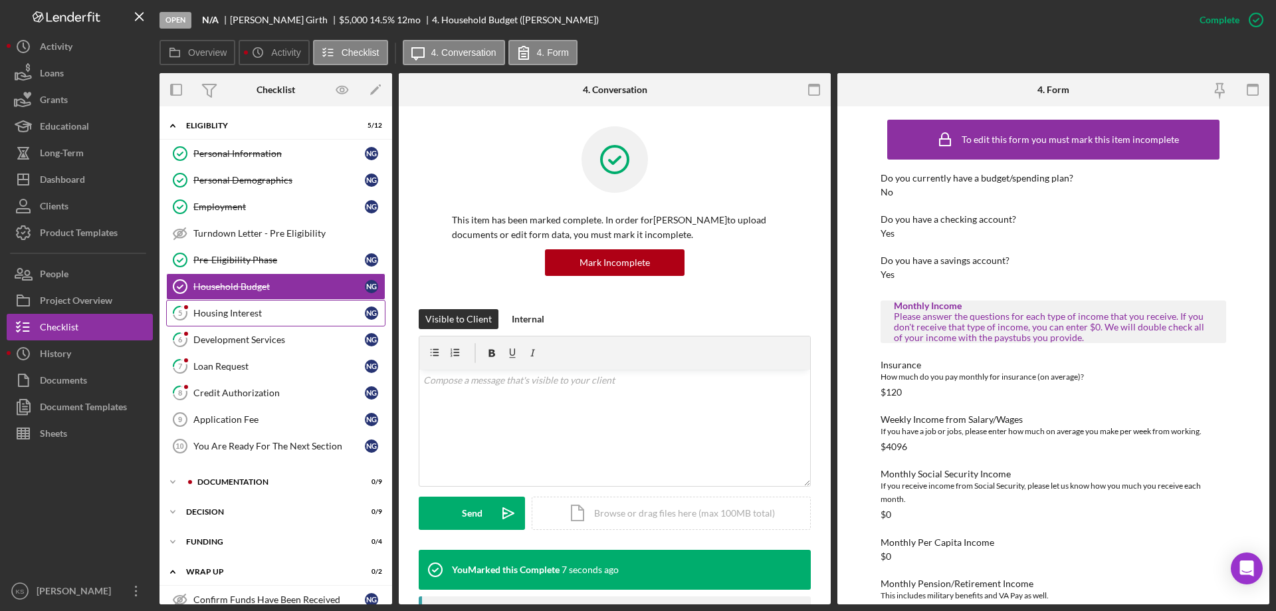
click at [267, 313] on div "Housing Interest" at bounding box center [279, 313] width 172 height 11
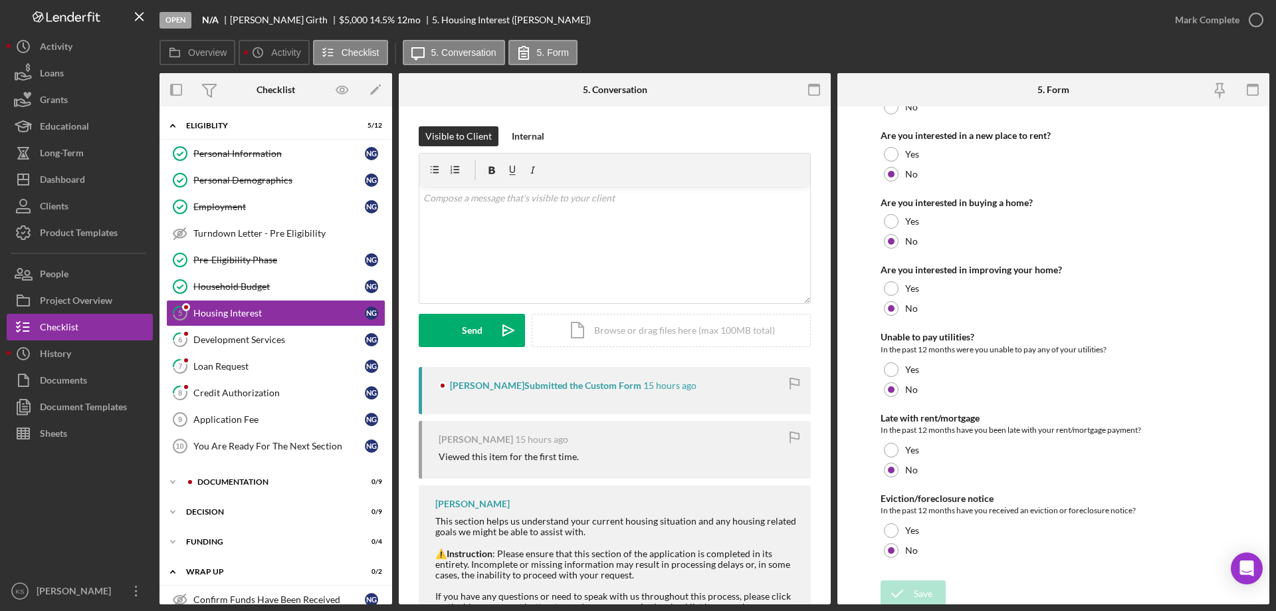
scroll to position [181, 0]
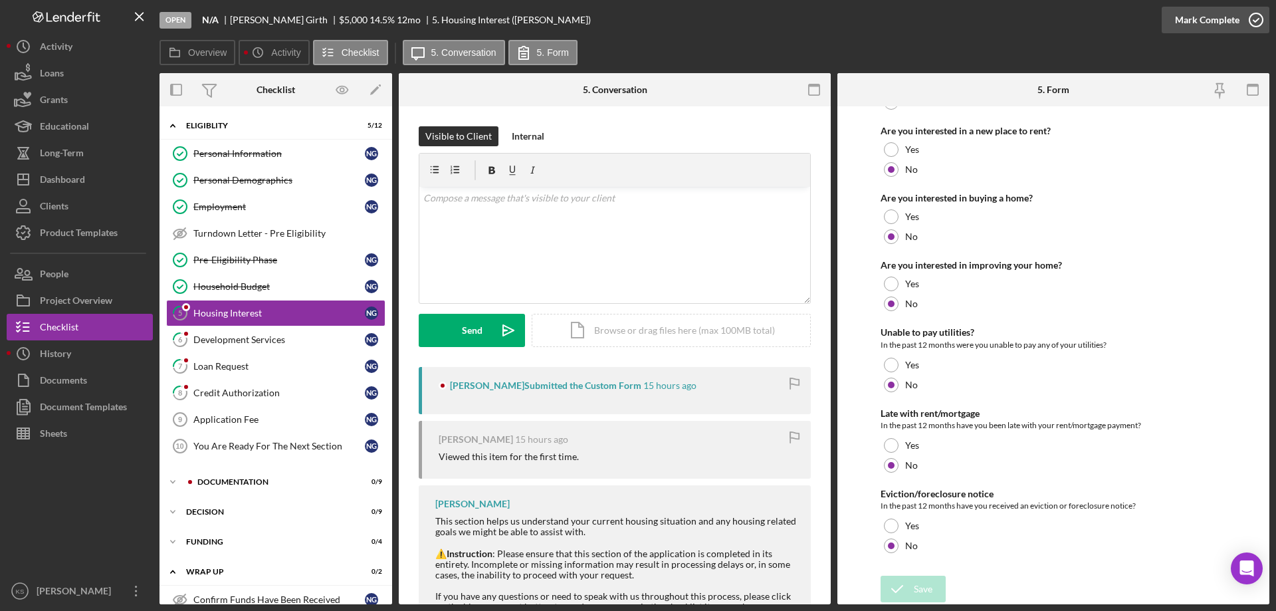
click at [1199, 13] on div "Mark Complete" at bounding box center [1207, 20] width 64 height 27
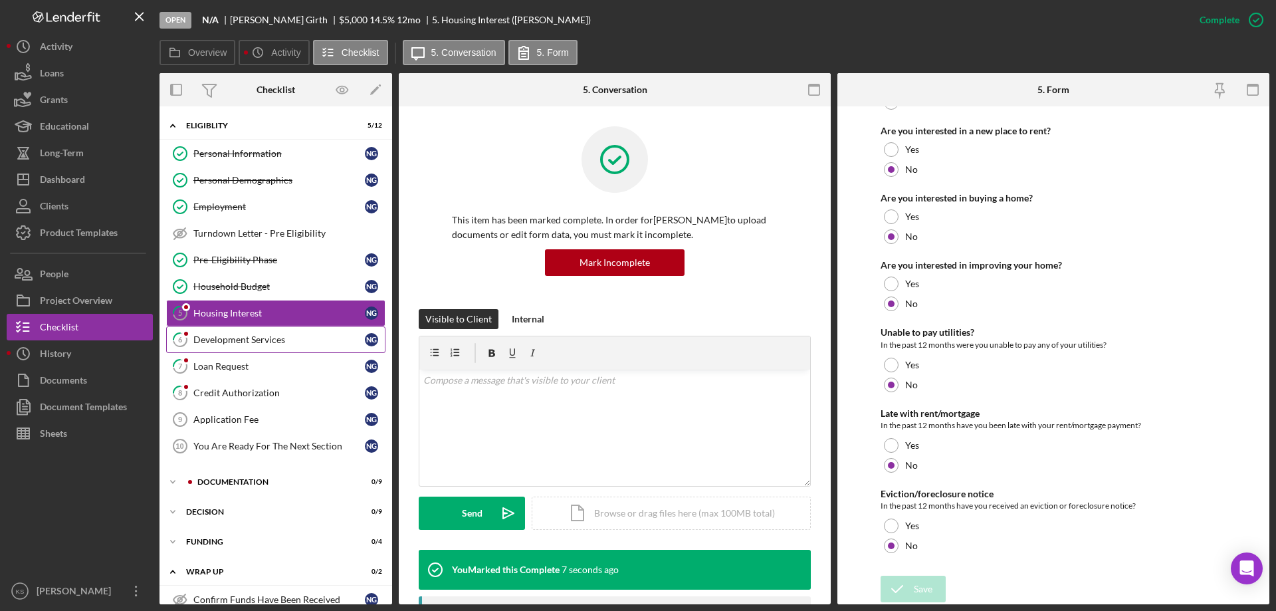
drag, startPoint x: 263, startPoint y: 341, endPoint x: 286, endPoint y: 339, distance: 23.4
click at [264, 341] on div "Development Services" at bounding box center [279, 339] width 172 height 11
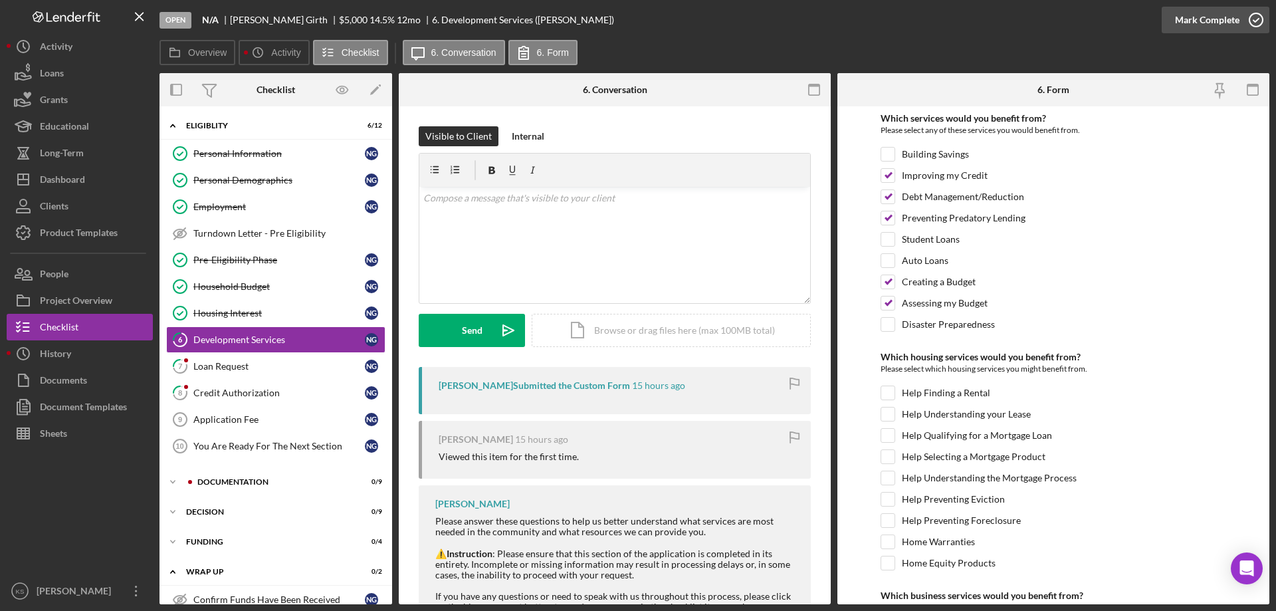
click at [1195, 29] on div "Mark Complete" at bounding box center [1207, 20] width 64 height 27
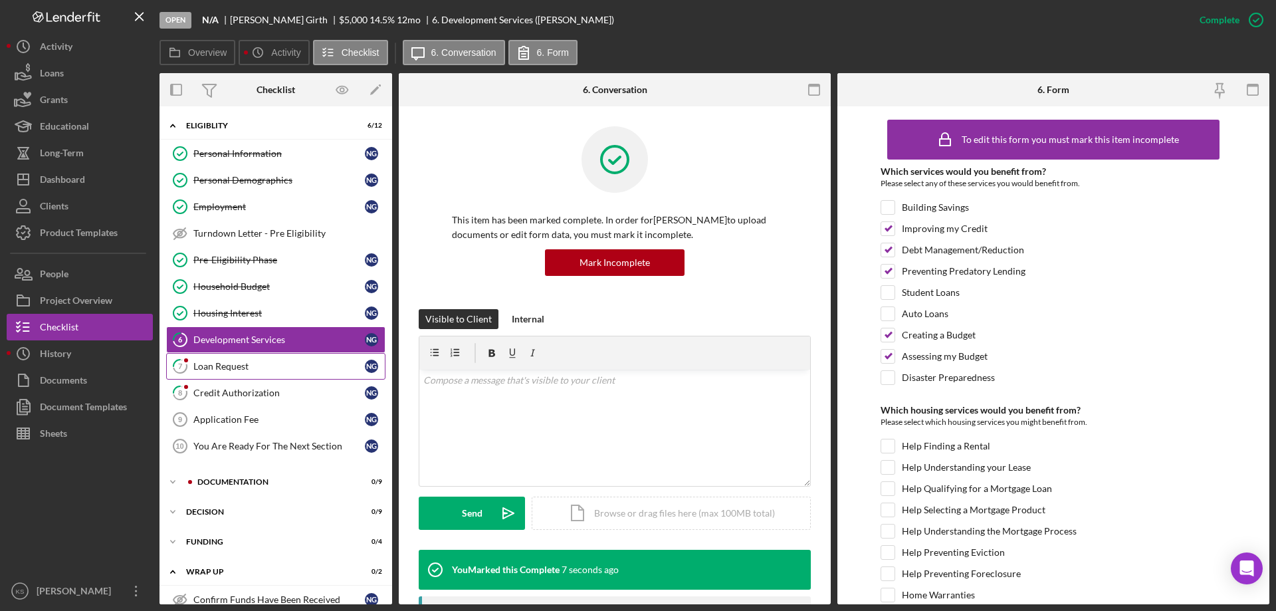
click at [242, 369] on div "Loan Request" at bounding box center [279, 366] width 172 height 11
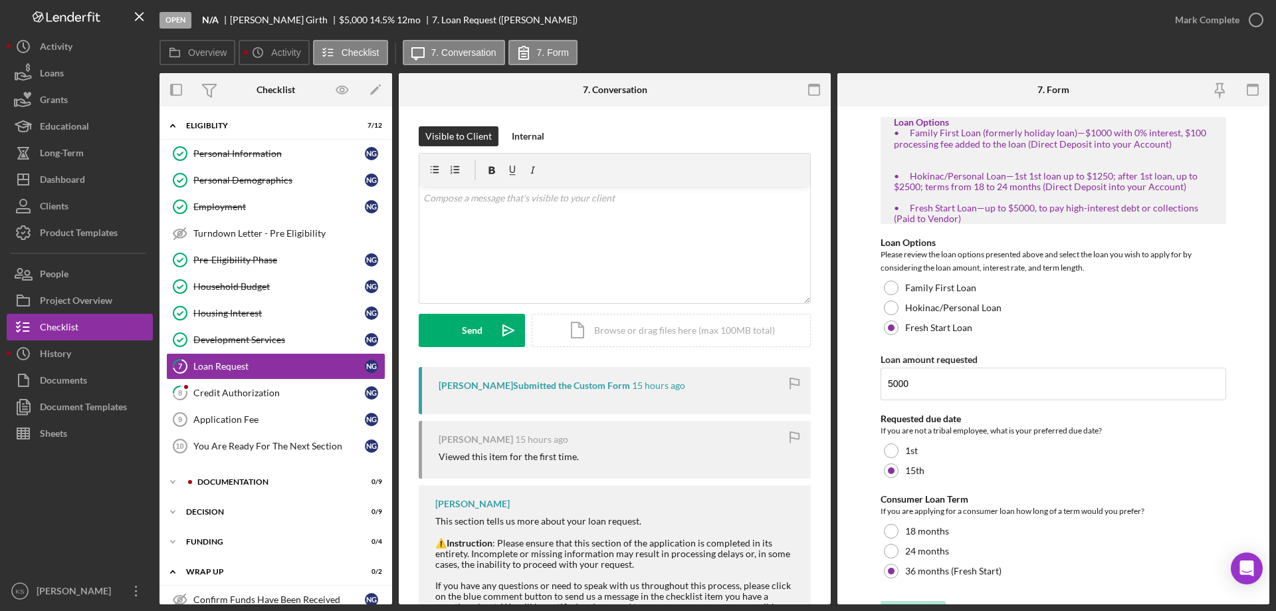
scroll to position [288, 0]
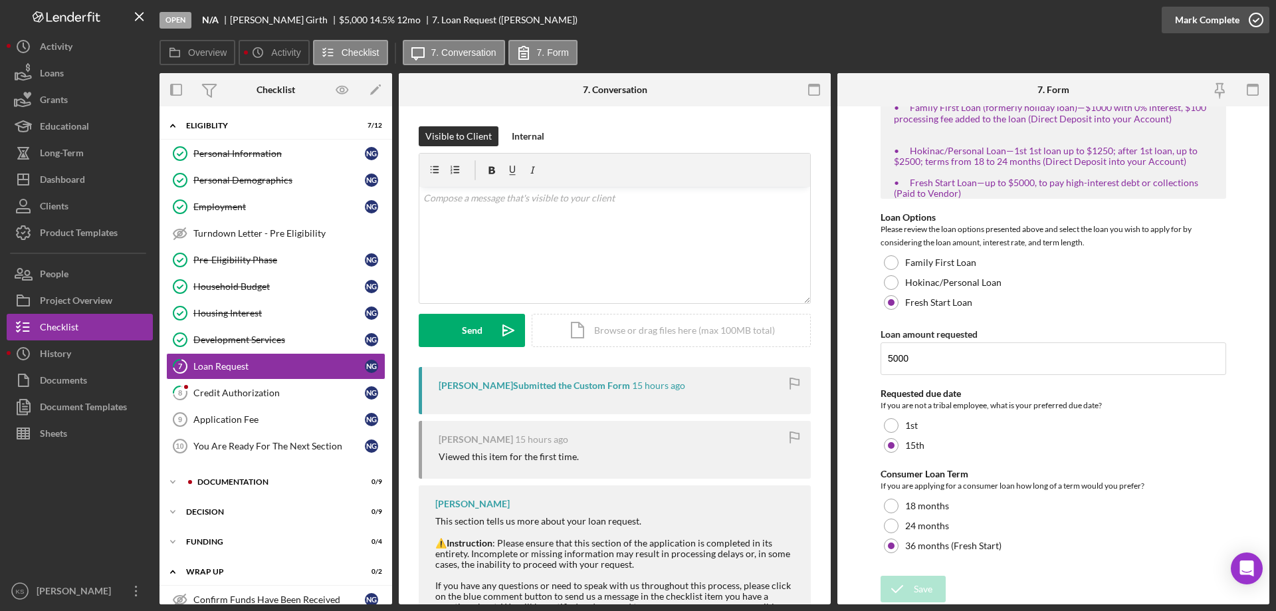
click at [1215, 18] on div "Mark Complete" at bounding box center [1207, 20] width 64 height 27
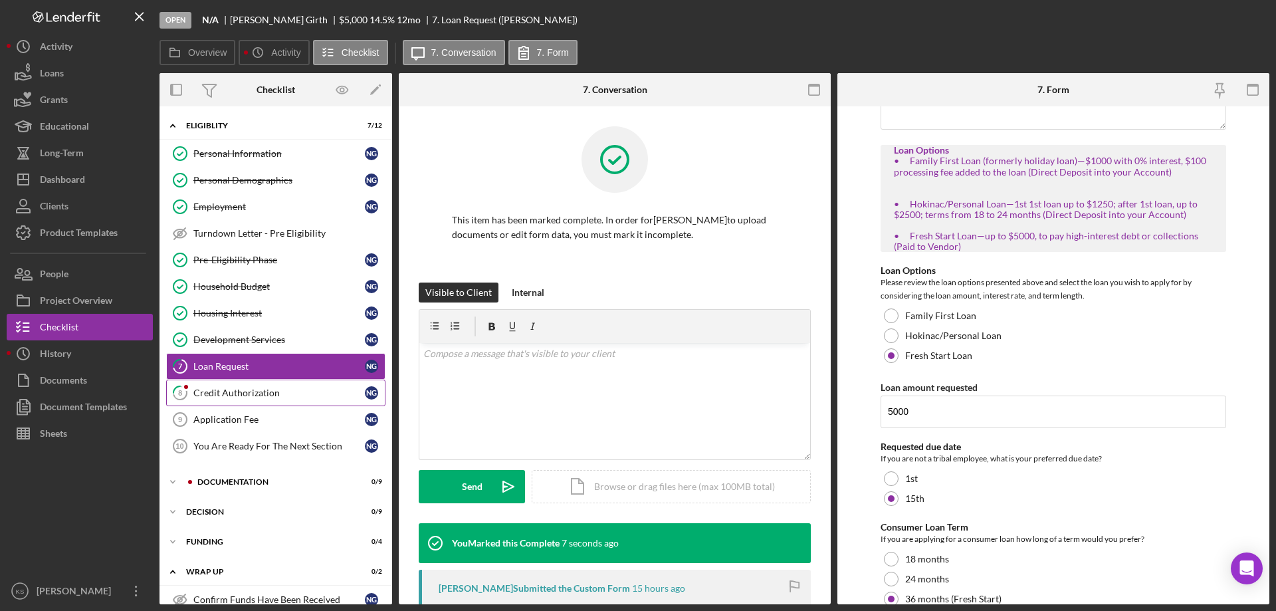
scroll to position [341, 0]
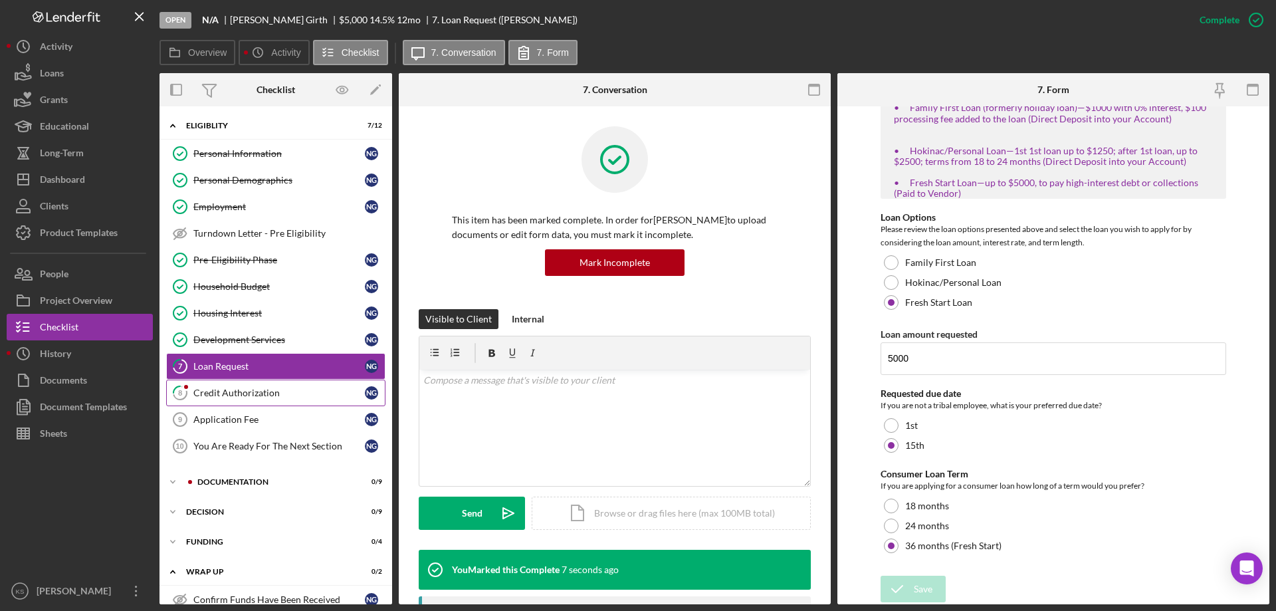
click at [276, 403] on link "8 Credit Authorization N G" at bounding box center [275, 393] width 219 height 27
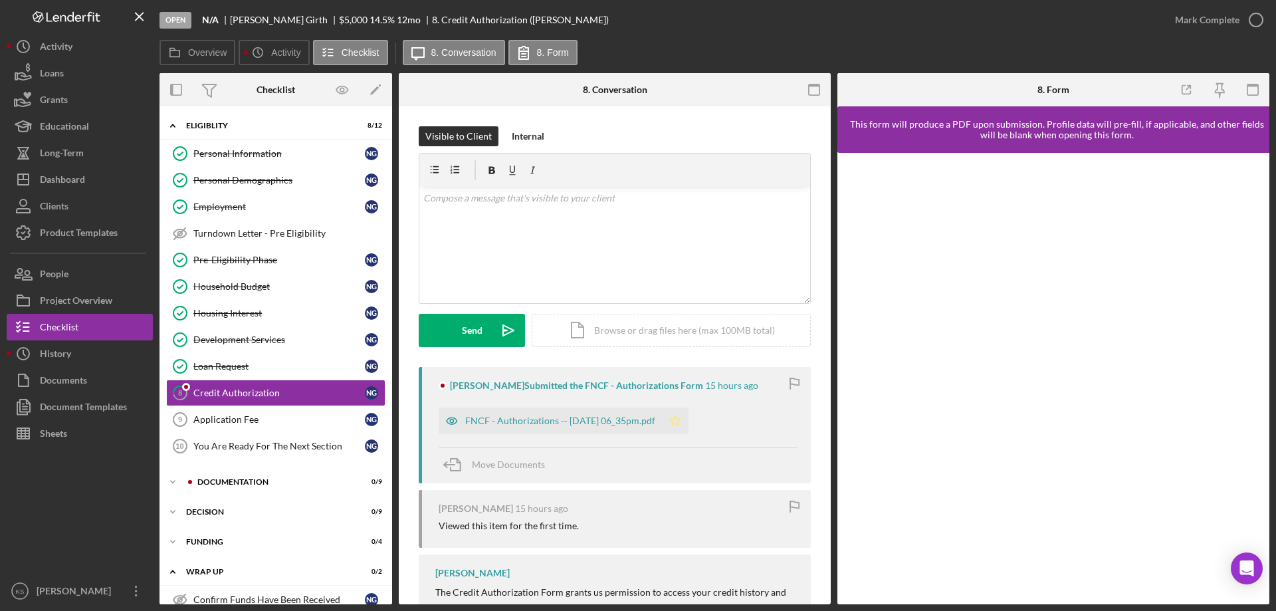
click at [689, 423] on icon "Icon/Star" at bounding box center [675, 420] width 27 height 27
click at [1223, 15] on div "Mark Complete" at bounding box center [1207, 20] width 64 height 27
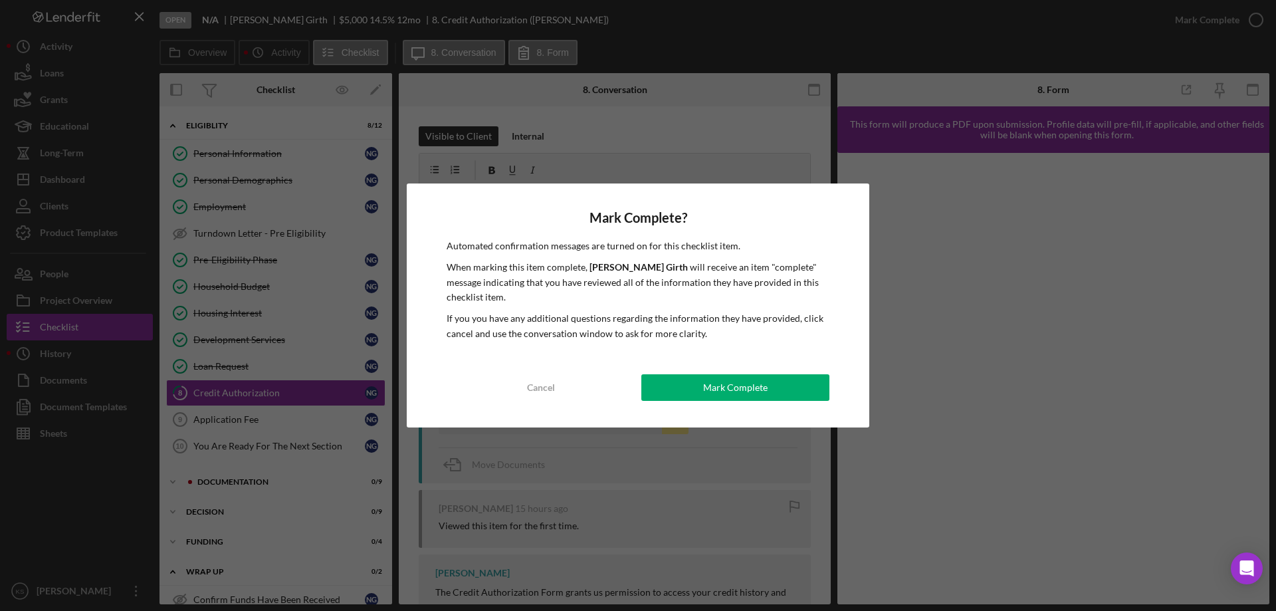
click at [772, 409] on div "Mark Complete? Automated confirmation messages are turned on for this checklist…" at bounding box center [638, 305] width 463 height 244
click at [763, 388] on div "Mark Complete" at bounding box center [735, 387] width 64 height 27
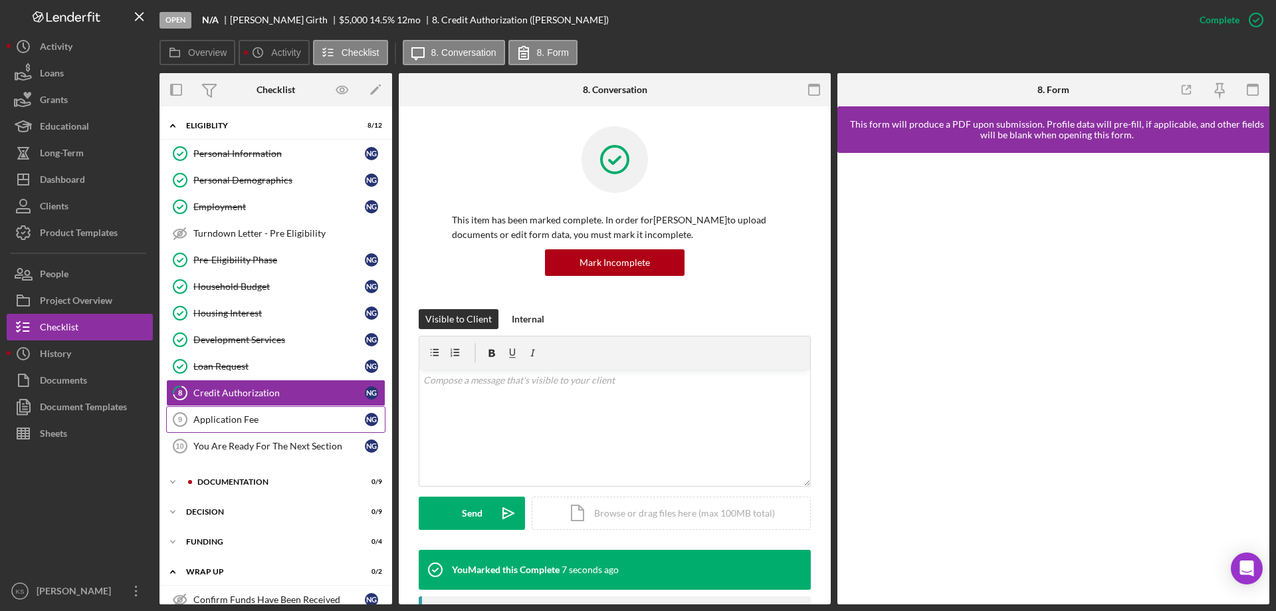
click at [250, 419] on div "Application Fee" at bounding box center [279, 419] width 172 height 11
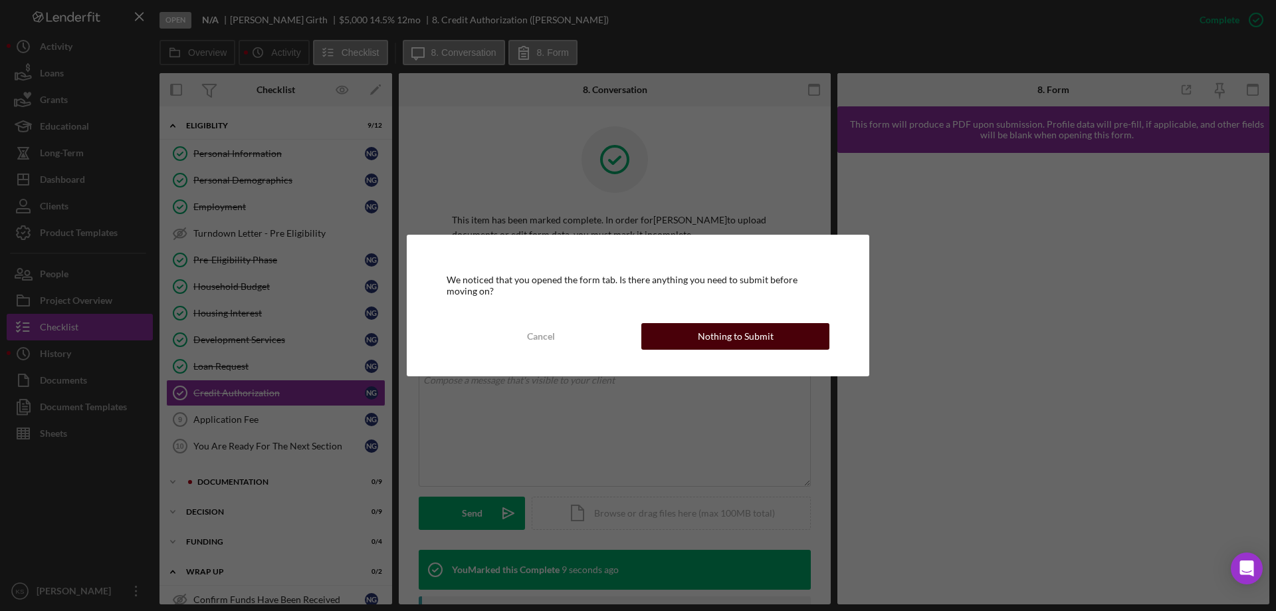
click at [778, 340] on button "Nothing to Submit" at bounding box center [735, 336] width 188 height 27
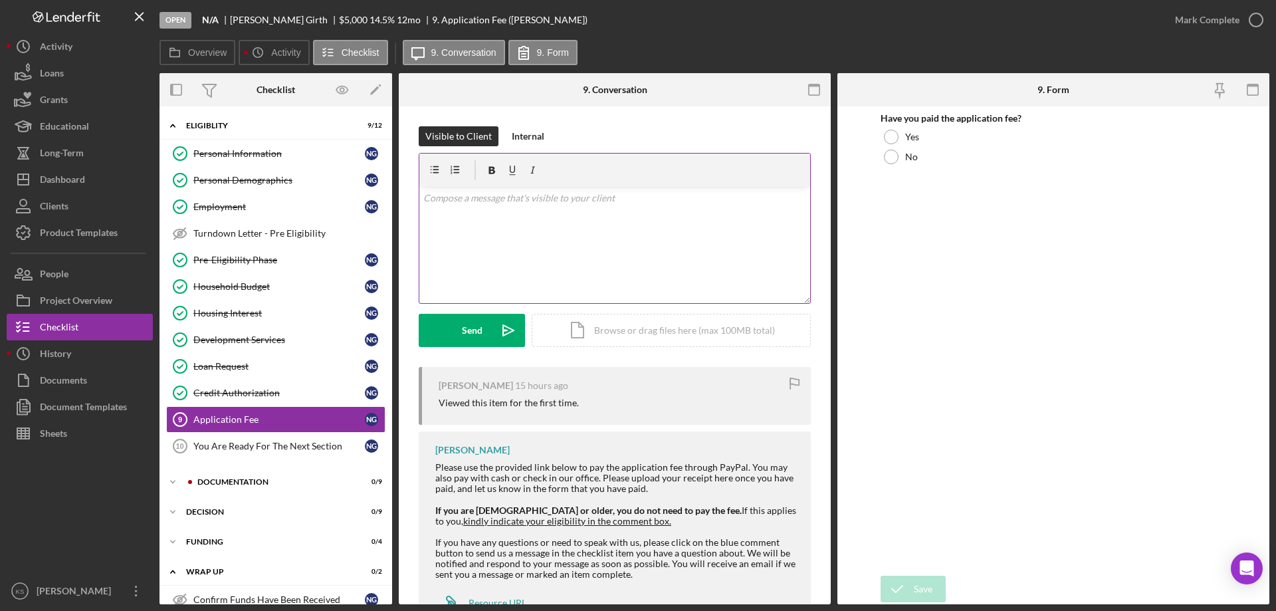
click at [520, 213] on div "v Color teal Color pink Remove color Add row above Add row below Add column bef…" at bounding box center [614, 245] width 391 height 116
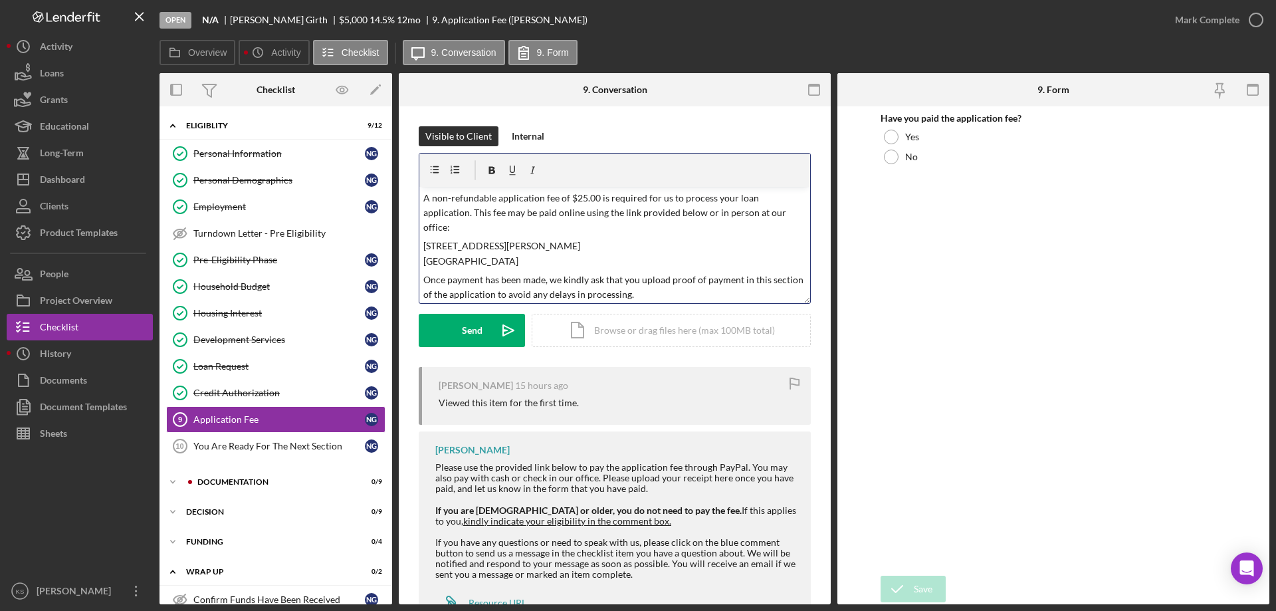
scroll to position [52, 0]
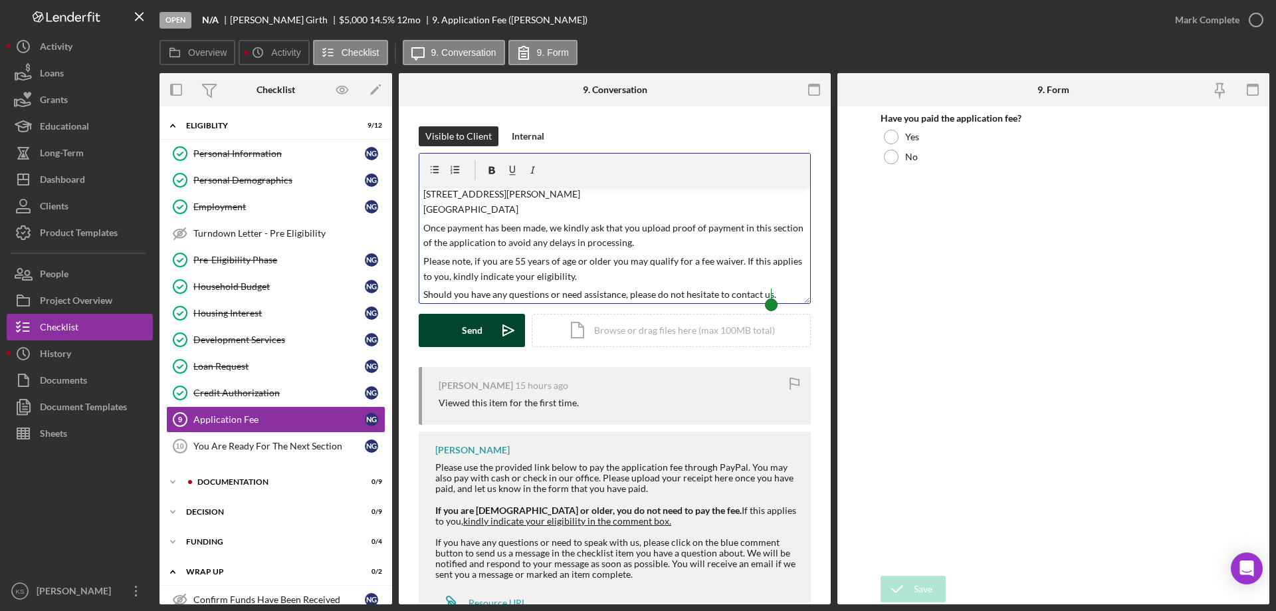
click at [471, 332] on div "Send" at bounding box center [472, 330] width 21 height 33
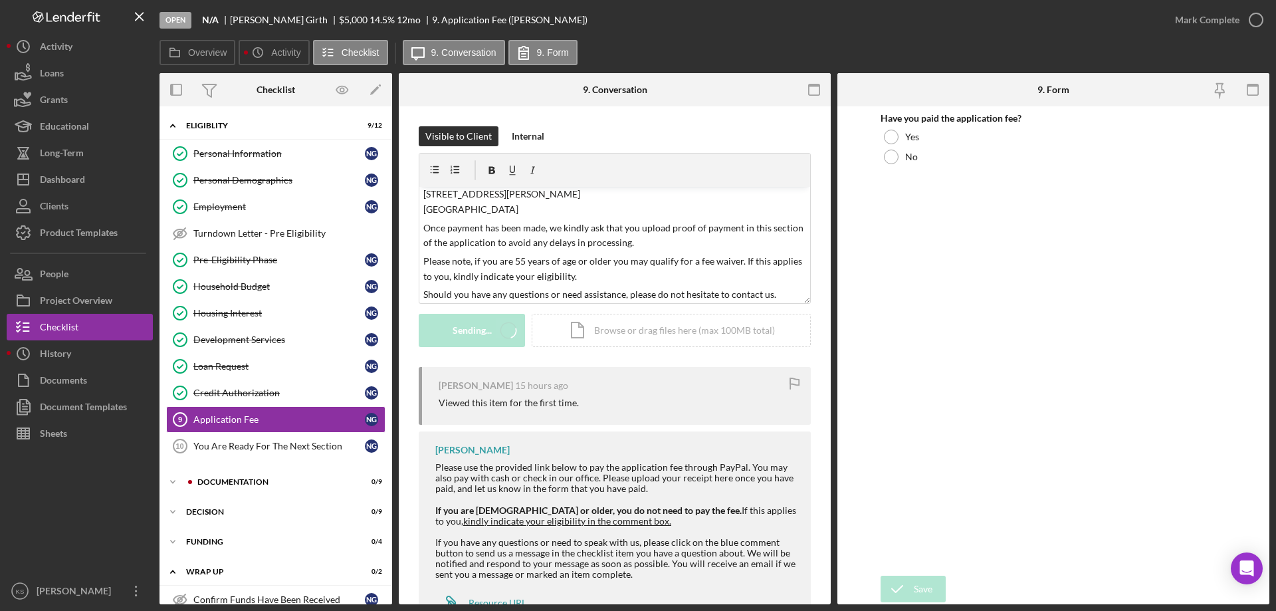
scroll to position [0, 0]
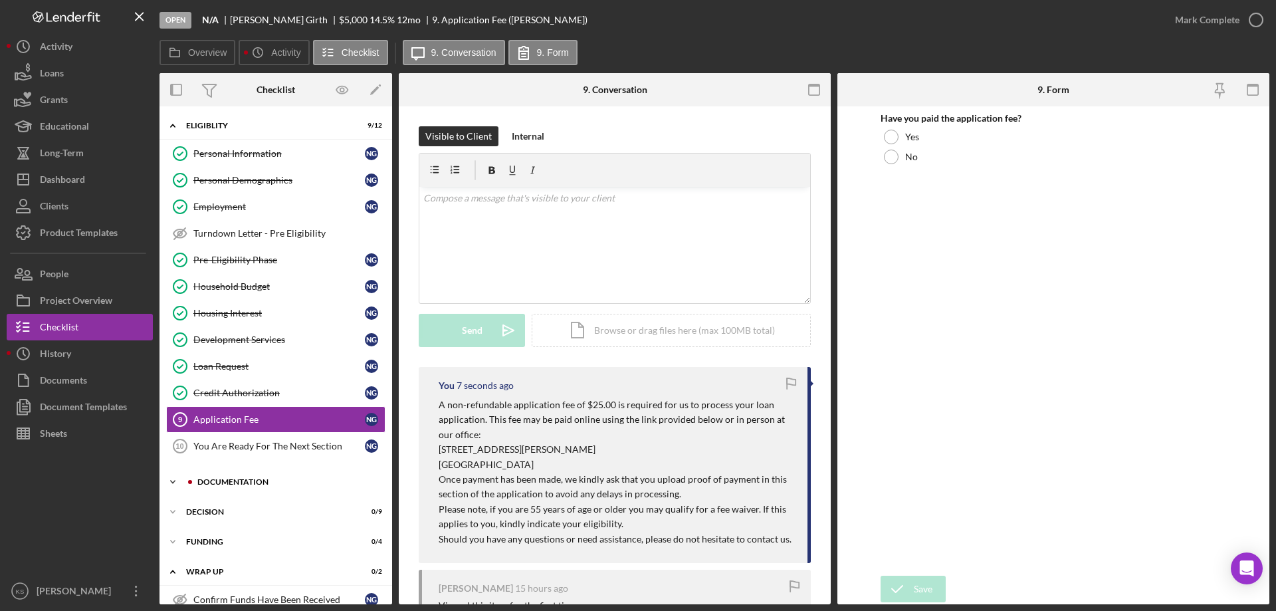
click at [220, 483] on div "Documentation" at bounding box center [286, 482] width 178 height 8
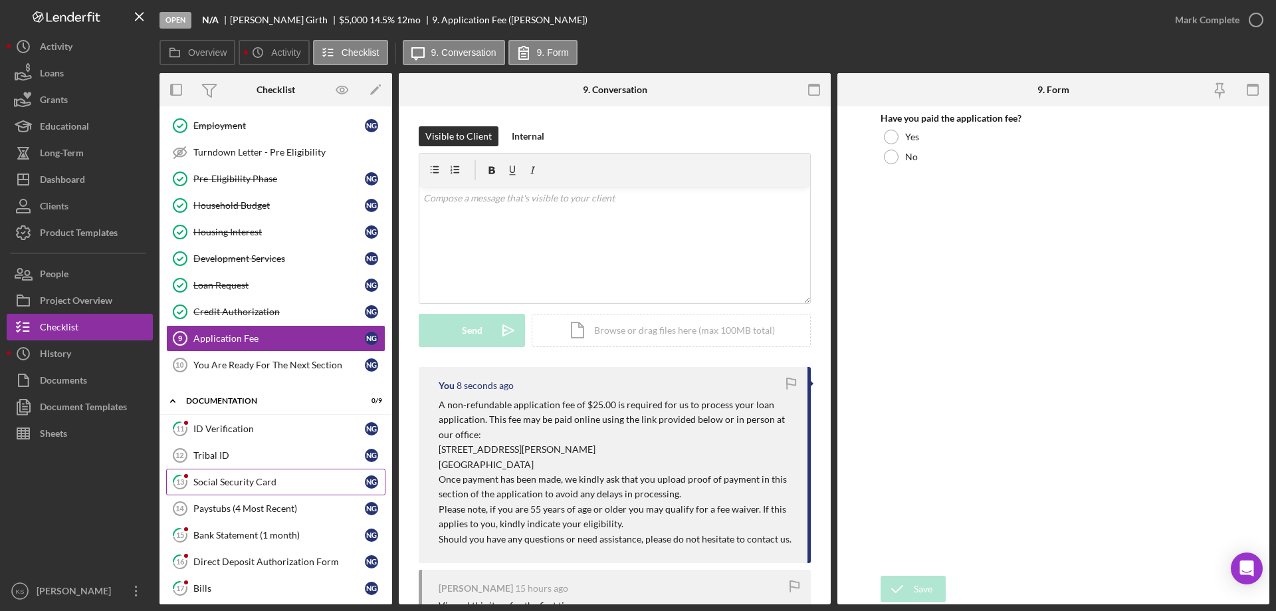
scroll to position [199, 0]
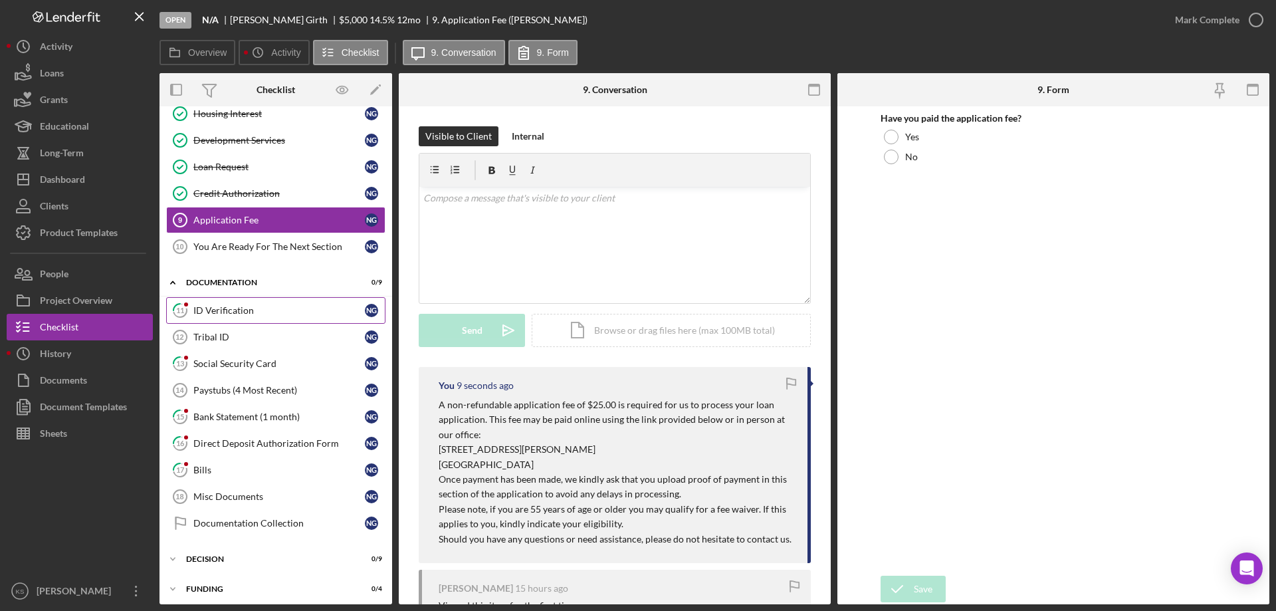
click at [220, 310] on div "ID Verification" at bounding box center [279, 310] width 172 height 11
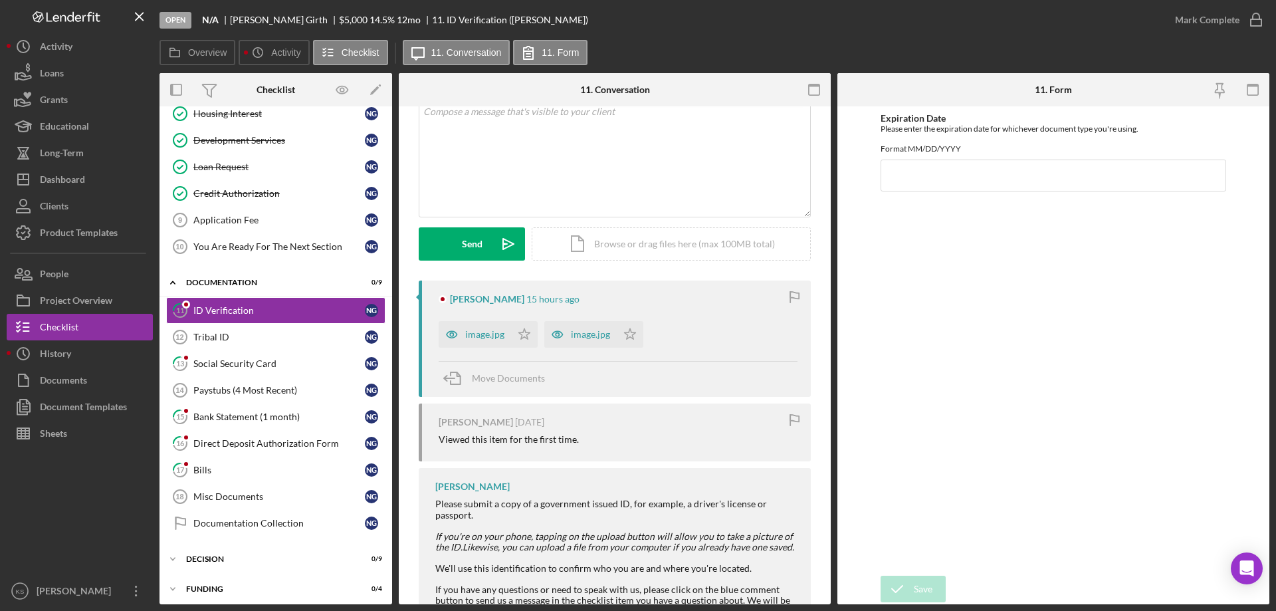
scroll to position [153, 0]
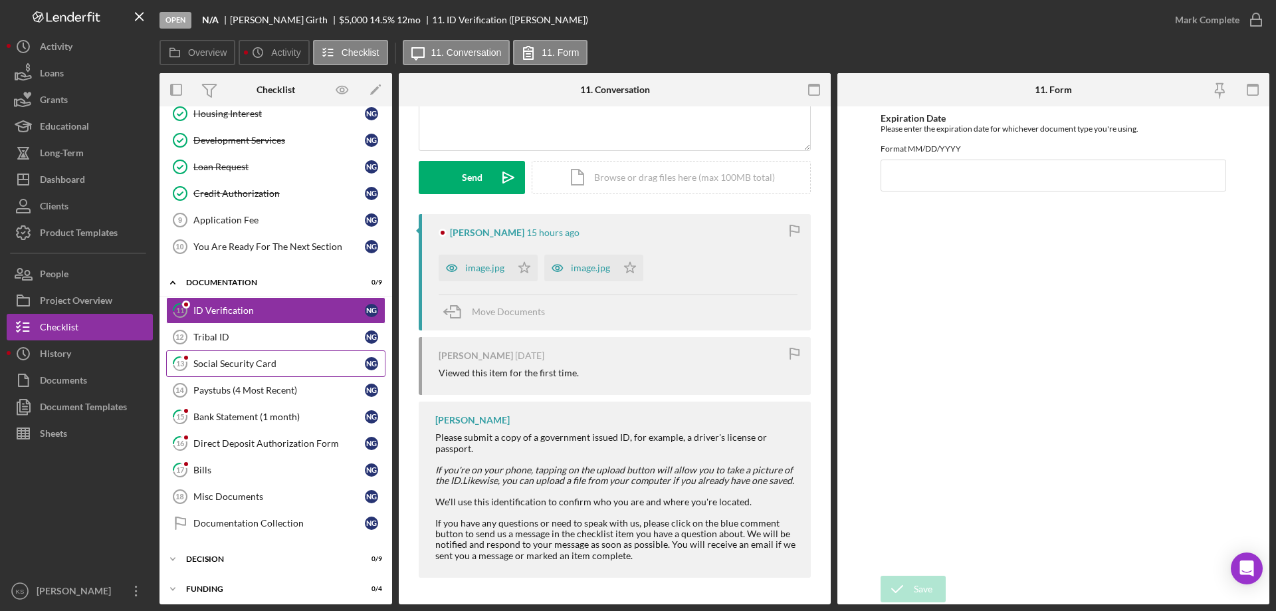
click at [227, 364] on div "Social Security Card" at bounding box center [279, 363] width 172 height 11
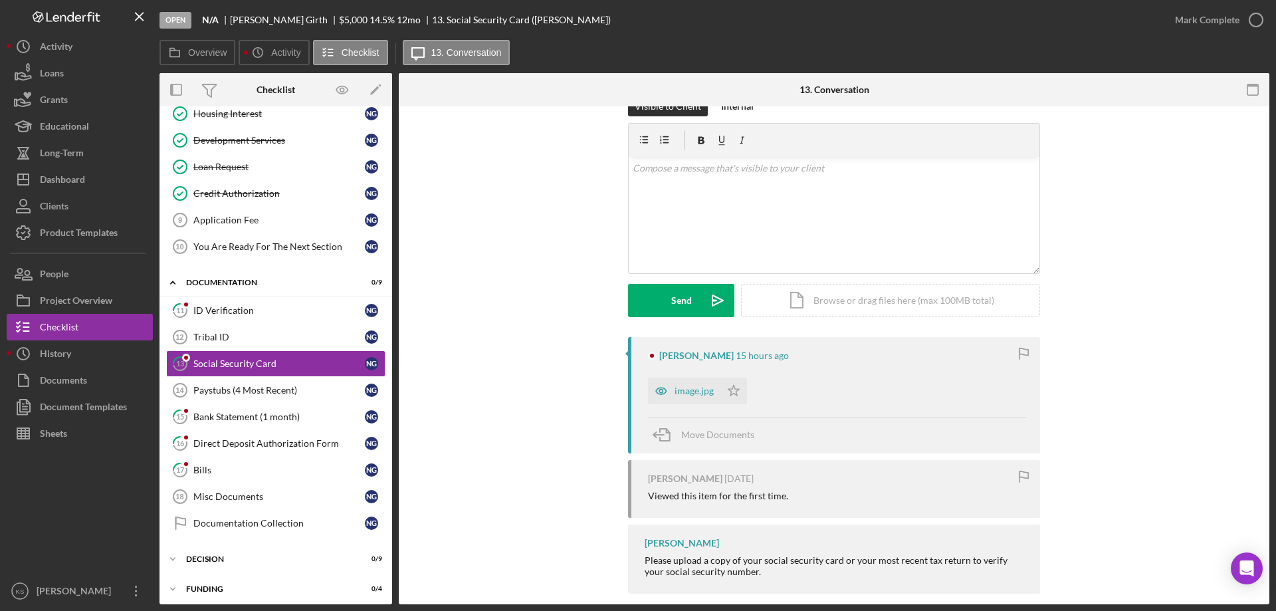
scroll to position [46, 0]
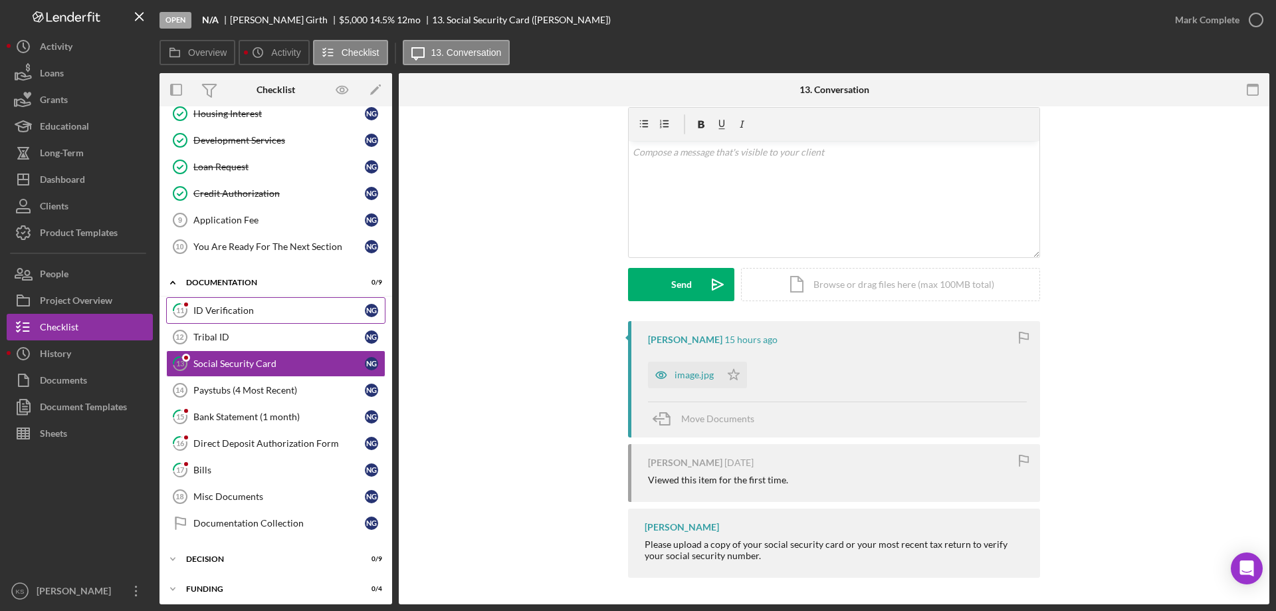
click at [225, 318] on link "11 ID Verification N G" at bounding box center [275, 310] width 219 height 27
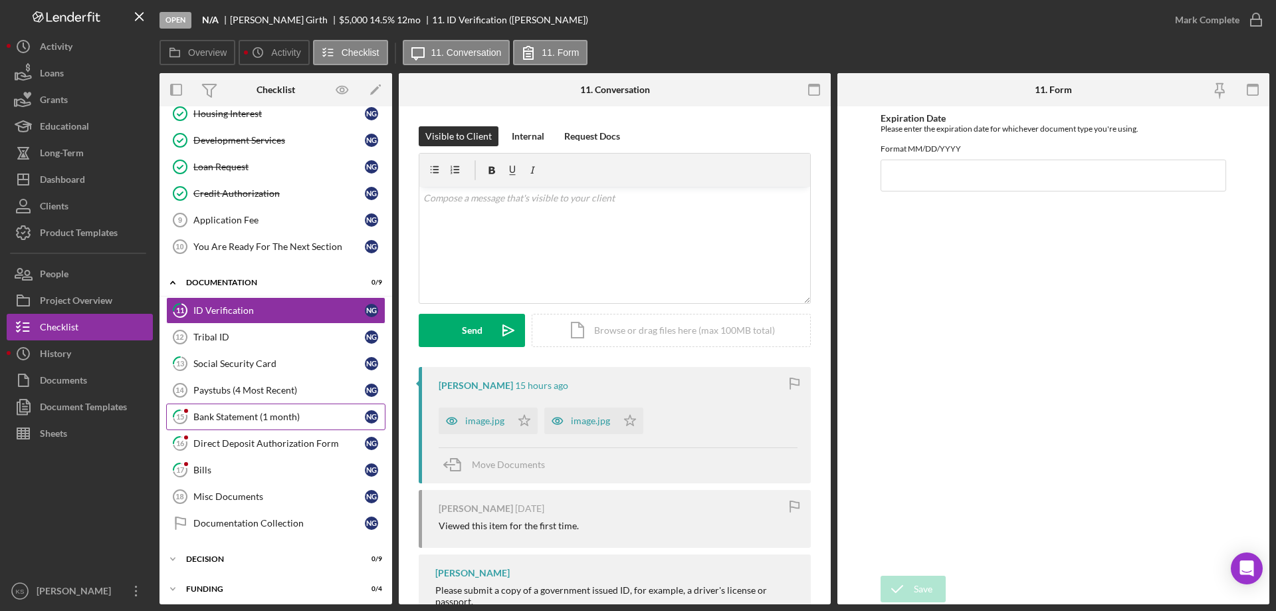
click at [237, 421] on div "Bank Statement (1 month)" at bounding box center [279, 416] width 172 height 11
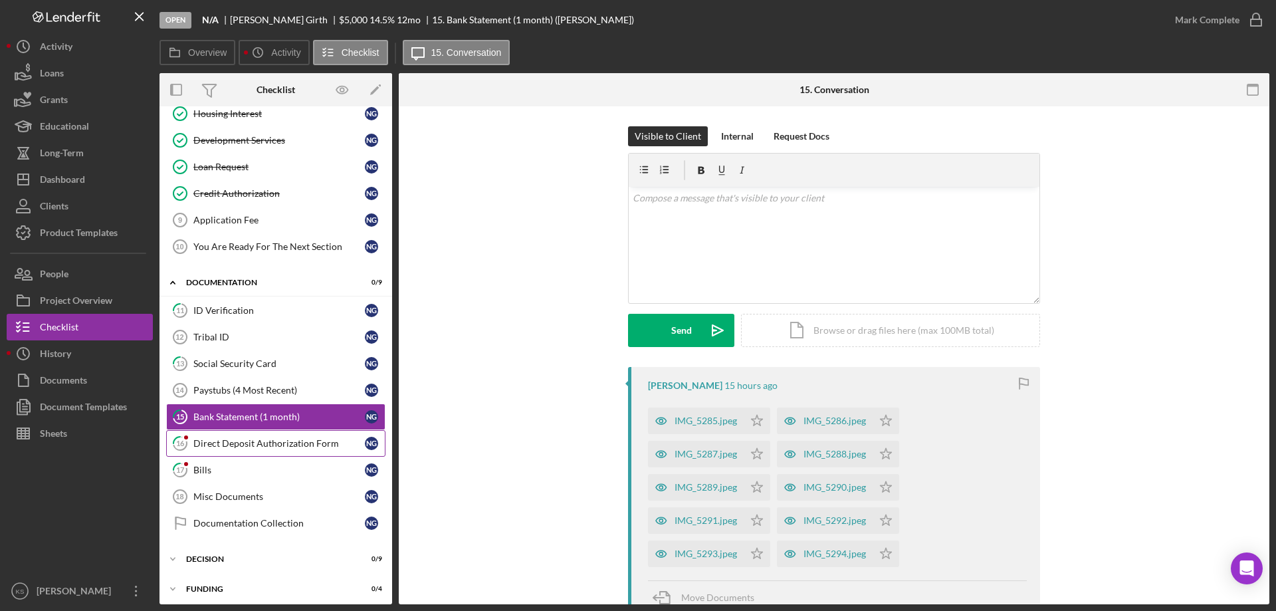
click at [283, 440] on div "Direct Deposit Authorization Form" at bounding box center [279, 443] width 172 height 11
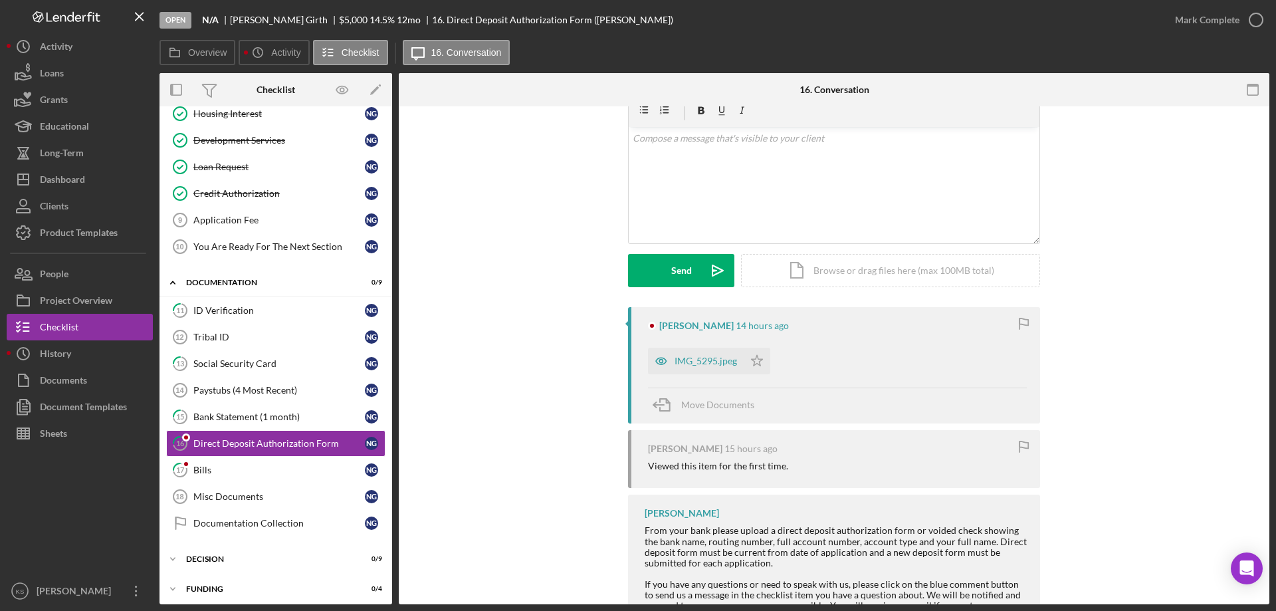
scroll to position [120, 0]
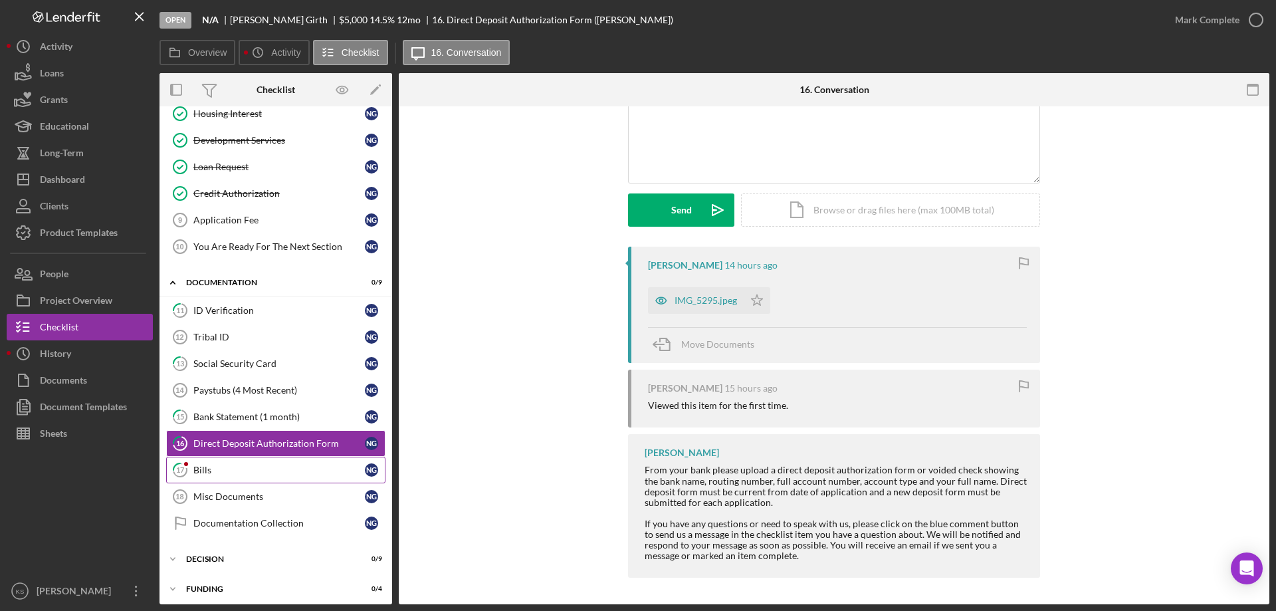
click at [238, 472] on div "Bills" at bounding box center [279, 470] width 172 height 11
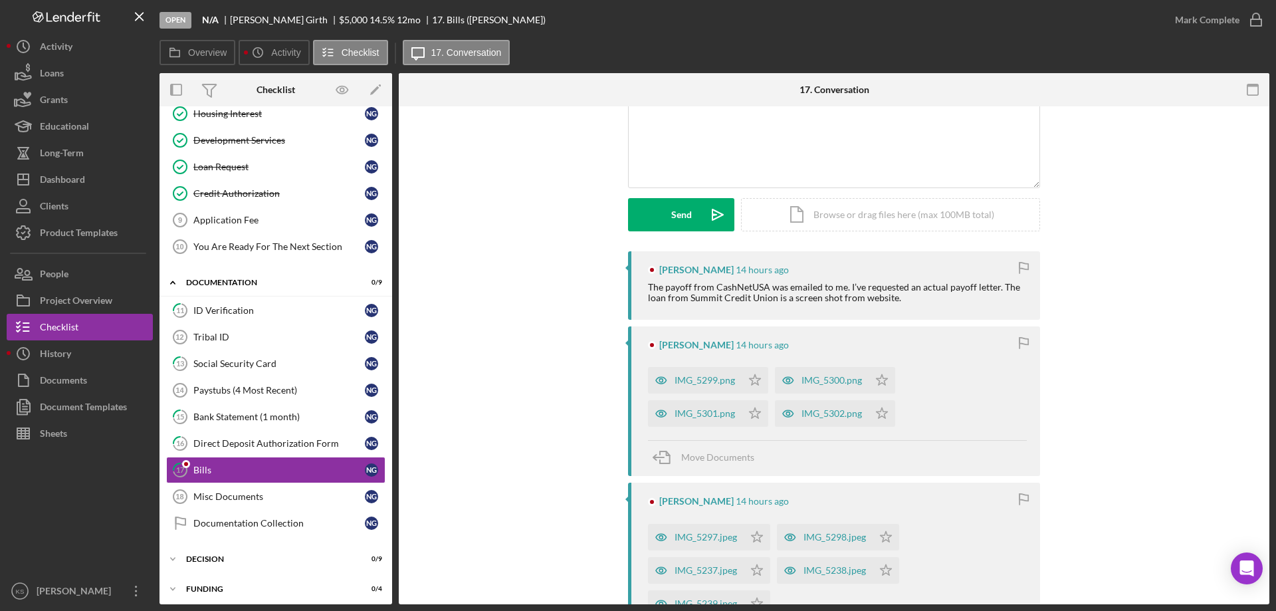
scroll to position [88, 0]
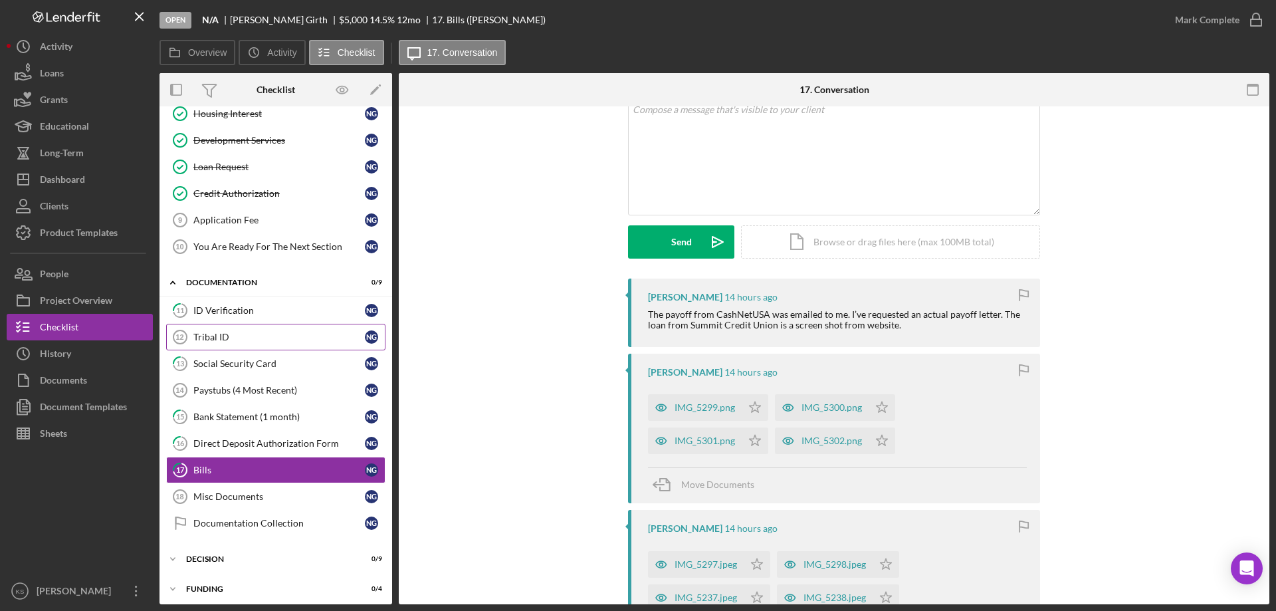
click at [219, 333] on div "Tribal ID" at bounding box center [279, 337] width 172 height 11
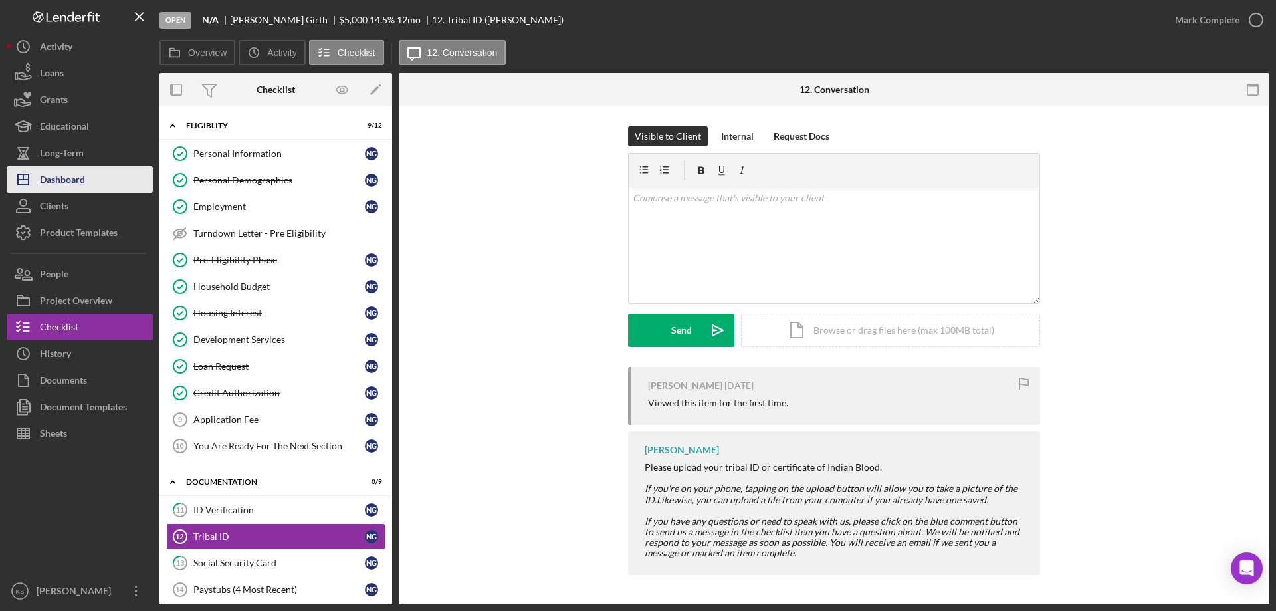
click at [72, 170] on div "Dashboard" at bounding box center [62, 181] width 45 height 30
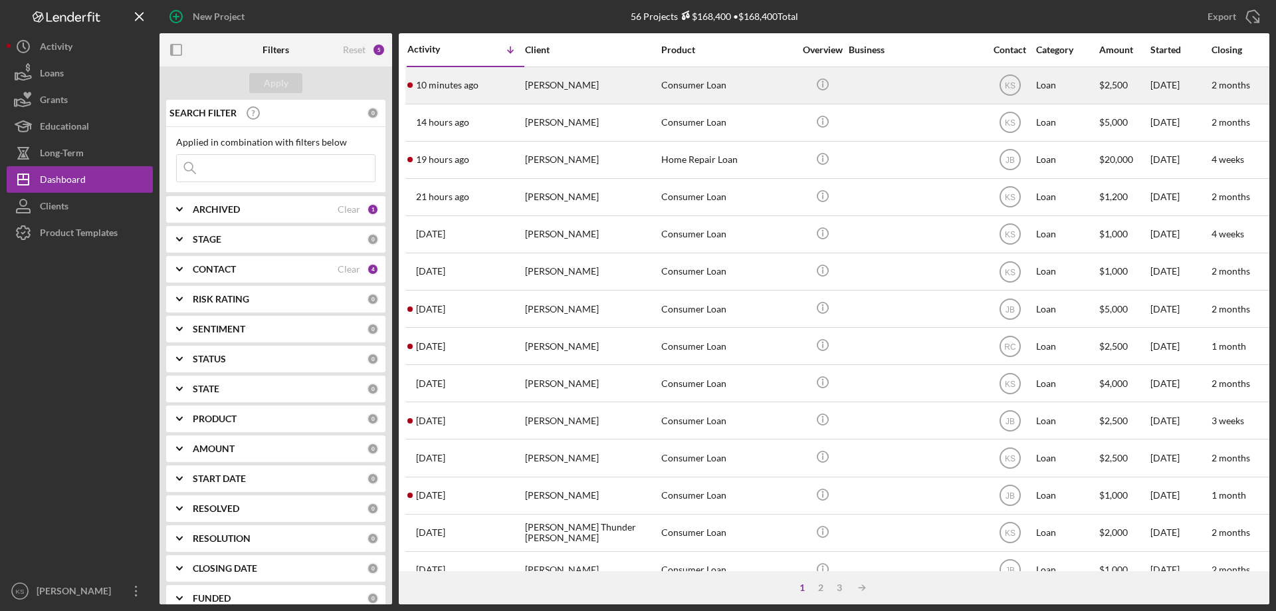
click at [580, 83] on div "[PERSON_NAME]" at bounding box center [591, 85] width 133 height 35
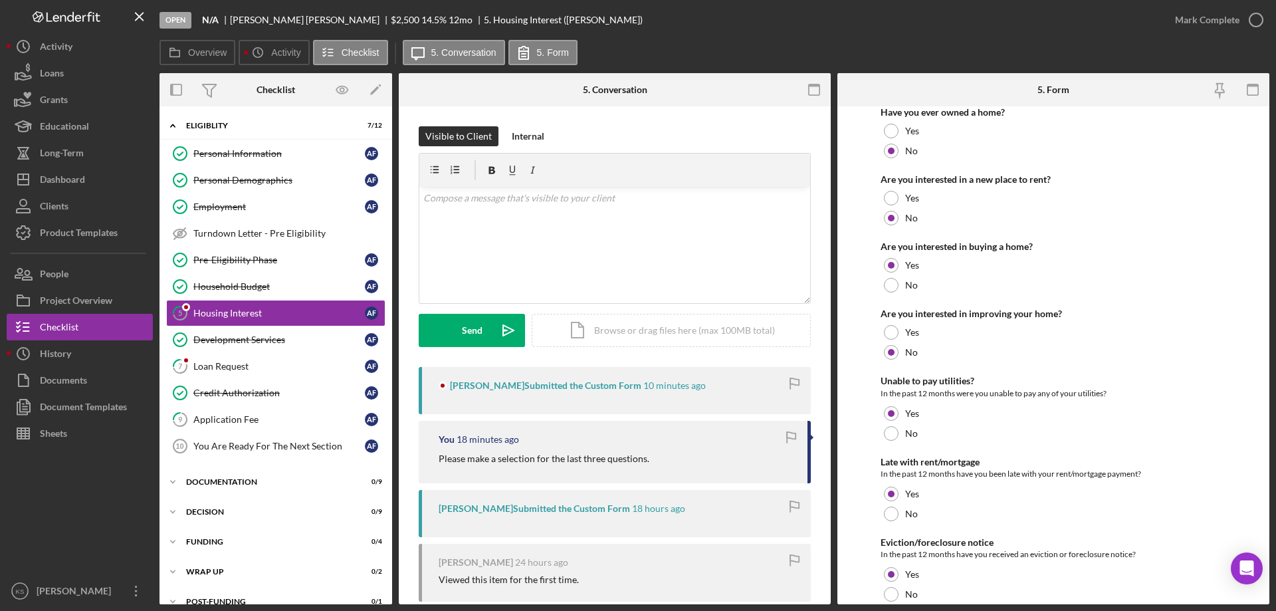
scroll to position [181, 0]
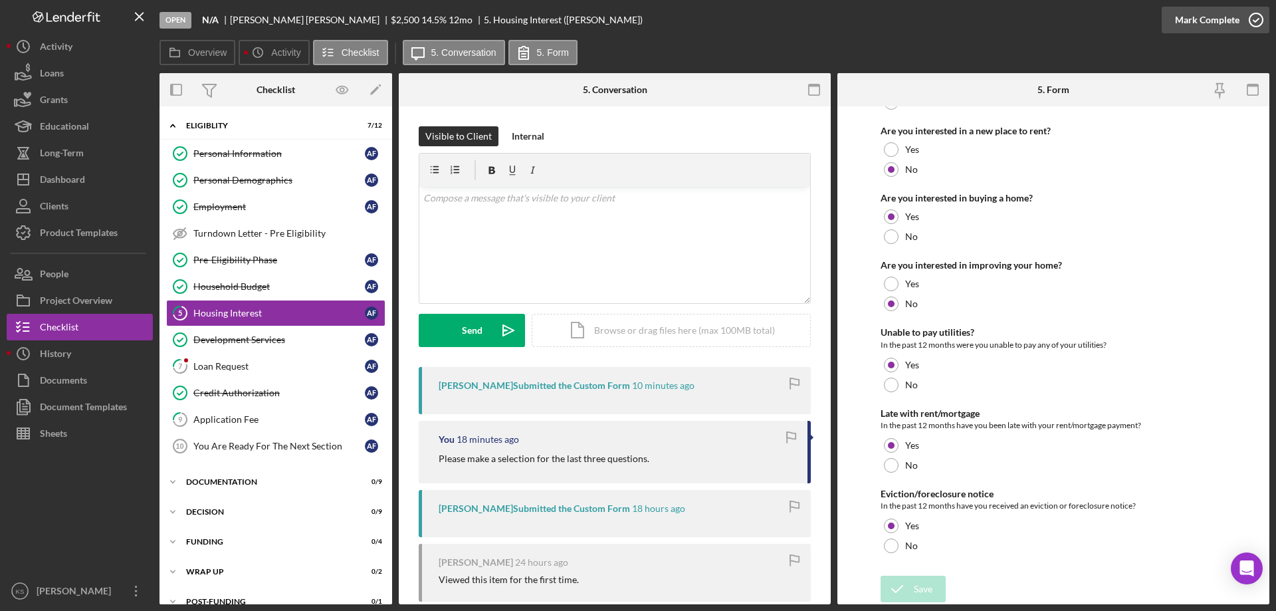
click at [1187, 9] on div "Mark Complete" at bounding box center [1207, 20] width 64 height 27
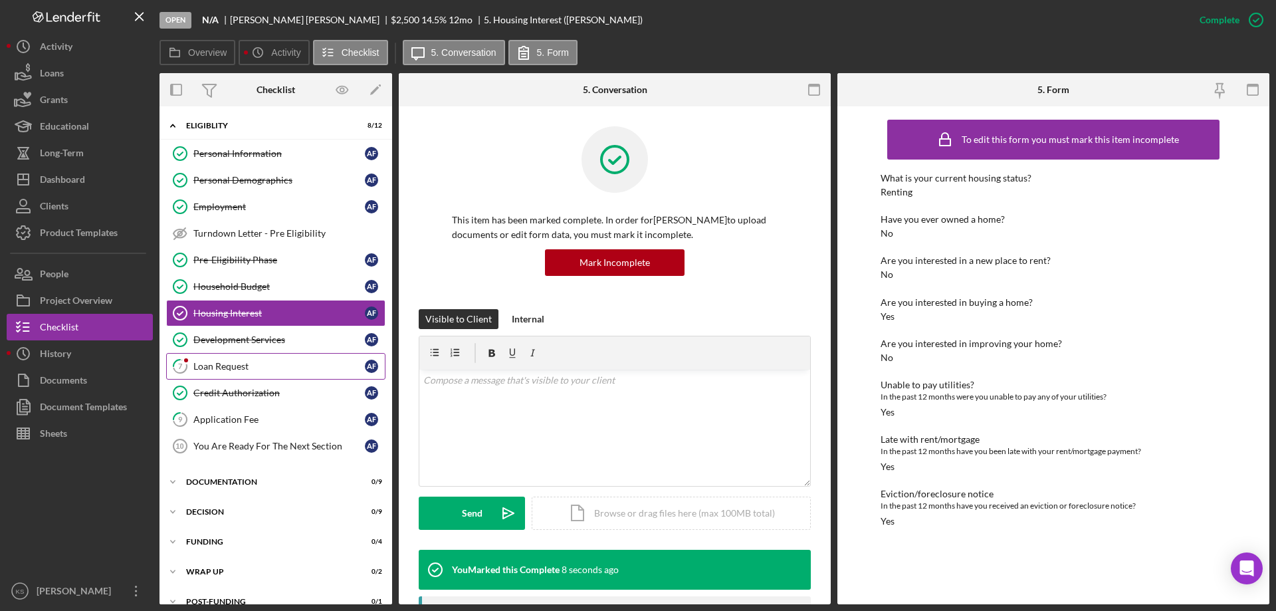
click at [234, 374] on link "7 Loan Request A F" at bounding box center [275, 366] width 219 height 27
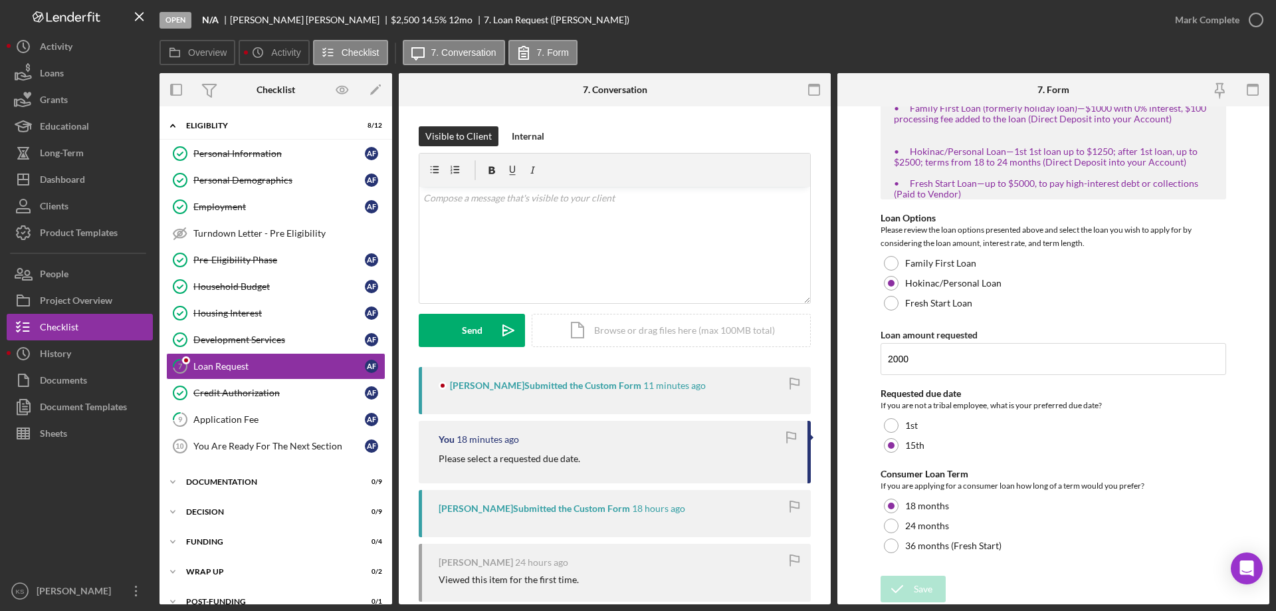
scroll to position [243, 0]
click at [1194, 17] on div "Mark Complete" at bounding box center [1207, 20] width 64 height 27
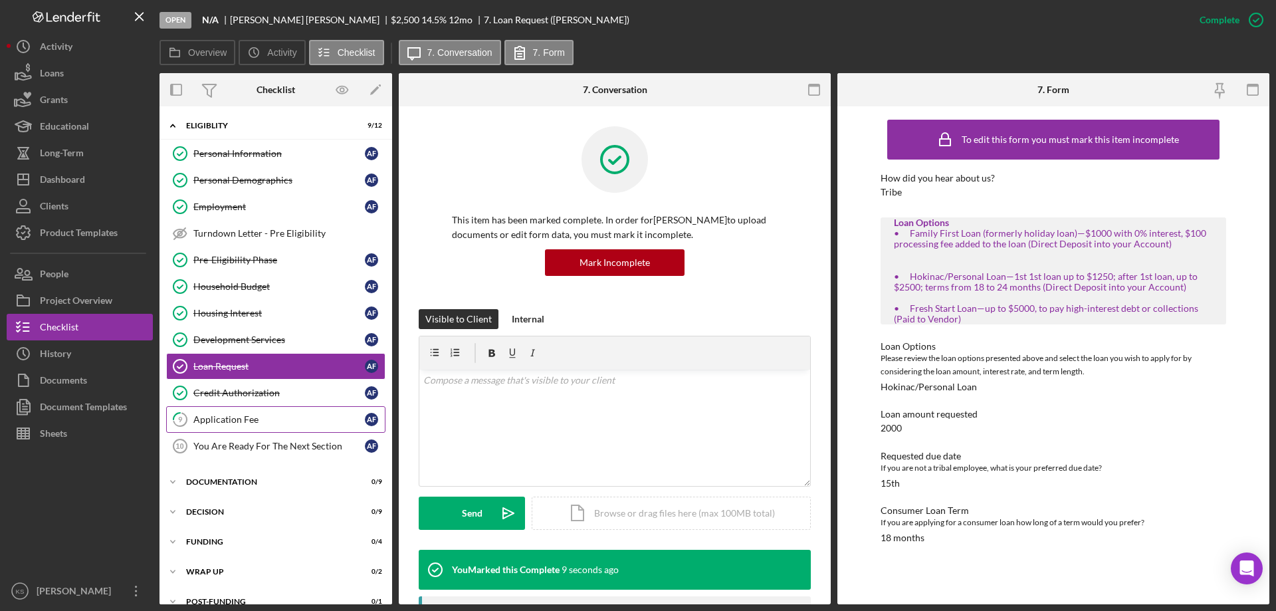
click at [240, 419] on div "Application Fee" at bounding box center [279, 419] width 172 height 11
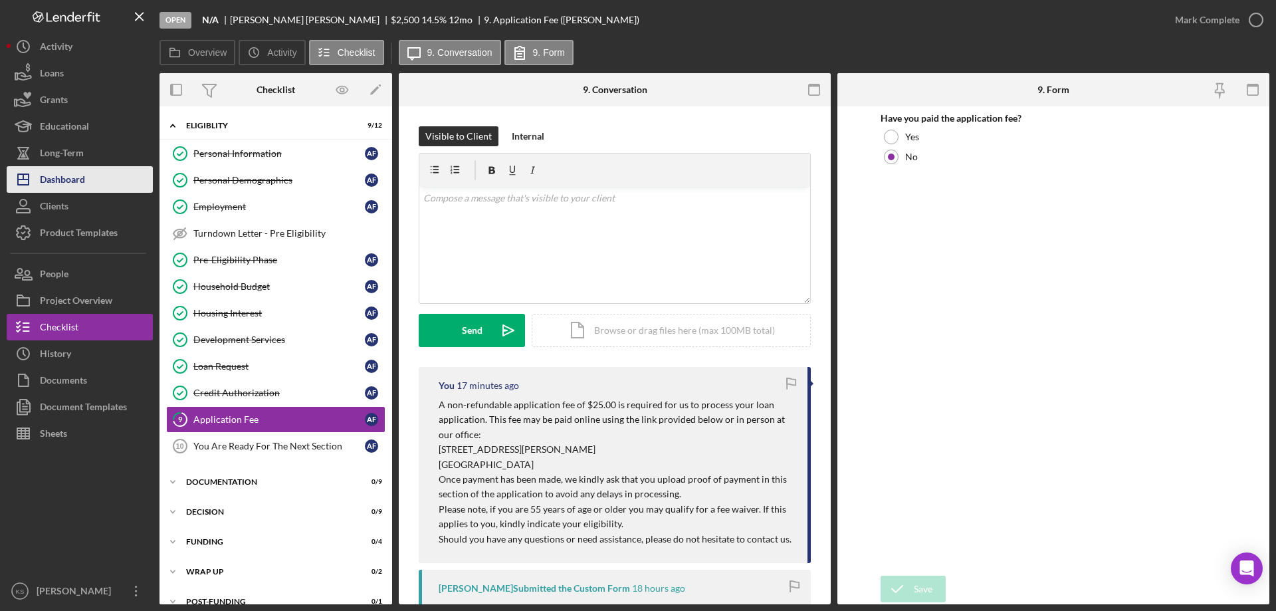
click at [57, 183] on div "Dashboard" at bounding box center [62, 181] width 45 height 30
